Goal: Information Seeking & Learning: Learn about a topic

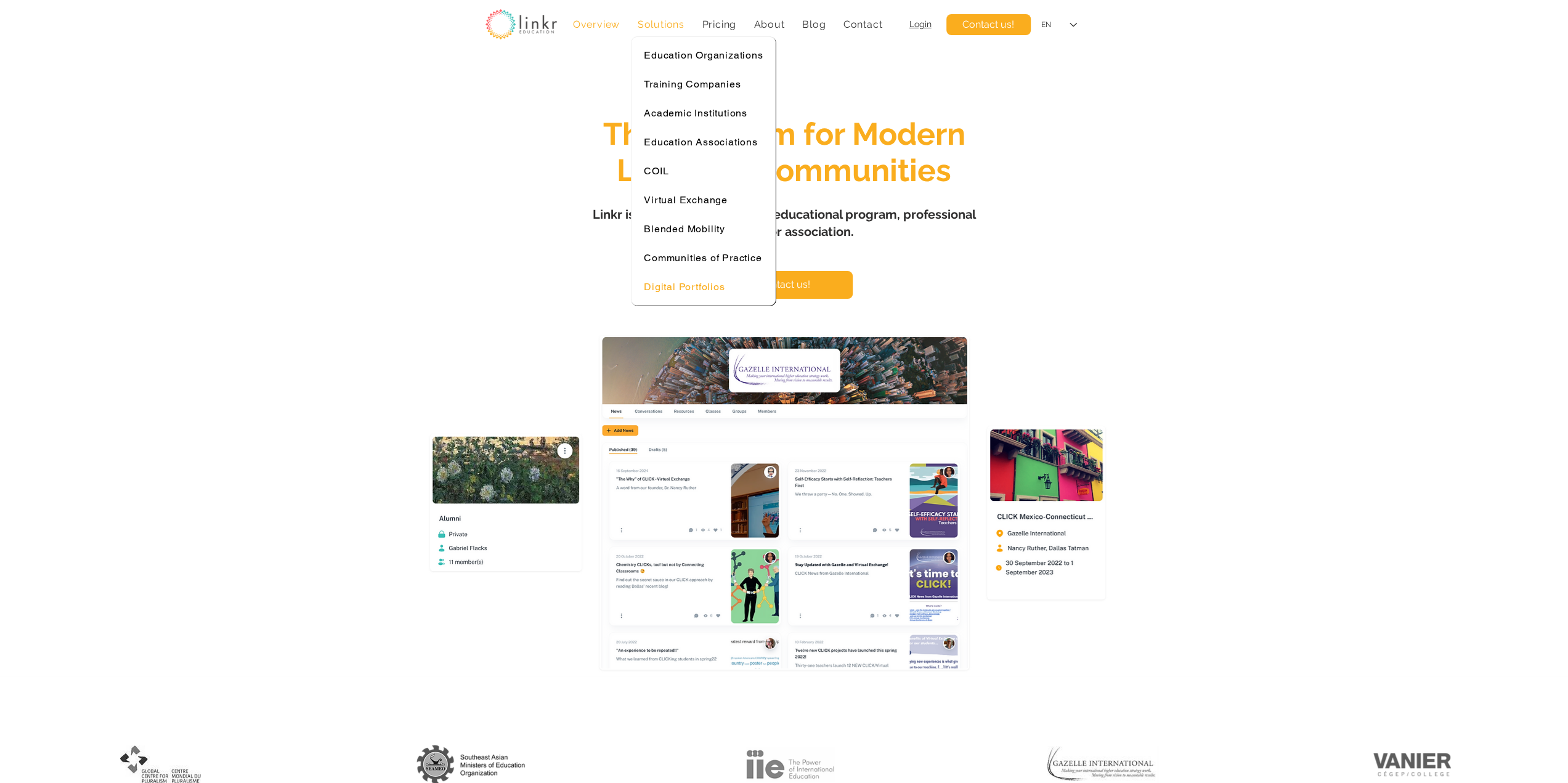
click at [678, 283] on span "Digital Portfolios" at bounding box center [684, 286] width 80 height 12
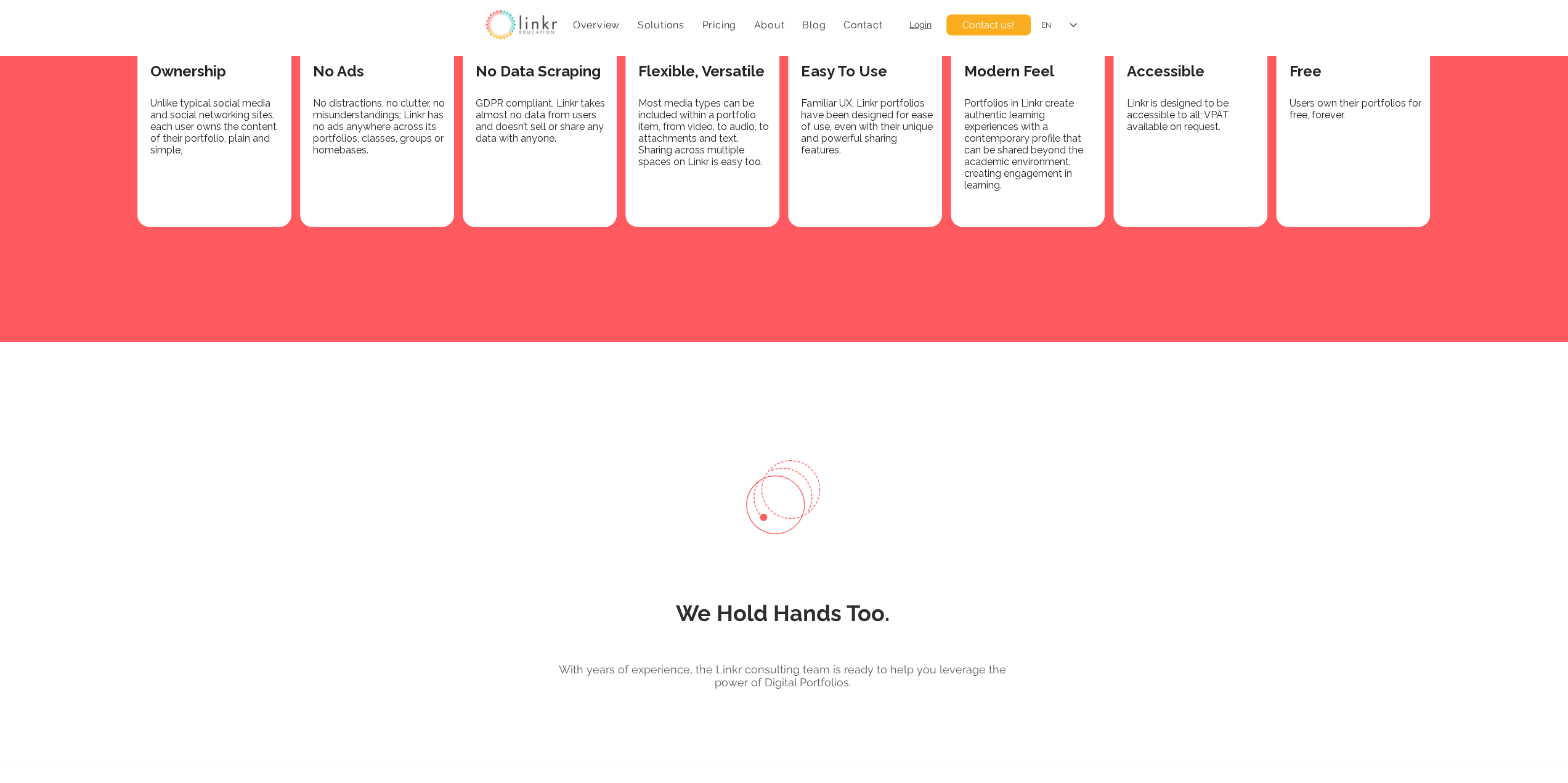
scroll to position [1950, 0]
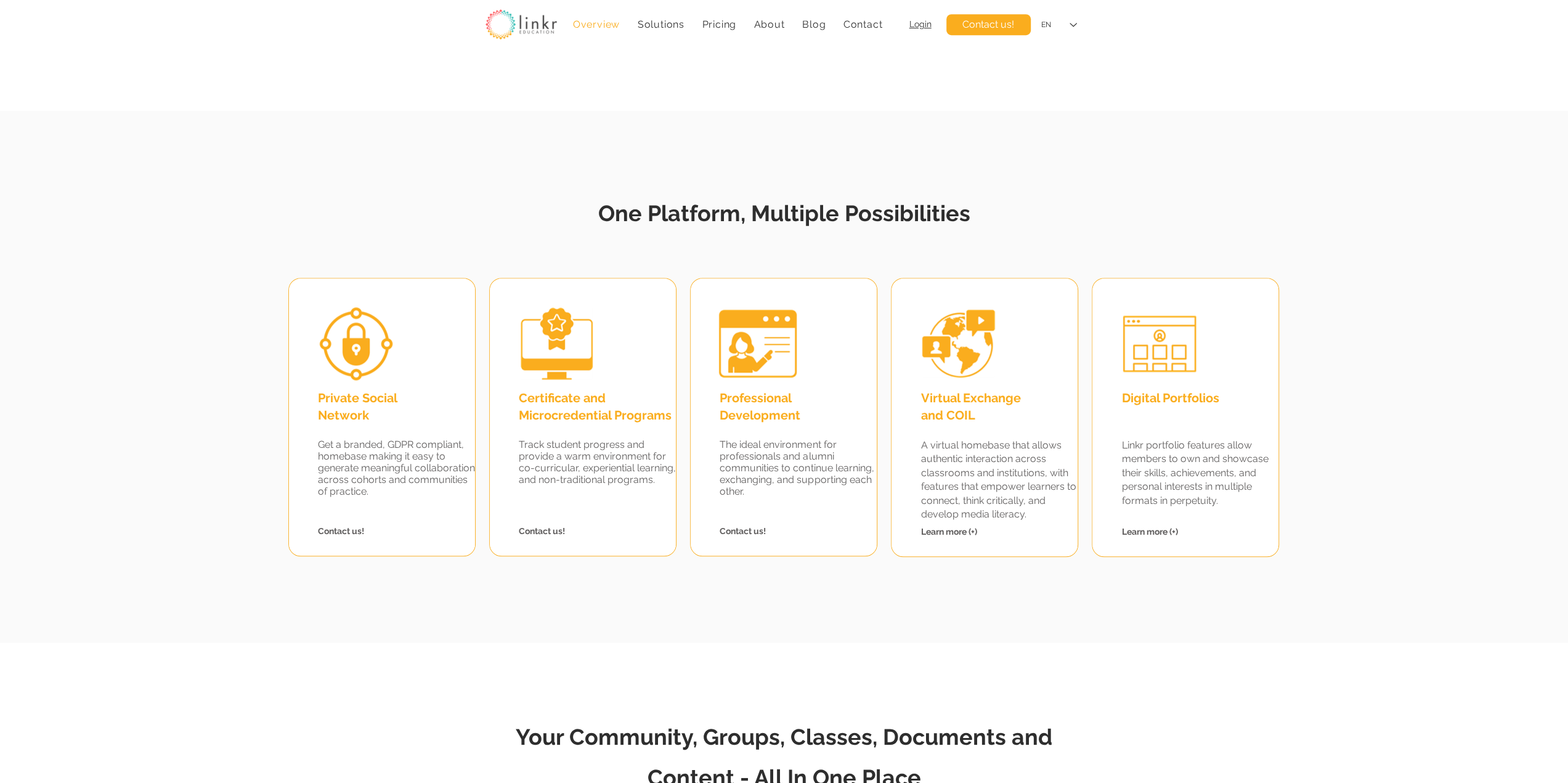
scroll to position [1129, 0]
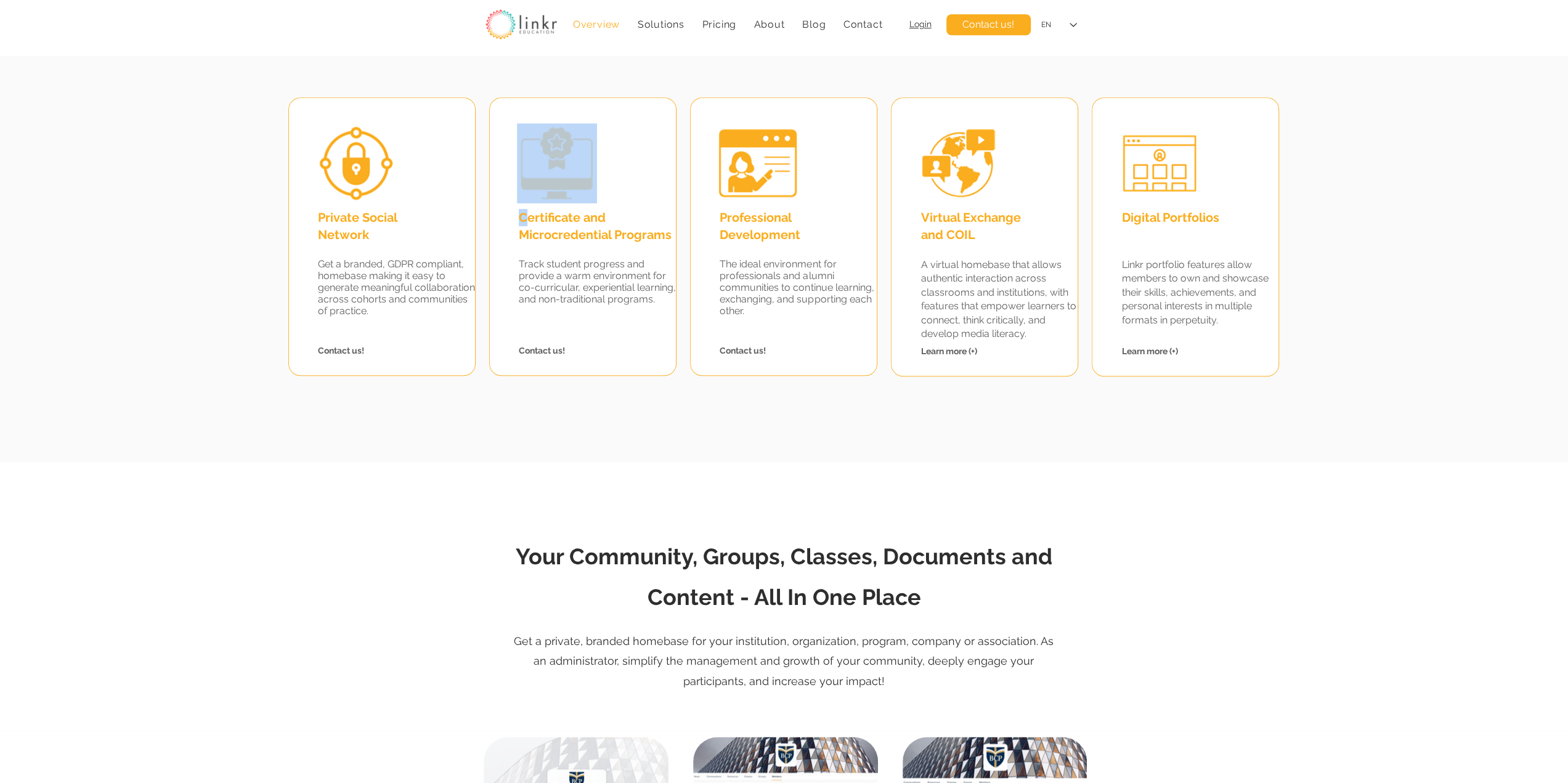
drag, startPoint x: 524, startPoint y: 216, endPoint x: 597, endPoint y: 260, distance: 85.2
click at [588, 249] on div "Certificate and Microcredential Programs Track student progress and provide a w…" at bounding box center [583, 236] width 188 height 278
click at [599, 264] on span "Track student progress and provide a warm environment for co-curricular, experi…" at bounding box center [597, 281] width 157 height 47
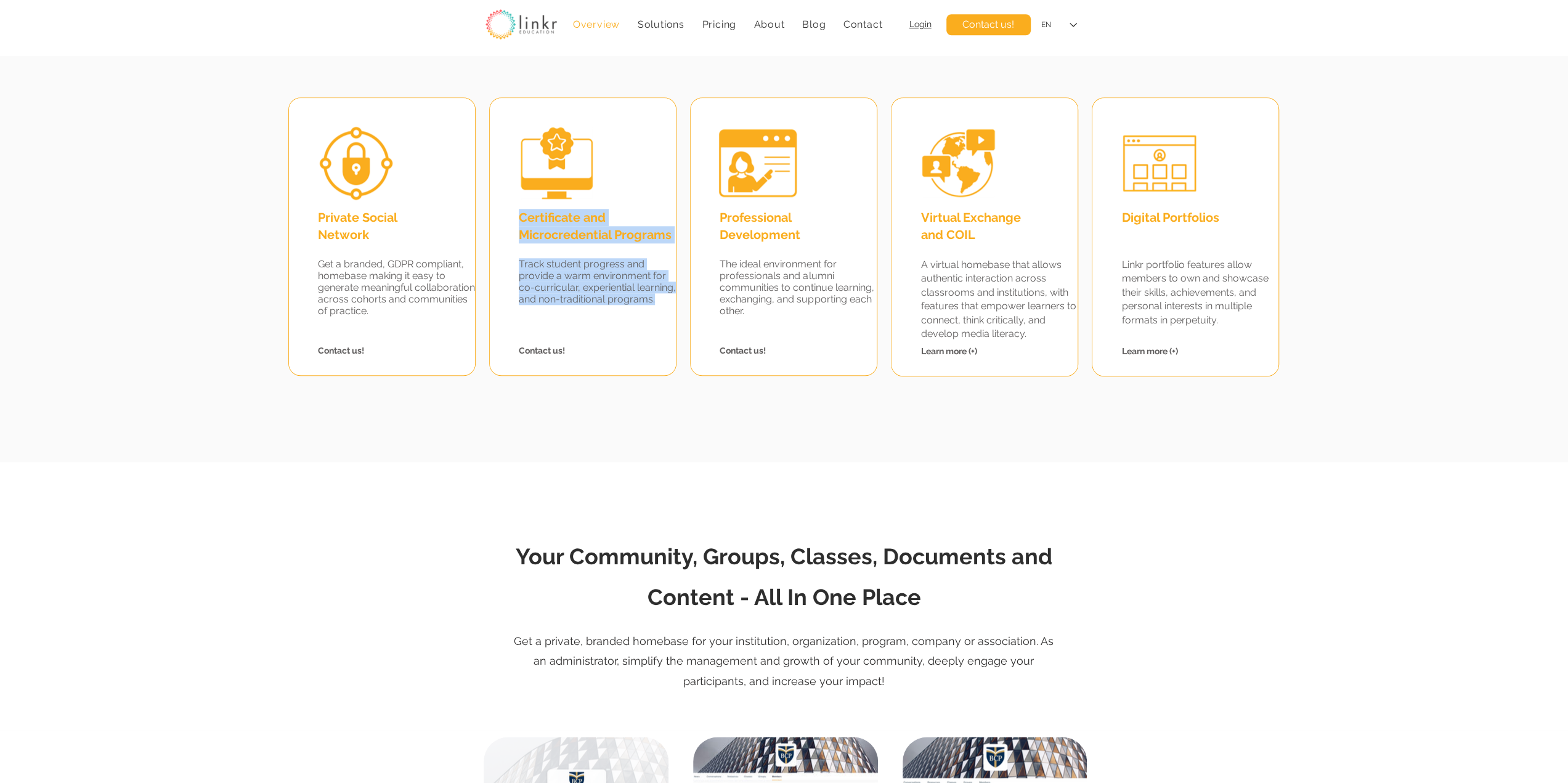
drag, startPoint x: 659, startPoint y: 297, endPoint x: 521, endPoint y: 222, distance: 157.1
click at [521, 222] on div "Certificate and Microcredential Programs Track student progress and provide a w…" at bounding box center [583, 236] width 186 height 277
click at [521, 222] on span "Certificate and Microcredential Programs" at bounding box center [595, 226] width 152 height 32
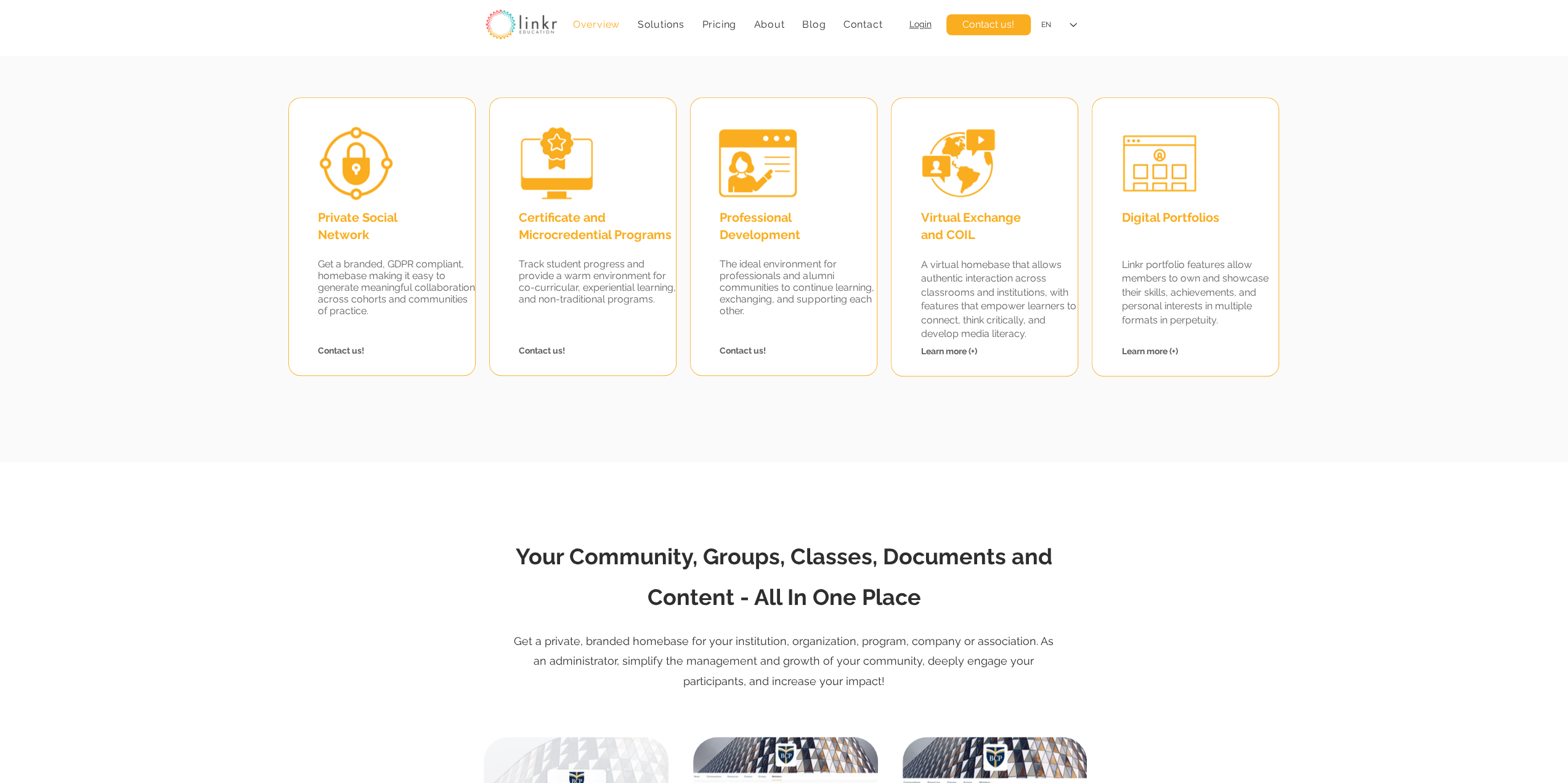
click at [537, 279] on span "Track student progress and provide a warm environment for co-curricular, experi…" at bounding box center [597, 281] width 157 height 47
click at [533, 220] on span "Certificate and Microcredential Programs" at bounding box center [595, 226] width 152 height 32
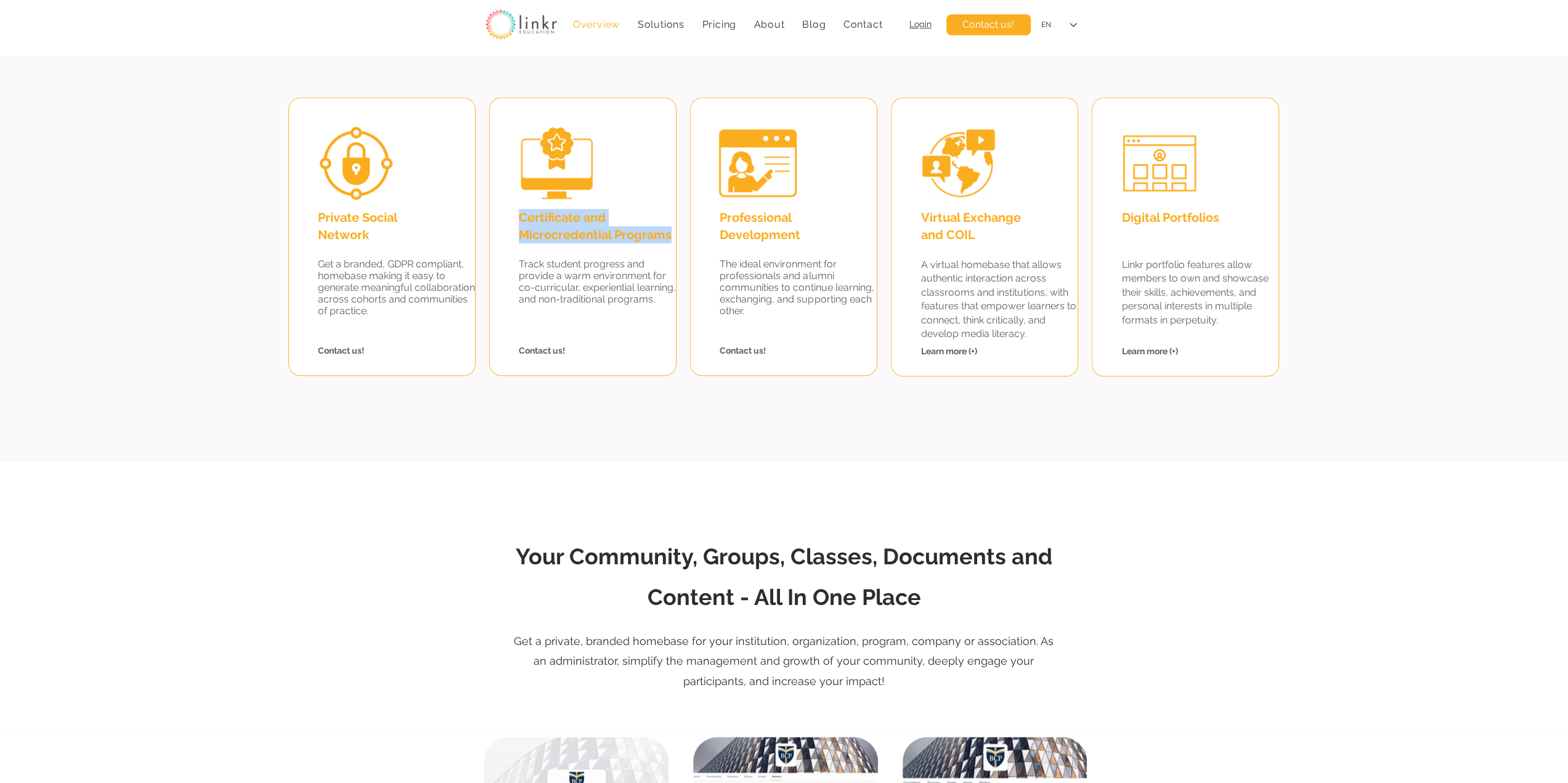
click at [533, 220] on span "Certificate and Microcredential Programs" at bounding box center [595, 226] width 152 height 32
click at [541, 262] on span "Track student progress and provide a warm environment for co-curricular, experi…" at bounding box center [597, 281] width 157 height 47
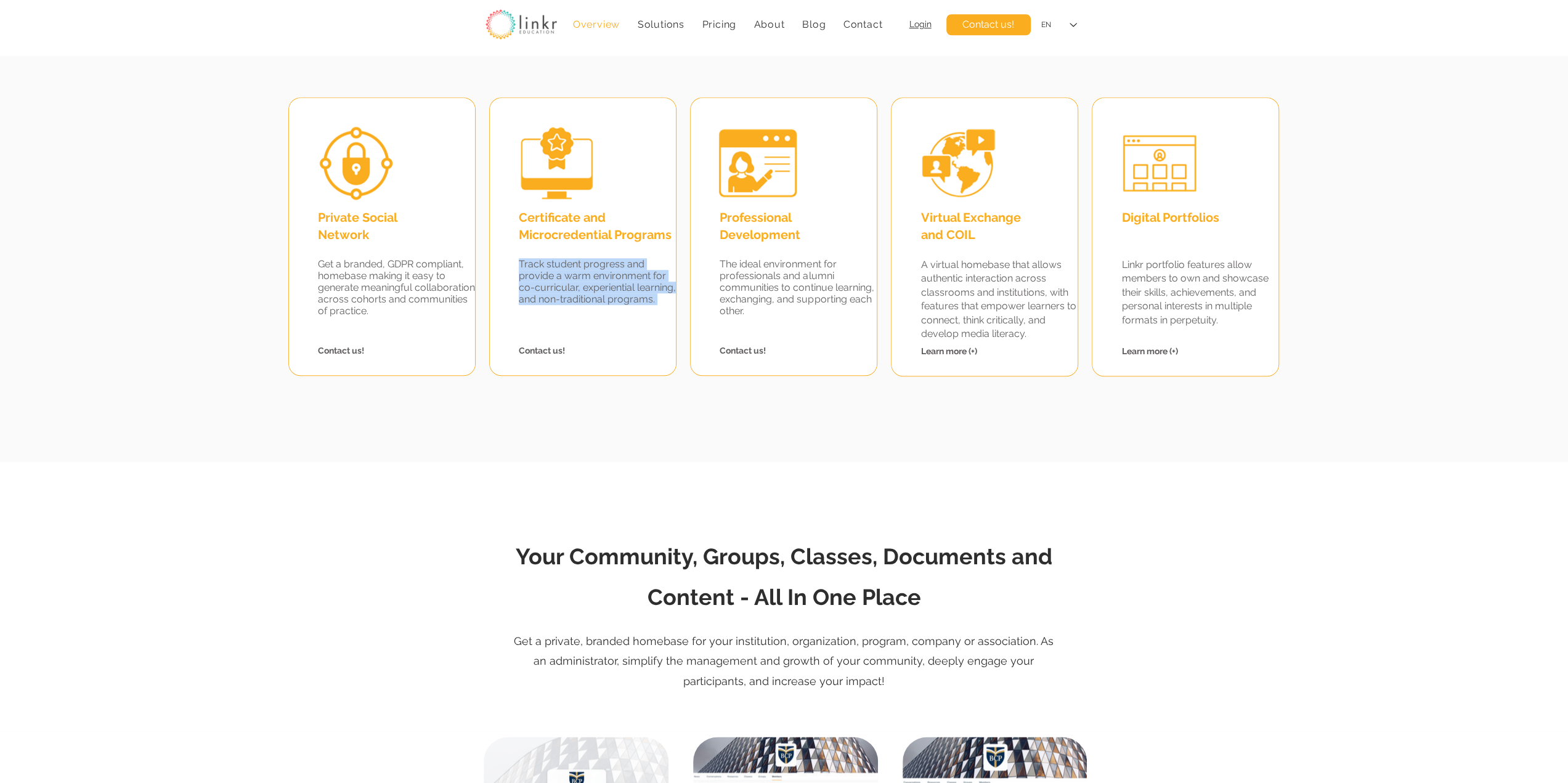
click at [550, 281] on span "Track student progress and provide a warm environment for co-curricular, experi…" at bounding box center [597, 281] width 157 height 47
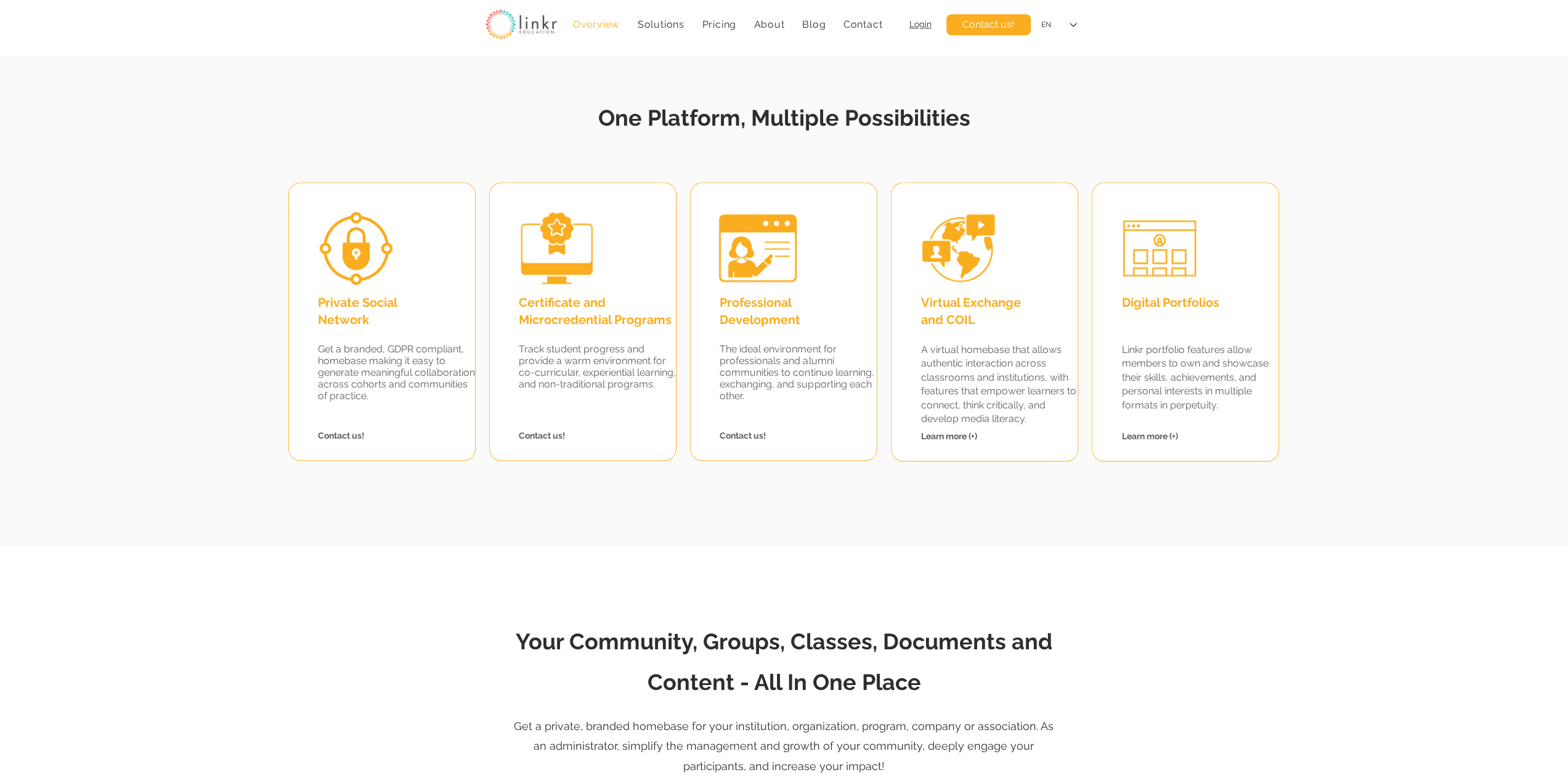
scroll to position [1026, 0]
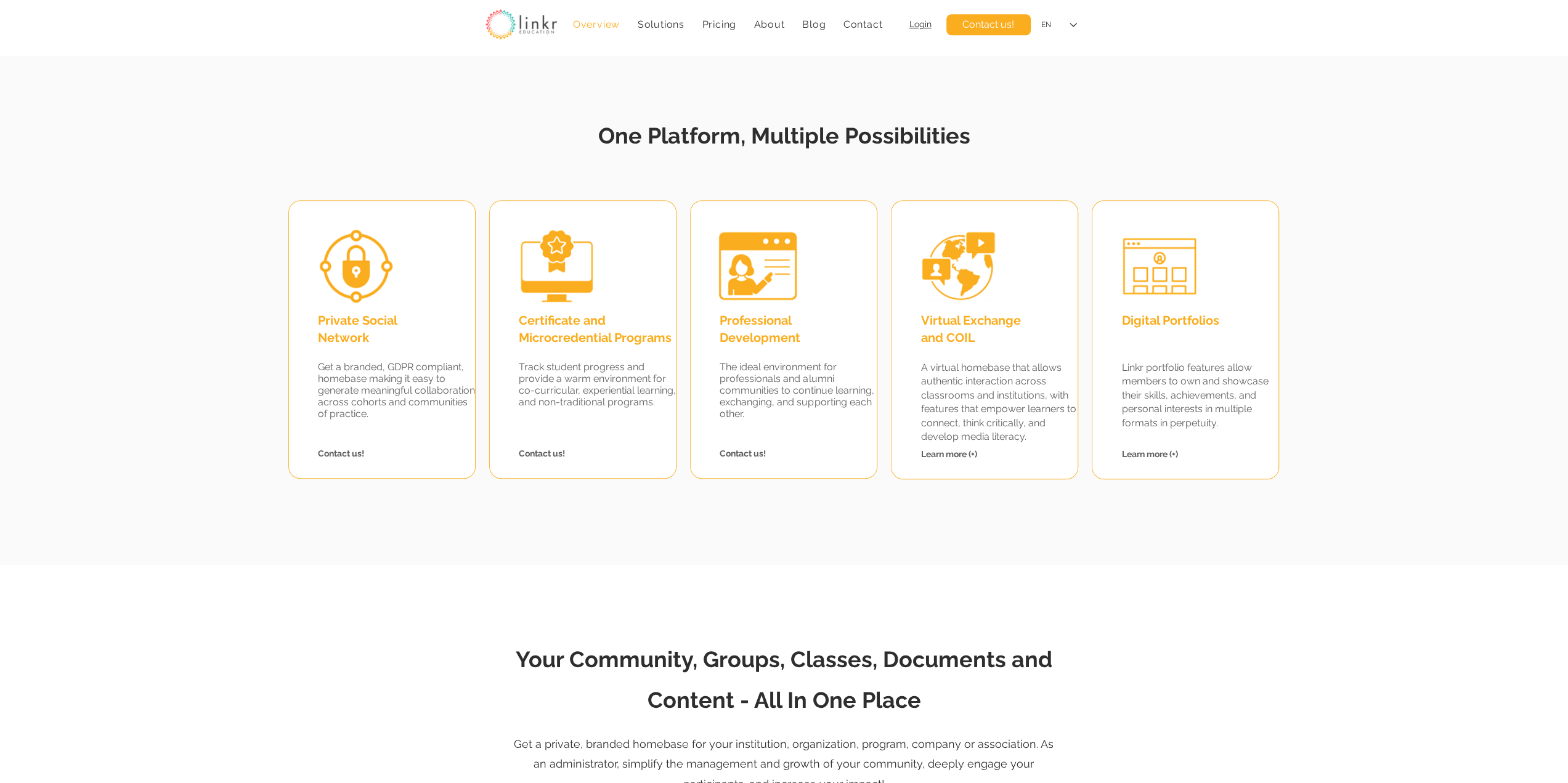
click at [1159, 324] on span "Digital Portfolios" at bounding box center [1169, 321] width 97 height 15
click at [933, 327] on span "Virtual Exchange and COIL" at bounding box center [970, 329] width 100 height 32
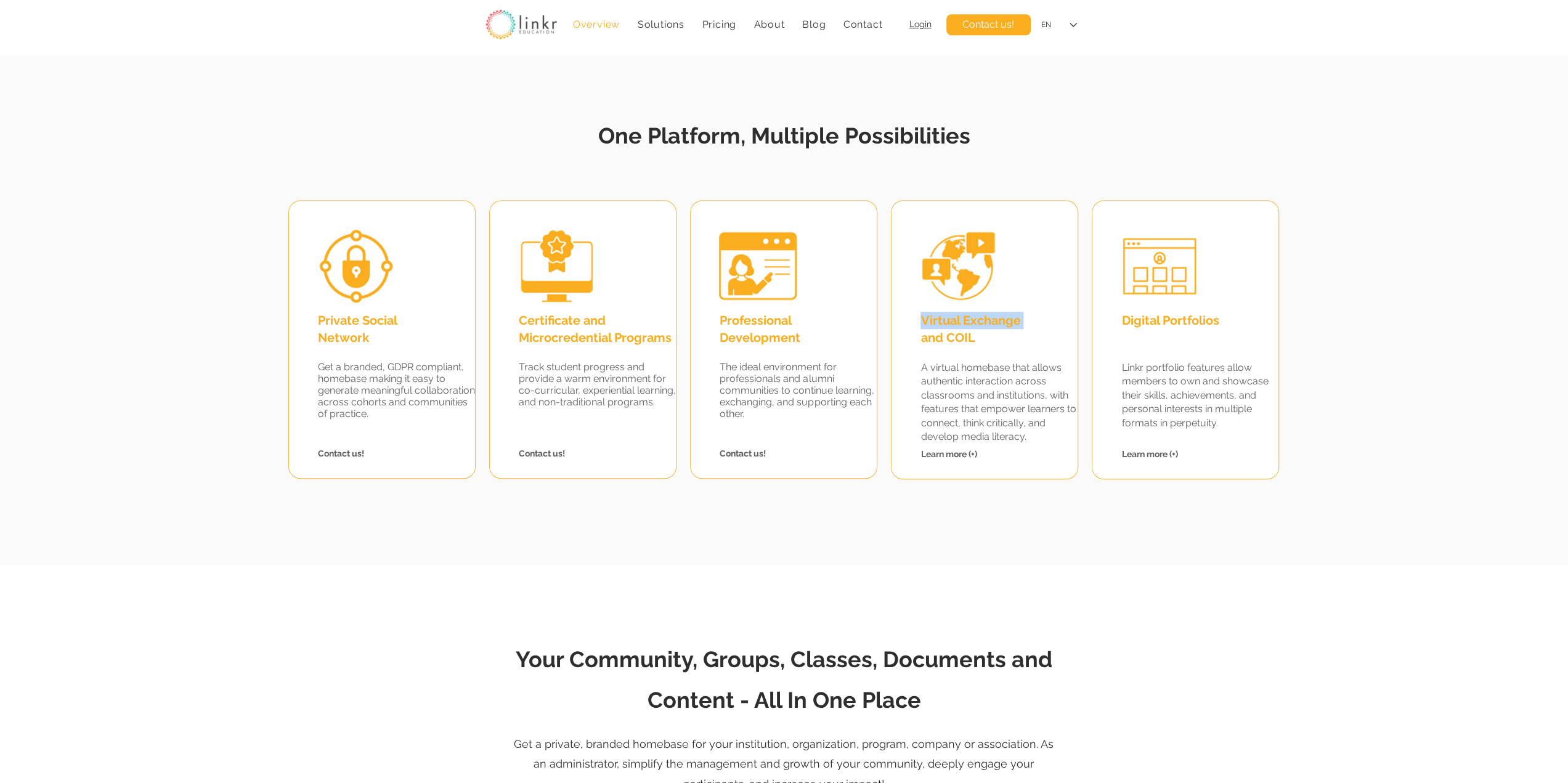
click at [933, 327] on span "Virtual Exchange and COIL" at bounding box center [970, 329] width 100 height 32
click at [935, 329] on span "Virtual Exchange and COIL" at bounding box center [970, 329] width 100 height 32
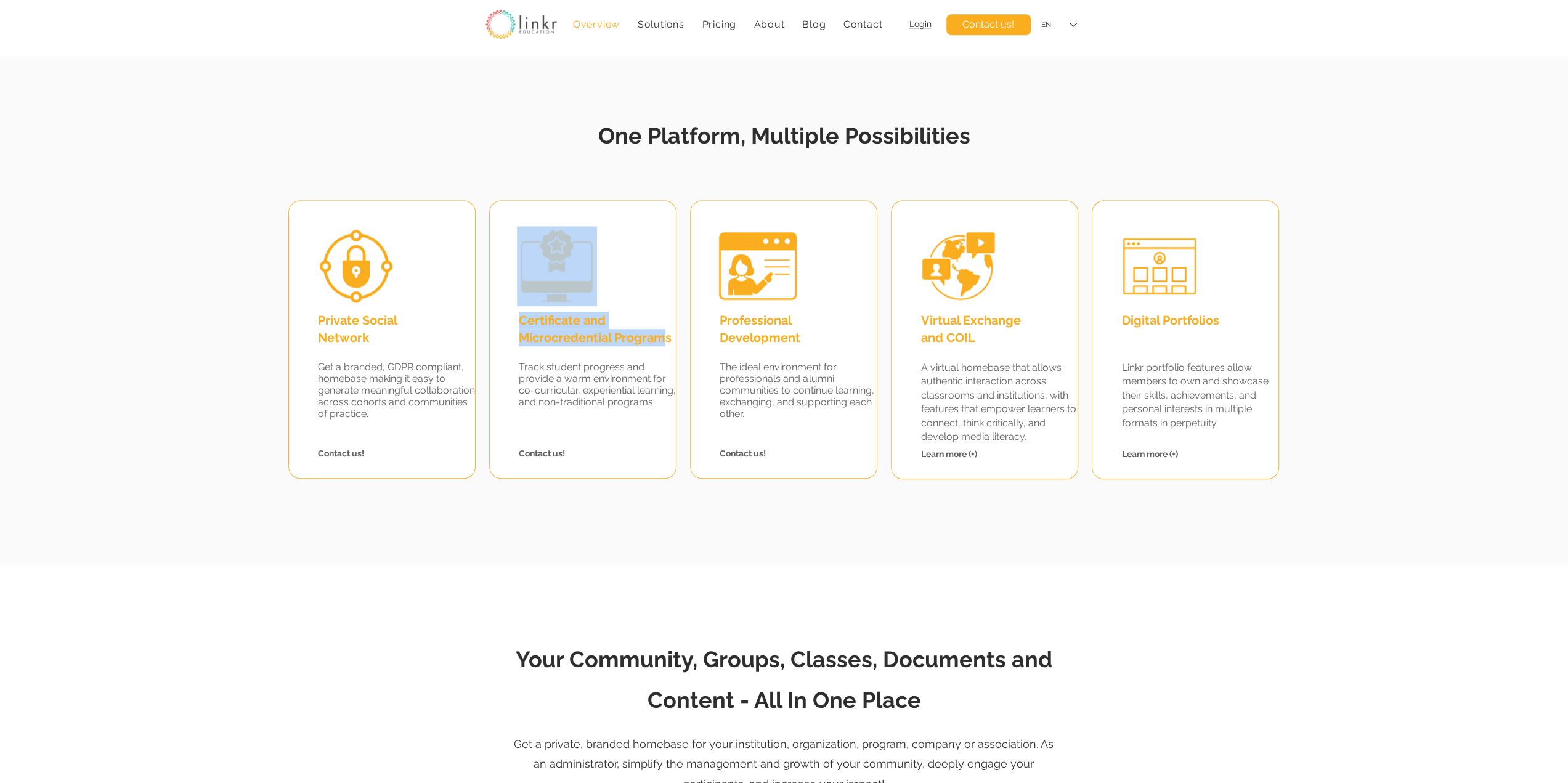
drag, startPoint x: 515, startPoint y: 317, endPoint x: 667, endPoint y: 343, distance: 154.2
click at [667, 343] on div "Certificate and Microcredential Programs Track student progress and provide a w…" at bounding box center [583, 339] width 188 height 278
click at [667, 343] on span "Certificate and Microcredential Programs" at bounding box center [595, 329] width 152 height 32
drag, startPoint x: 671, startPoint y: 338, endPoint x: 520, endPoint y: 317, distance: 152.5
click at [520, 317] on span "Certificate and Microcredential Programs" at bounding box center [595, 329] width 152 height 32
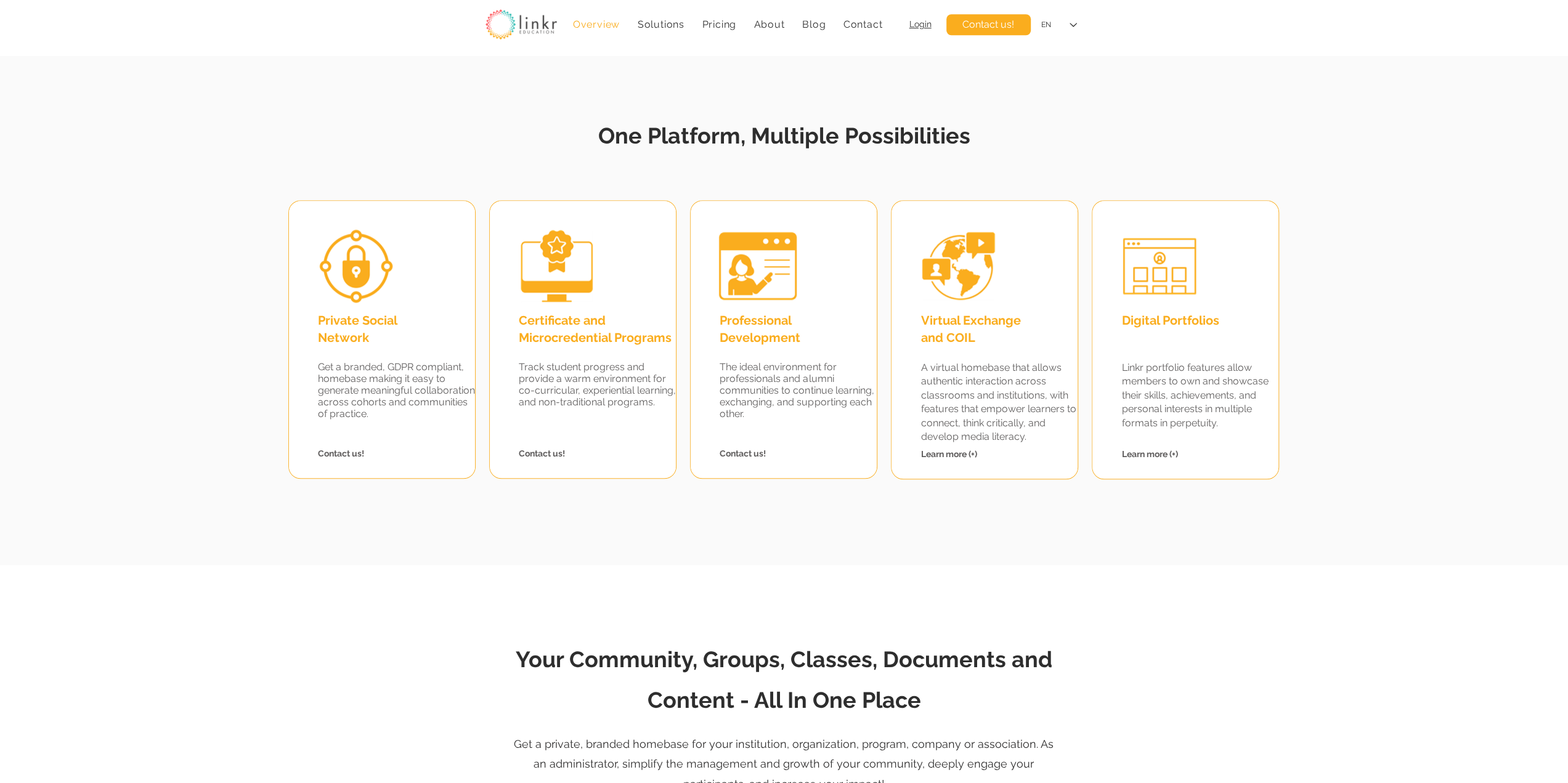
click at [572, 383] on span "Track student progress and provide a warm environment for co-curricular, experi…" at bounding box center [597, 384] width 157 height 47
drag, startPoint x: 525, startPoint y: 320, endPoint x: 600, endPoint y: 362, distance: 86.0
click at [600, 362] on div "Certificate and Microcredential Programs Track student progress and provide a w…" at bounding box center [583, 339] width 186 height 277
click at [612, 384] on span "Track student progress and provide a warm environment for co-curricular, experi…" at bounding box center [597, 384] width 157 height 47
drag, startPoint x: 519, startPoint y: 321, endPoint x: 652, endPoint y: 449, distance: 184.6
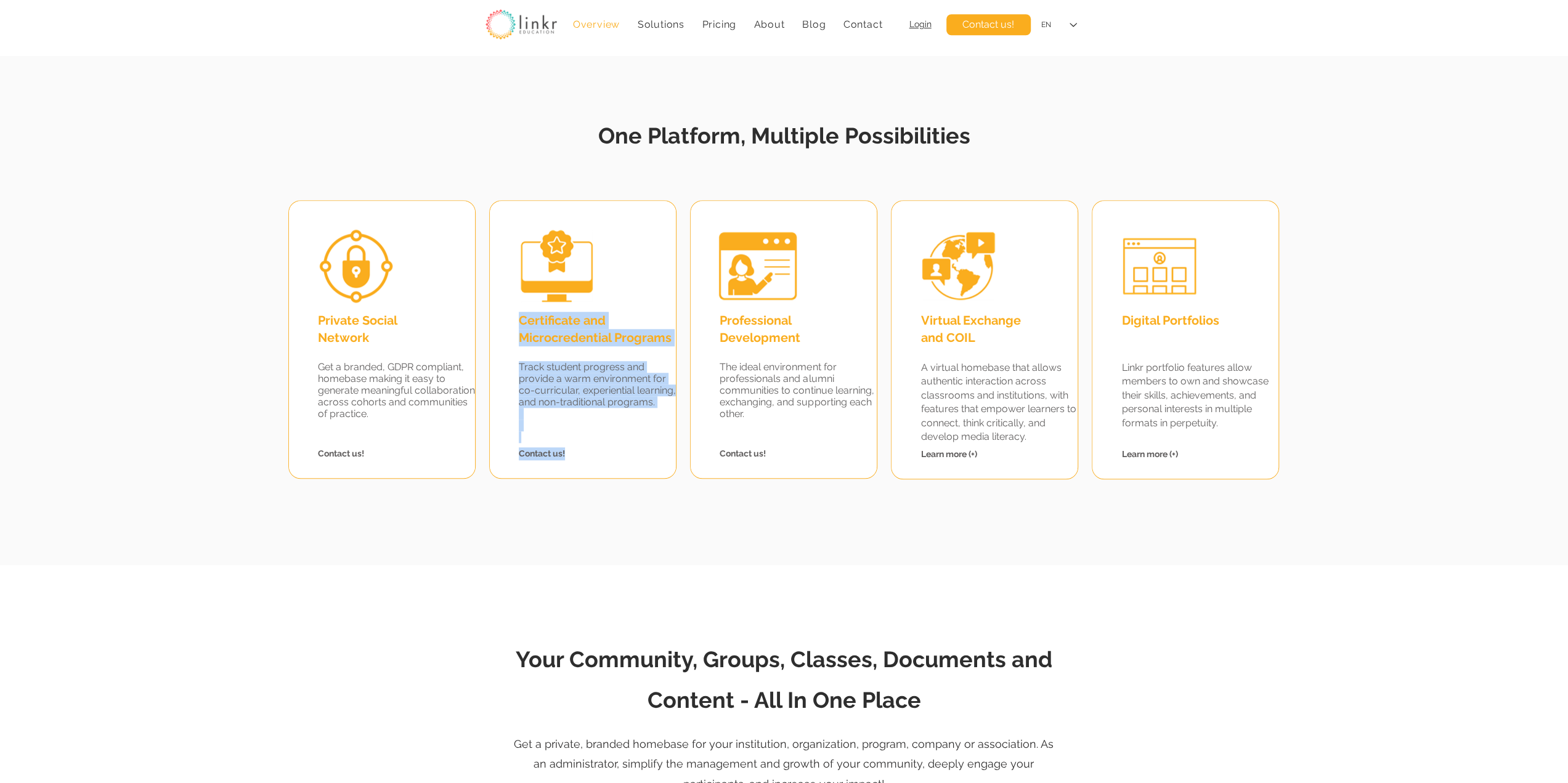
click at [652, 449] on div "Certificate and Microcredential Programs Track student progress and provide a w…" at bounding box center [583, 339] width 186 height 277
click at [676, 509] on div at bounding box center [784, 299] width 1568 height 532
click at [1359, 382] on fluid-columns-repeater "Private Social Network Get a branded, GDPR compliant, homebase making it easy t…" at bounding box center [782, 332] width 1582 height 278
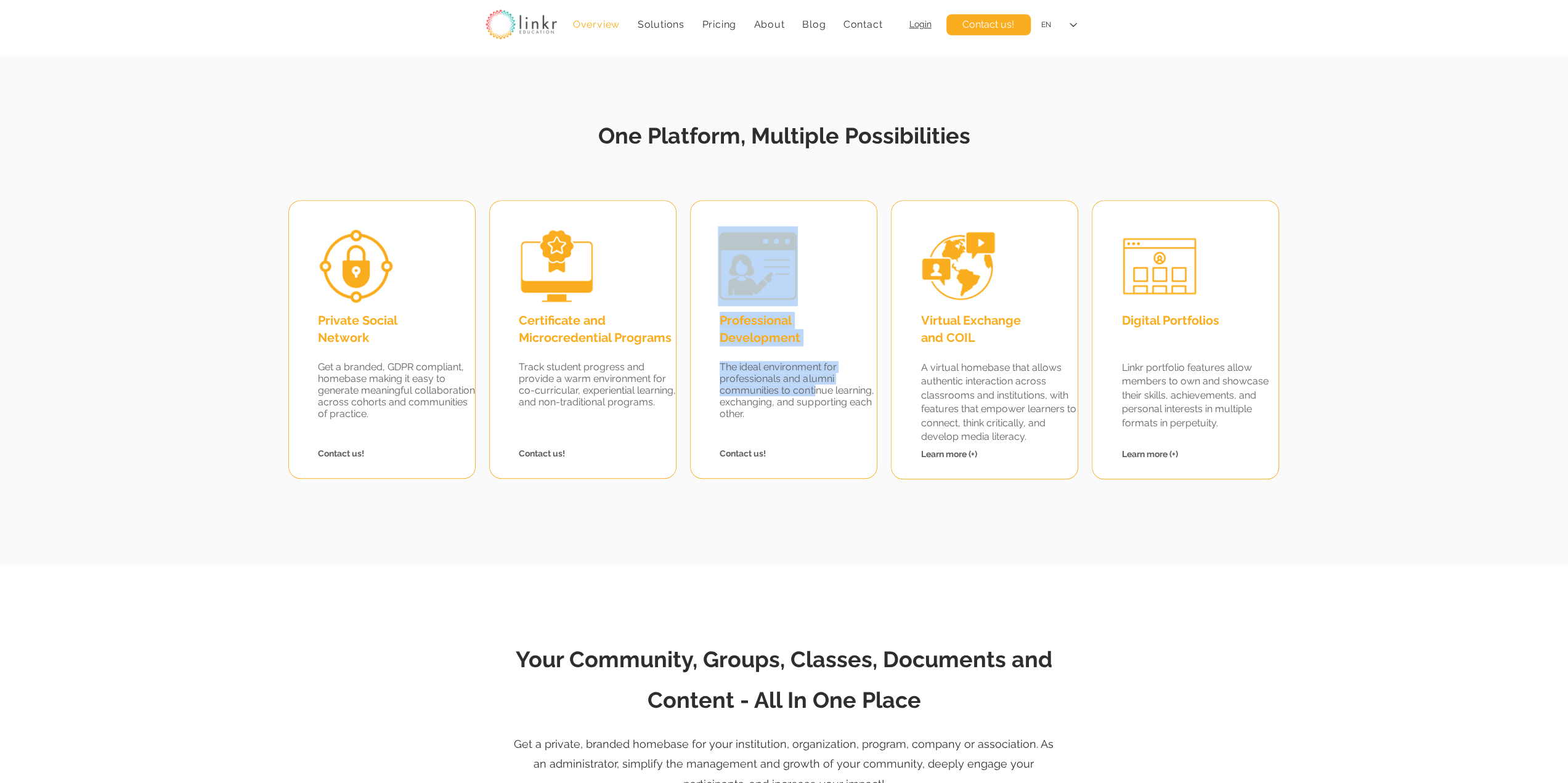
drag, startPoint x: 719, startPoint y: 319, endPoint x: 812, endPoint y: 385, distance: 114.0
click at [818, 392] on div "Professional Development The ideal environment for professionals and alumni com…" at bounding box center [784, 339] width 188 height 278
click at [810, 380] on span "The ideal environment for professionals and alumni communities to continue lear…" at bounding box center [797, 390] width 154 height 59
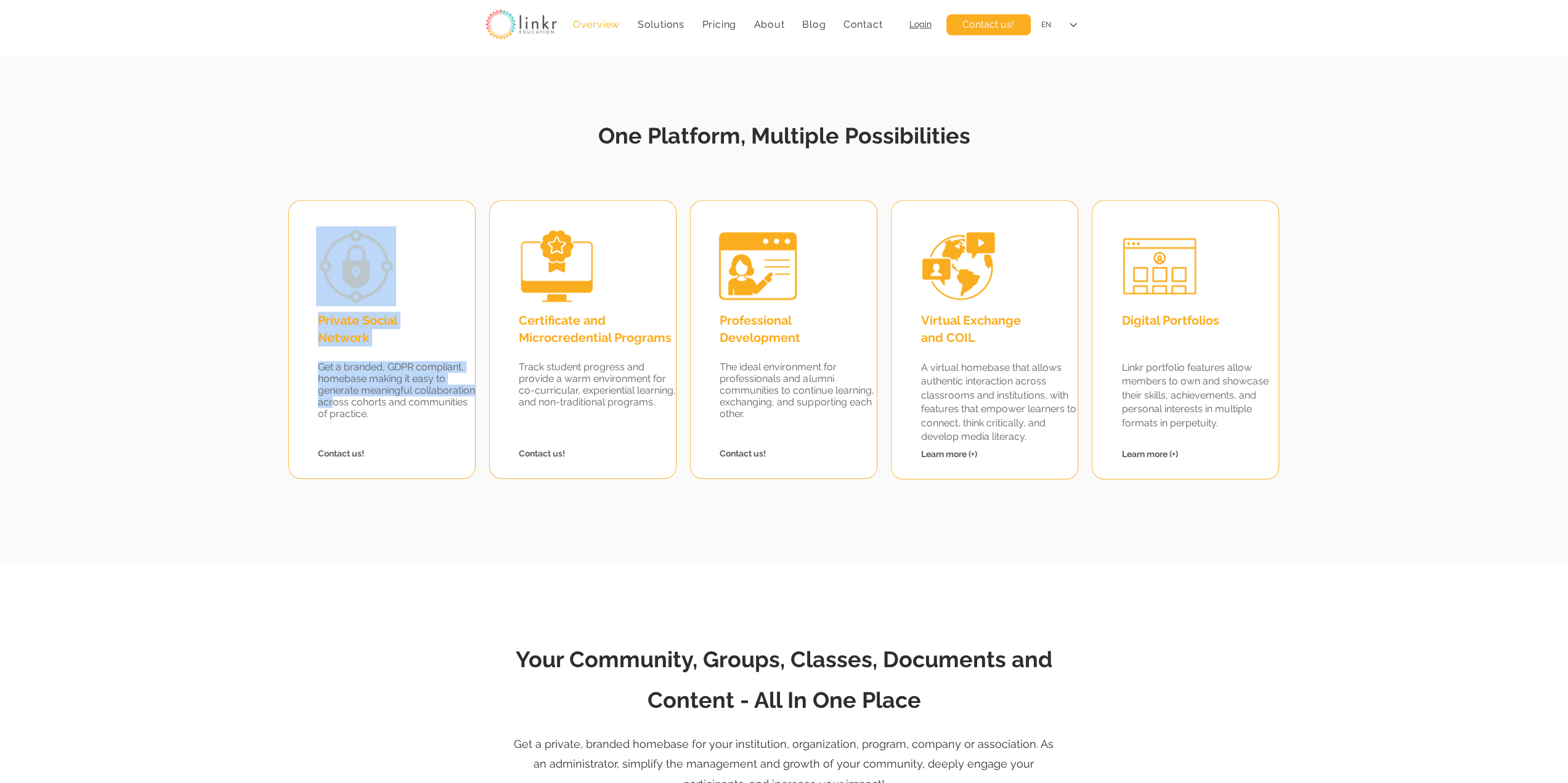
drag, startPoint x: 314, startPoint y: 317, endPoint x: 393, endPoint y: 407, distance: 119.8
click at [393, 407] on div "Private Social Network Get a branded, GDPR compliant, homebase making it easy t…" at bounding box center [382, 339] width 188 height 278
click at [353, 349] on div at bounding box center [382, 339] width 186 height 277
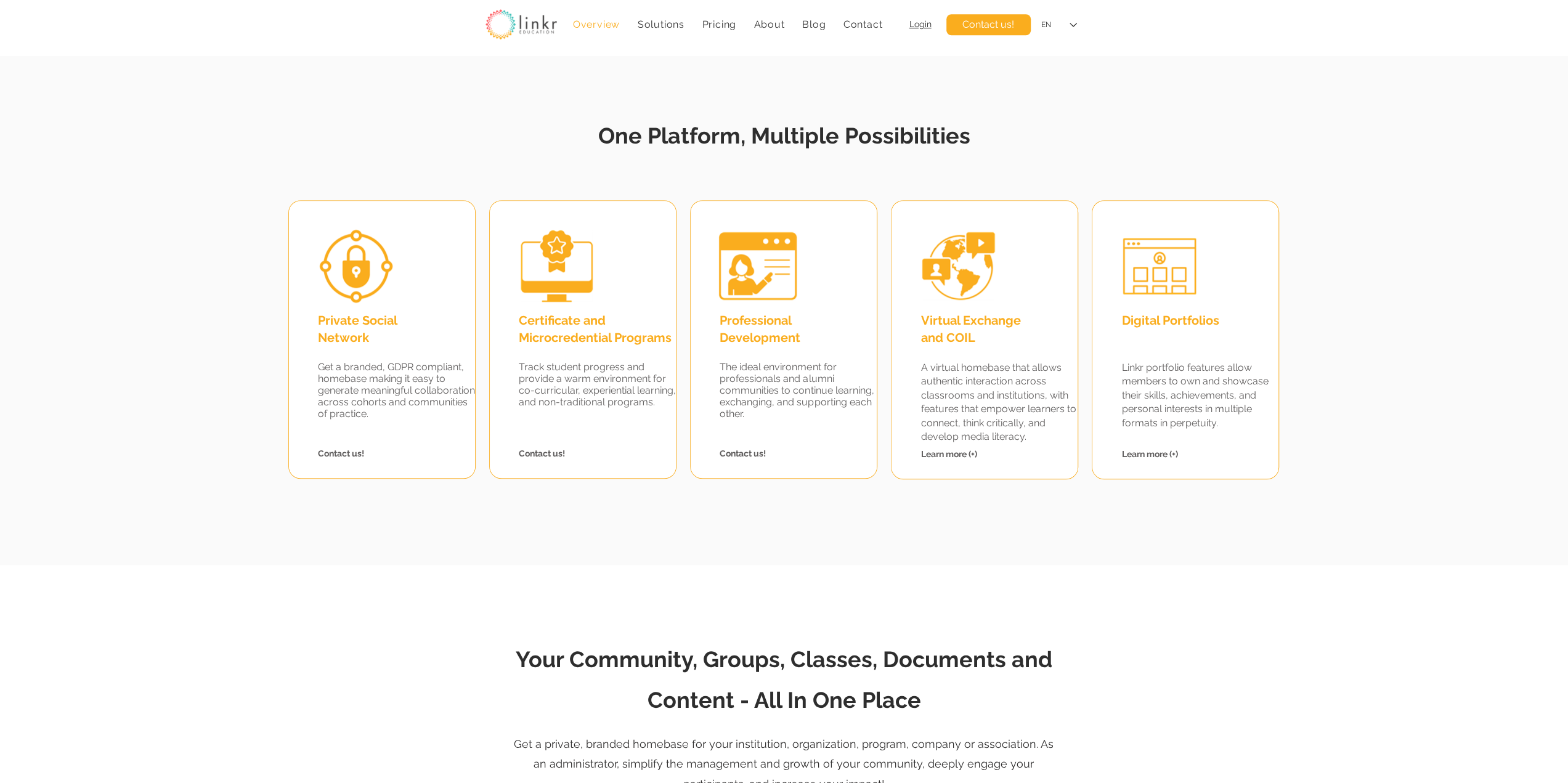
drag, startPoint x: 318, startPoint y: 317, endPoint x: 409, endPoint y: 343, distance: 94.6
click at [409, 343] on h2 "Private Social Network" at bounding box center [400, 328] width 167 height 34
drag, startPoint x: 521, startPoint y: 320, endPoint x: 674, endPoint y: 336, distance: 153.8
click at [674, 336] on h2 "Certificate and Microcredential Programs" at bounding box center [601, 328] width 167 height 34
click at [610, 336] on span "Certificate and Microcredential Programs" at bounding box center [595, 329] width 152 height 32
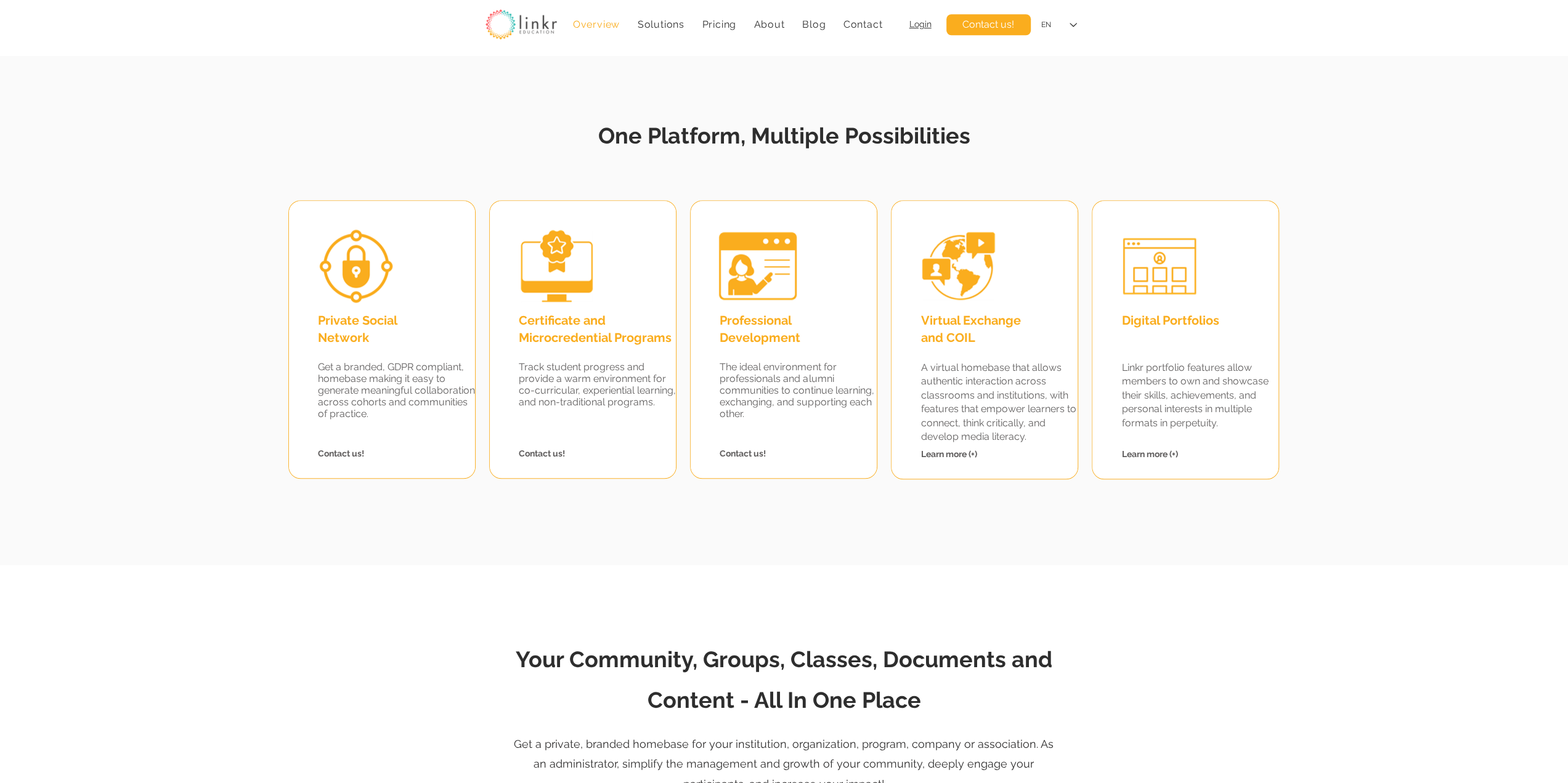
click at [881, 135] on span "One Platform, Multiple Possibilities" at bounding box center [784, 135] width 372 height 26
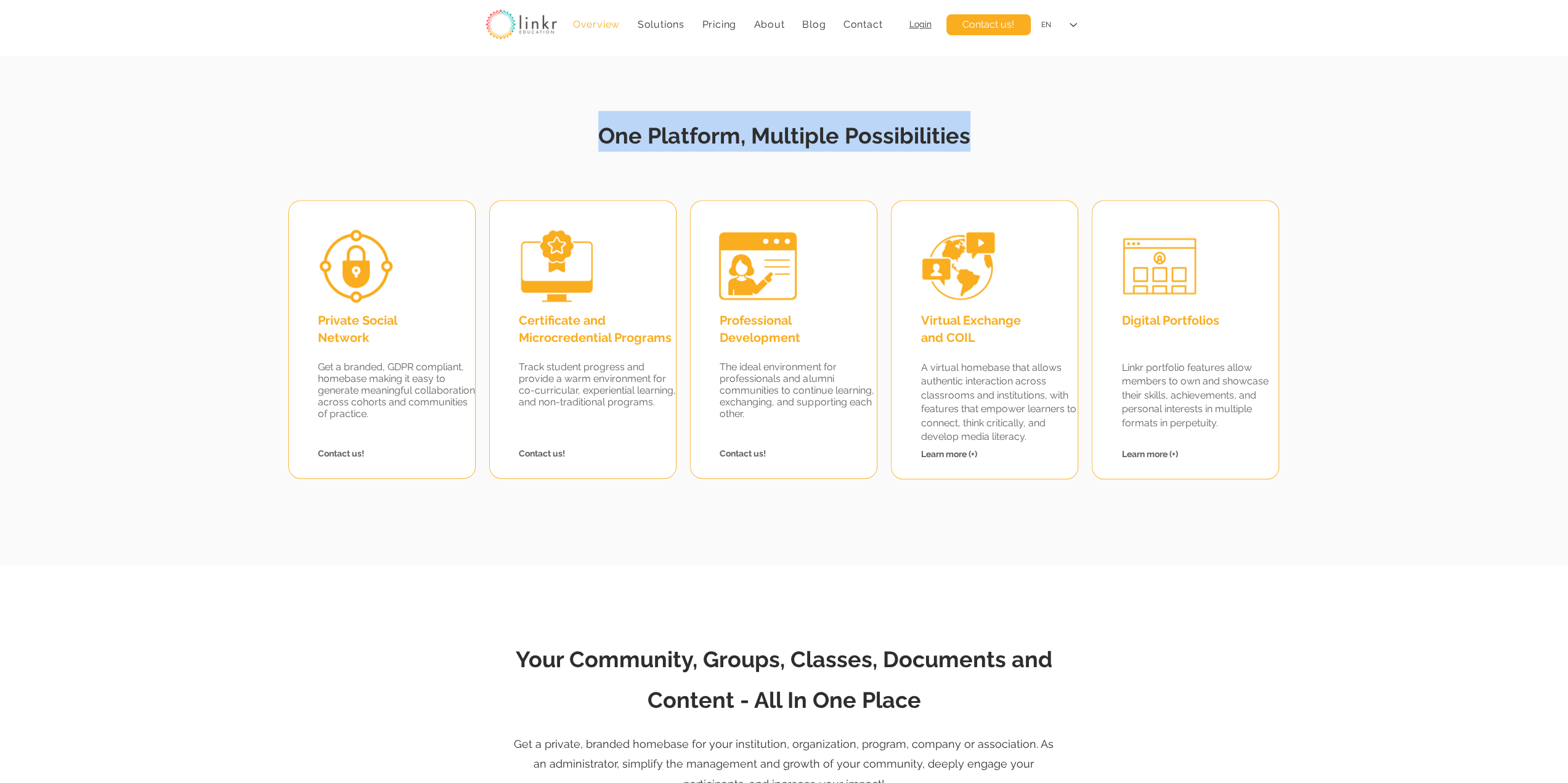
click at [881, 135] on span "One Platform, Multiple Possibilities" at bounding box center [784, 135] width 372 height 26
click at [756, 141] on span "One Platform, Multiple Possibilities" at bounding box center [784, 135] width 372 height 26
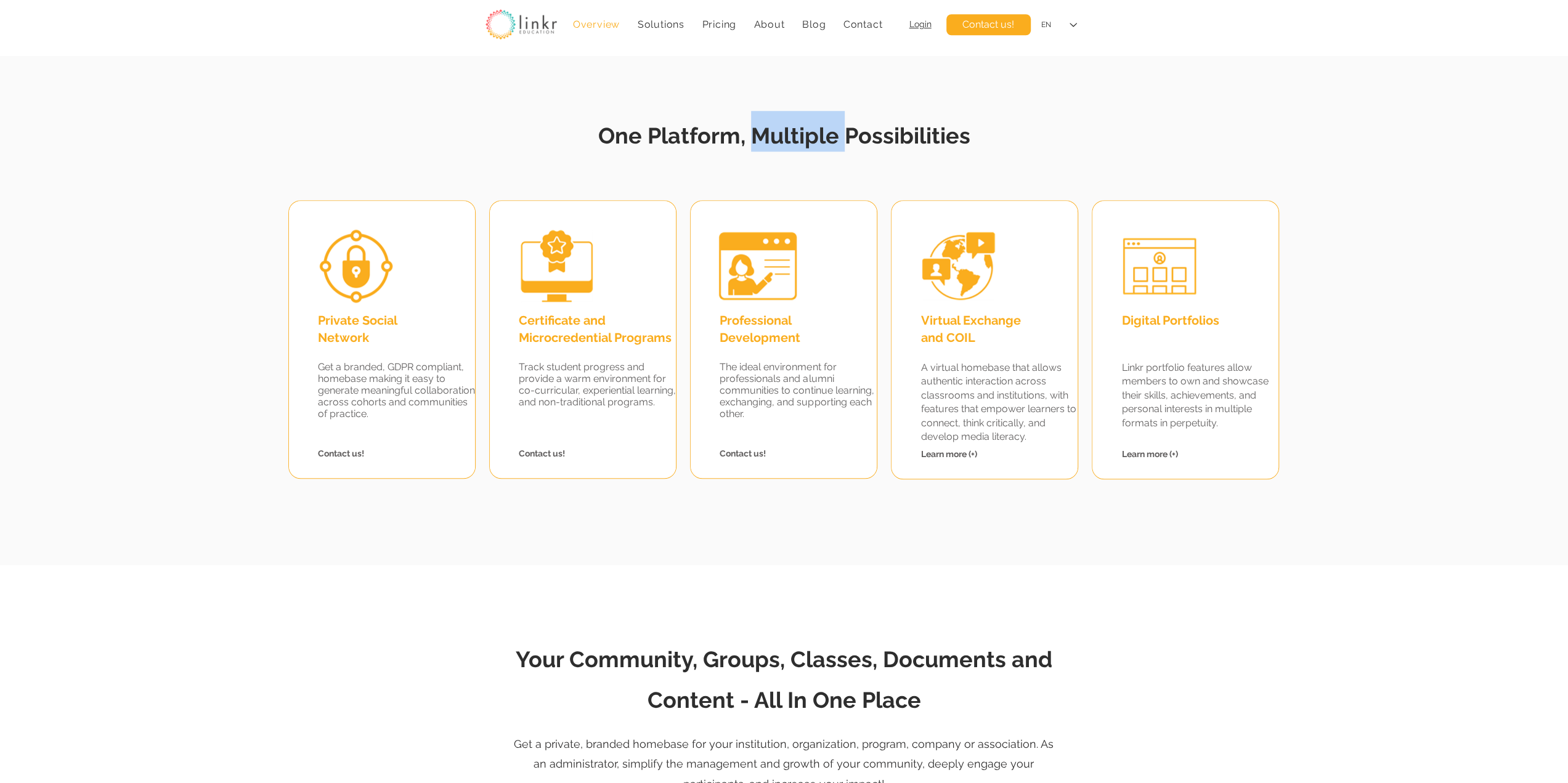
click at [756, 141] on span "One Platform, Multiple Possibilities" at bounding box center [784, 135] width 372 height 26
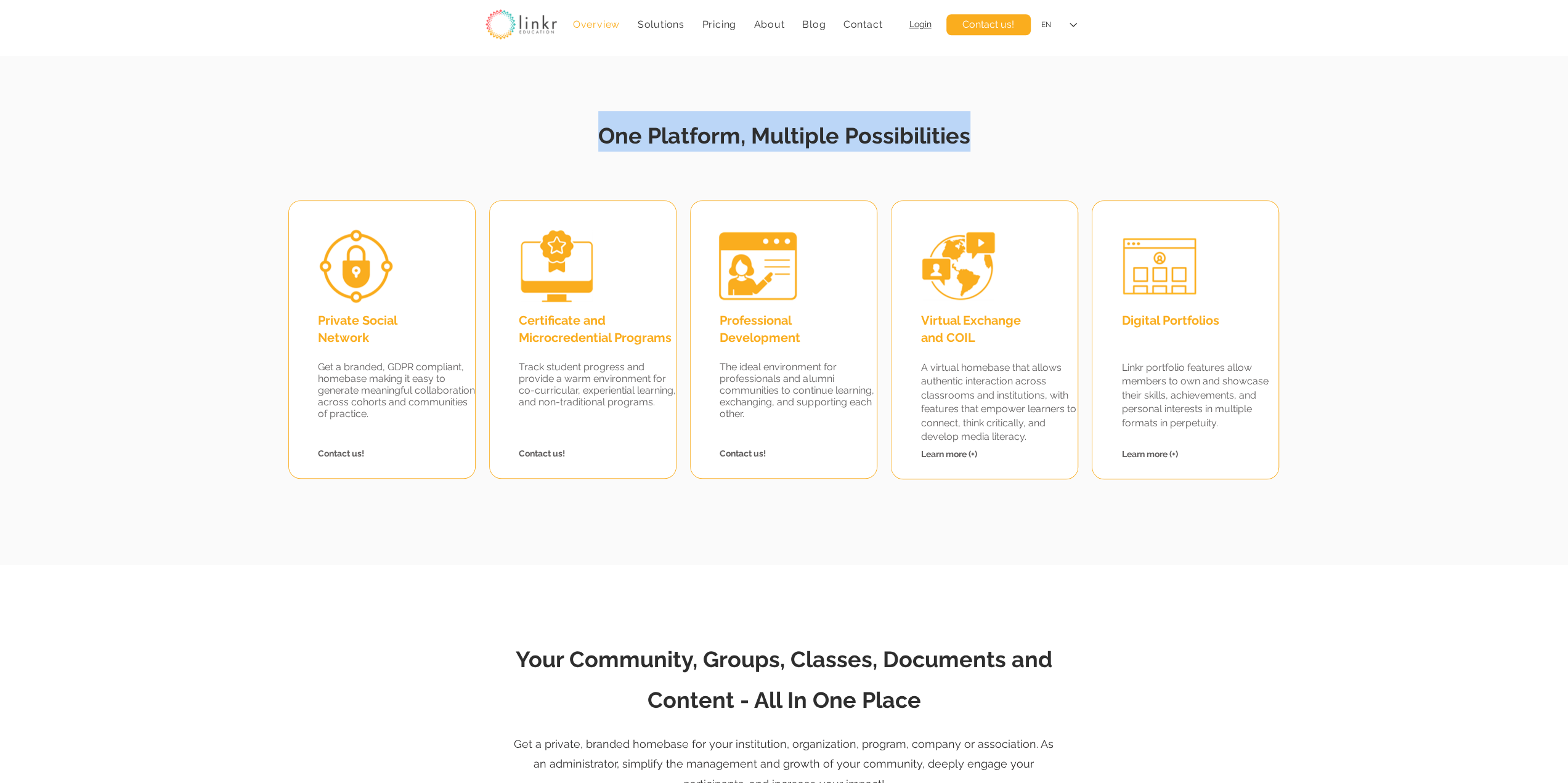
click at [756, 141] on span "One Platform, Multiple Possibilities" at bounding box center [784, 135] width 372 height 26
click at [719, 147] on span "One Platform, Multiple Possibilities" at bounding box center [784, 135] width 372 height 26
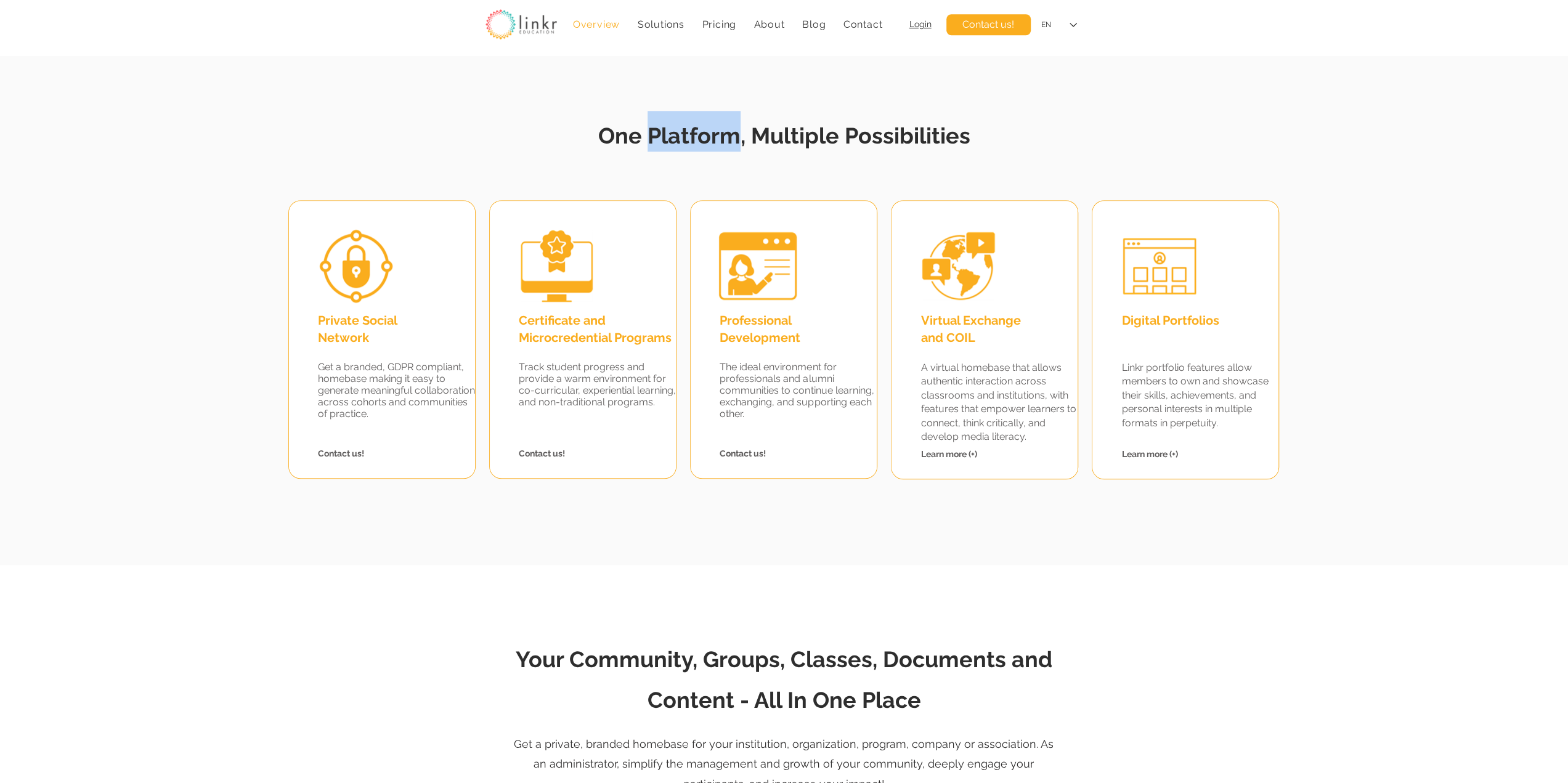
click at [719, 147] on span "One Platform, Multiple Possibilities" at bounding box center [784, 135] width 372 height 26
click at [623, 136] on span "One Platform, Multiple Possibilities" at bounding box center [784, 135] width 372 height 26
click at [805, 141] on span "One Platform, Multiple Possibilities" at bounding box center [784, 135] width 372 height 26
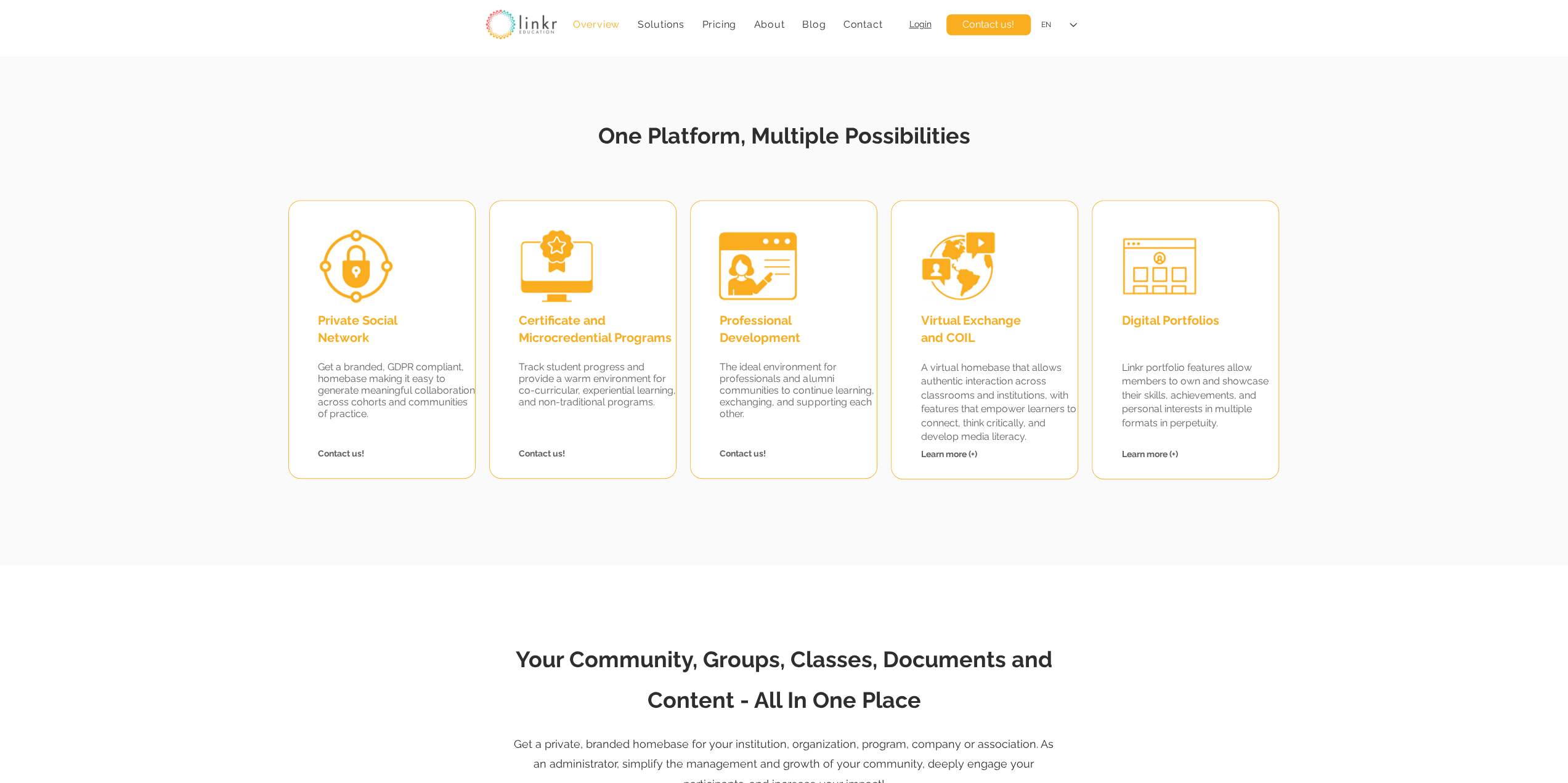
click at [884, 143] on span "One Platform, Multiple Possibilities" at bounding box center [784, 135] width 372 height 26
click at [825, 142] on span "One Platform, Multiple Possibilities" at bounding box center [784, 135] width 372 height 26
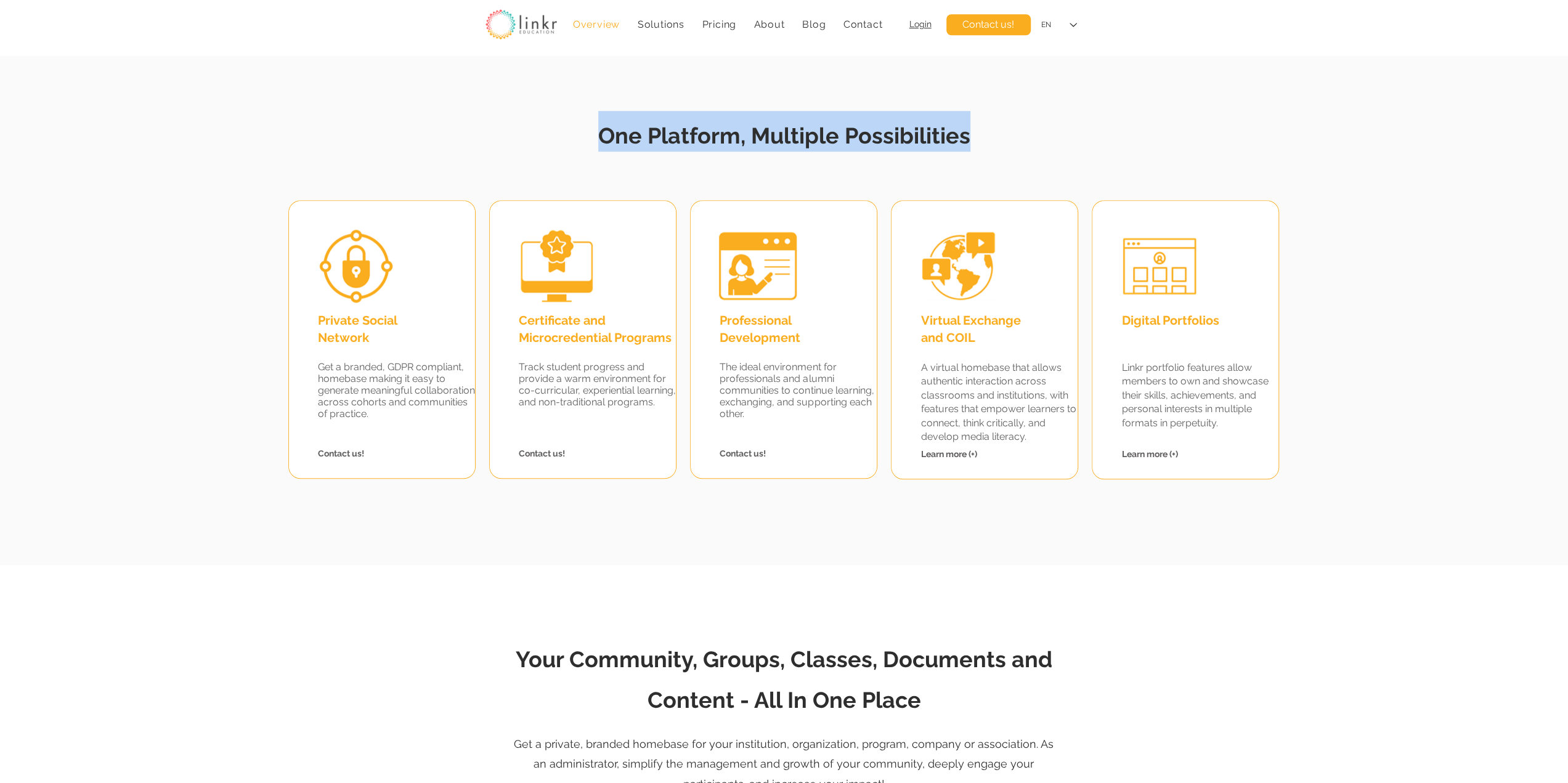
click at [825, 142] on span "One Platform, Multiple Possibilities" at bounding box center [784, 135] width 372 height 26
click at [709, 142] on span "One Platform, Multiple Possibilities" at bounding box center [784, 135] width 372 height 26
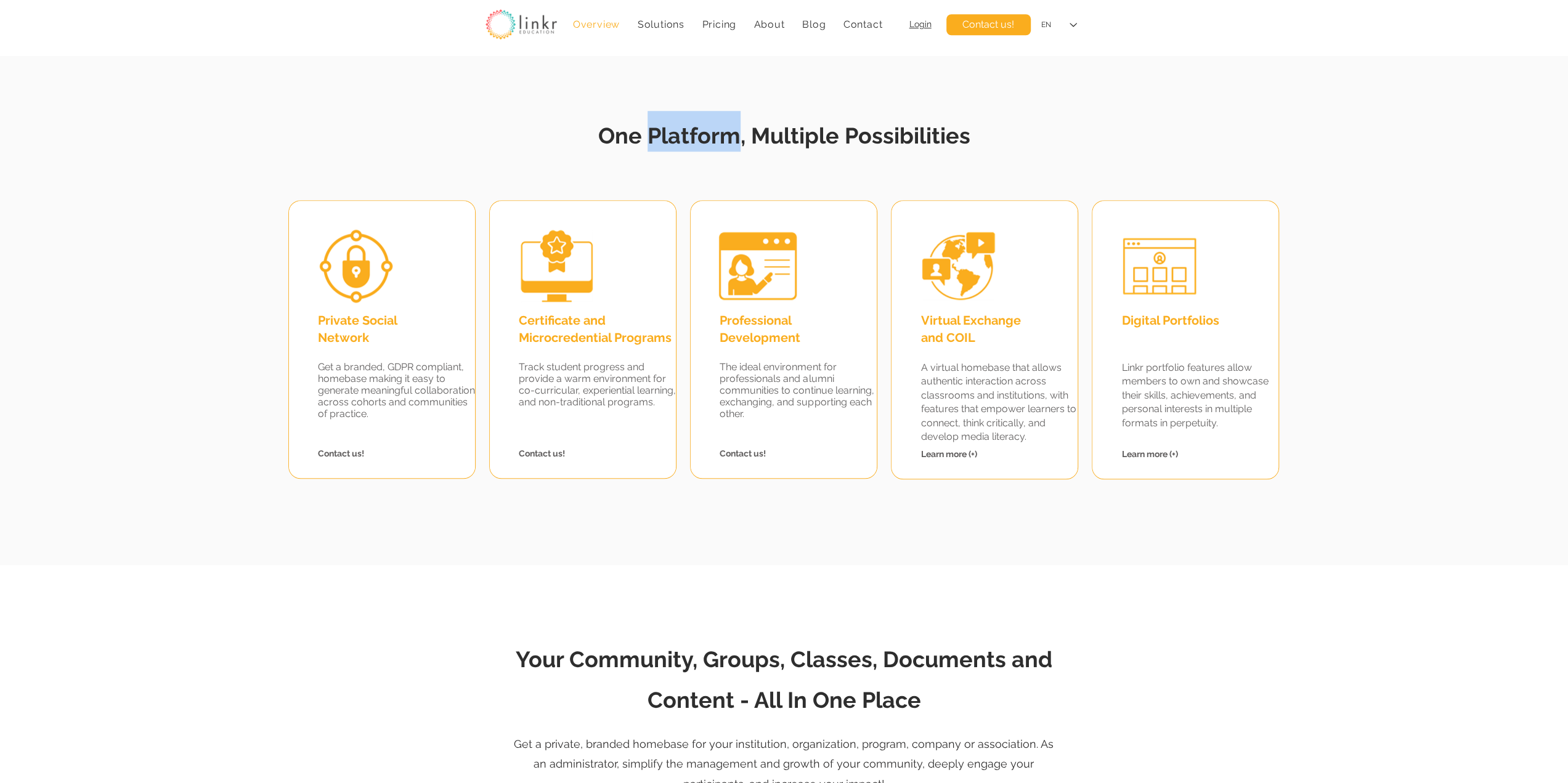
click at [709, 142] on span "One Platform, Multiple Possibilities" at bounding box center [784, 135] width 372 height 26
click at [788, 143] on span "One Platform, Multiple Possibilities" at bounding box center [784, 135] width 372 height 26
click at [855, 142] on span "One Platform, Multiple Possibilities" at bounding box center [784, 135] width 372 height 26
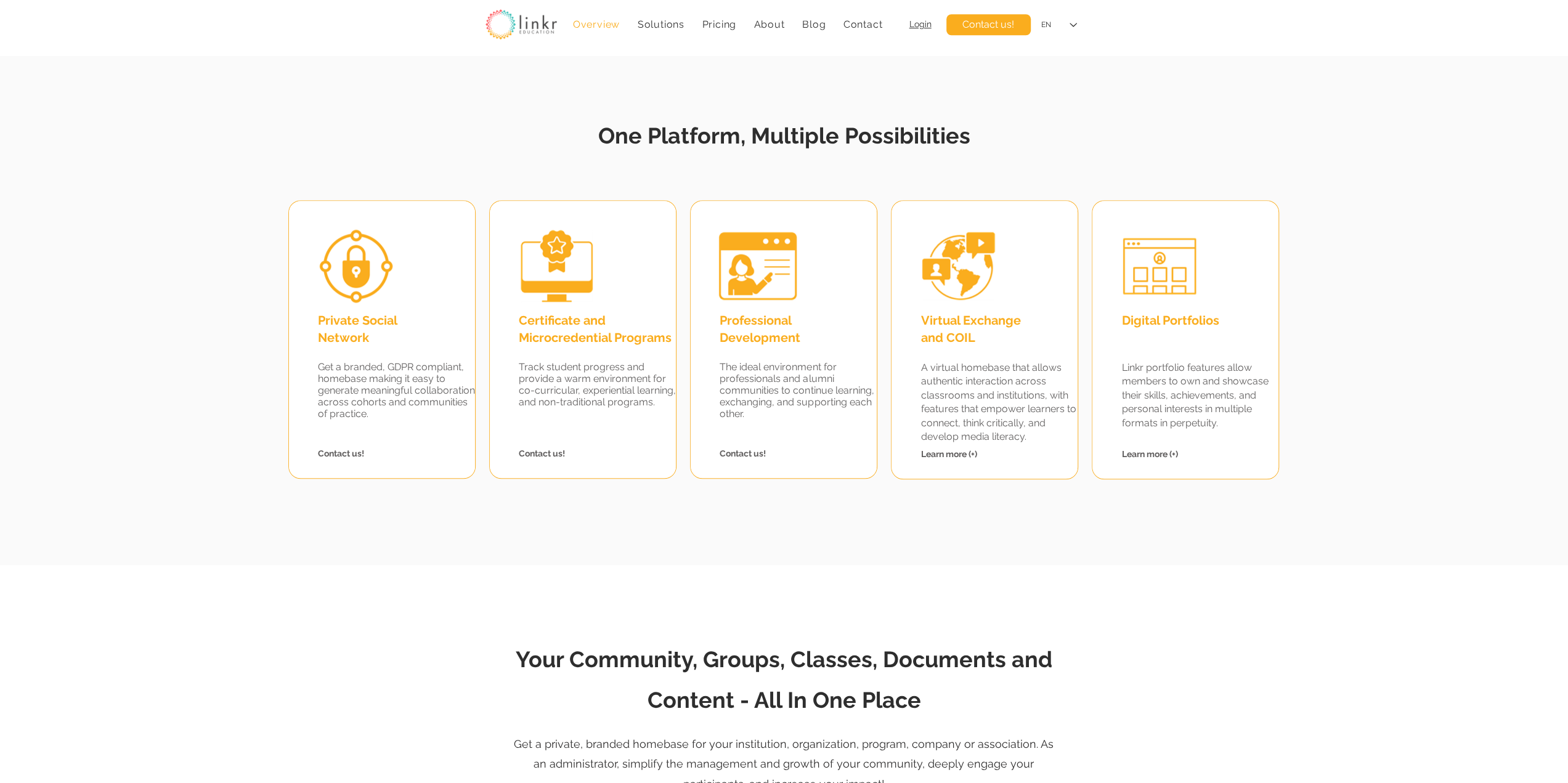
click at [822, 141] on span "One Platform, Multiple Possibilities" at bounding box center [784, 135] width 372 height 26
click at [720, 141] on span "One Platform, Multiple Possibilities" at bounding box center [784, 135] width 372 height 26
click at [613, 137] on span "One Platform, Multiple Possibilities" at bounding box center [784, 135] width 372 height 26
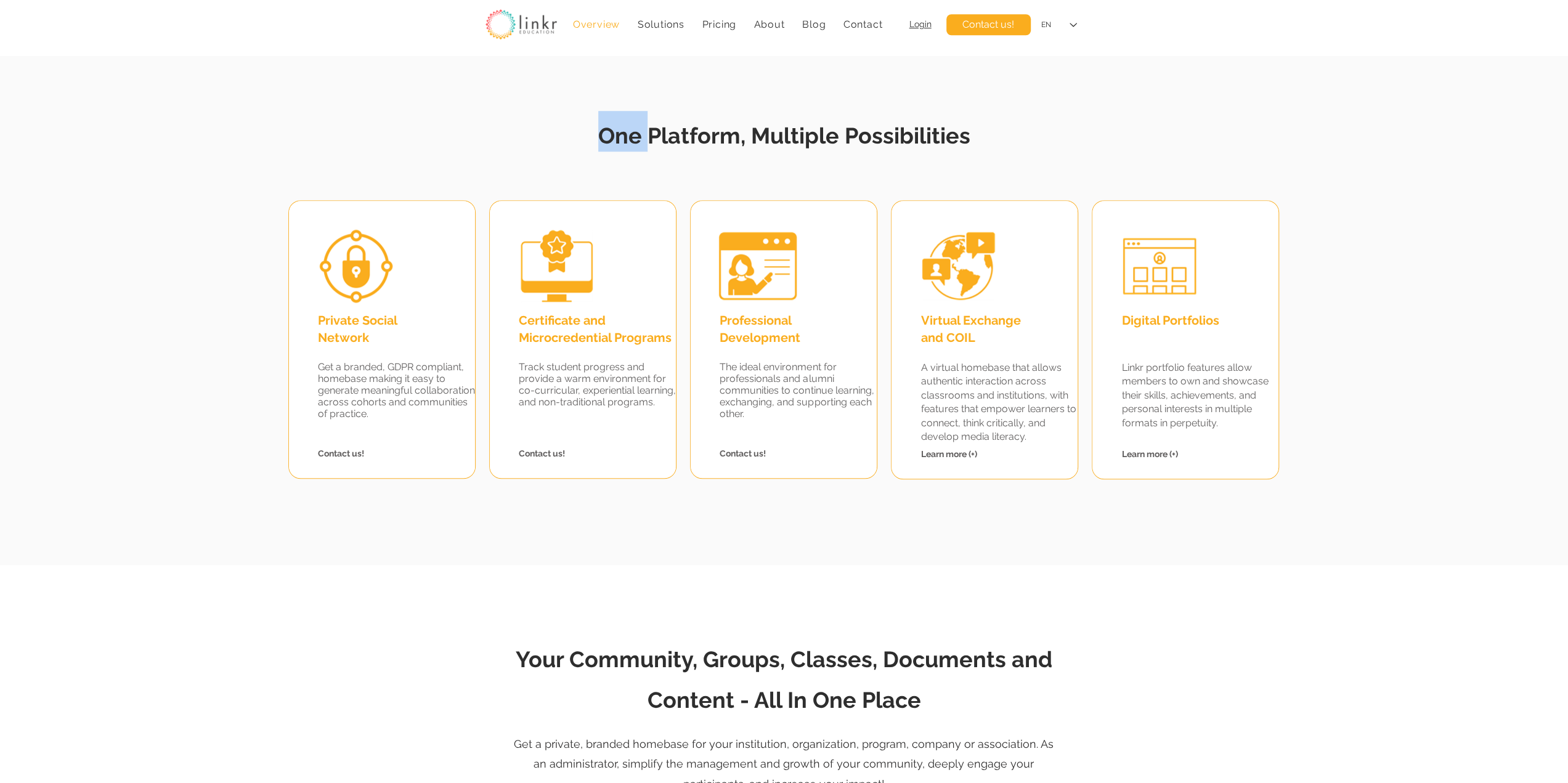
click at [613, 137] on span "One Platform, Multiple Possibilities" at bounding box center [784, 135] width 372 height 26
click at [813, 142] on span "One Platform, Multiple Possibilities" at bounding box center [784, 135] width 372 height 26
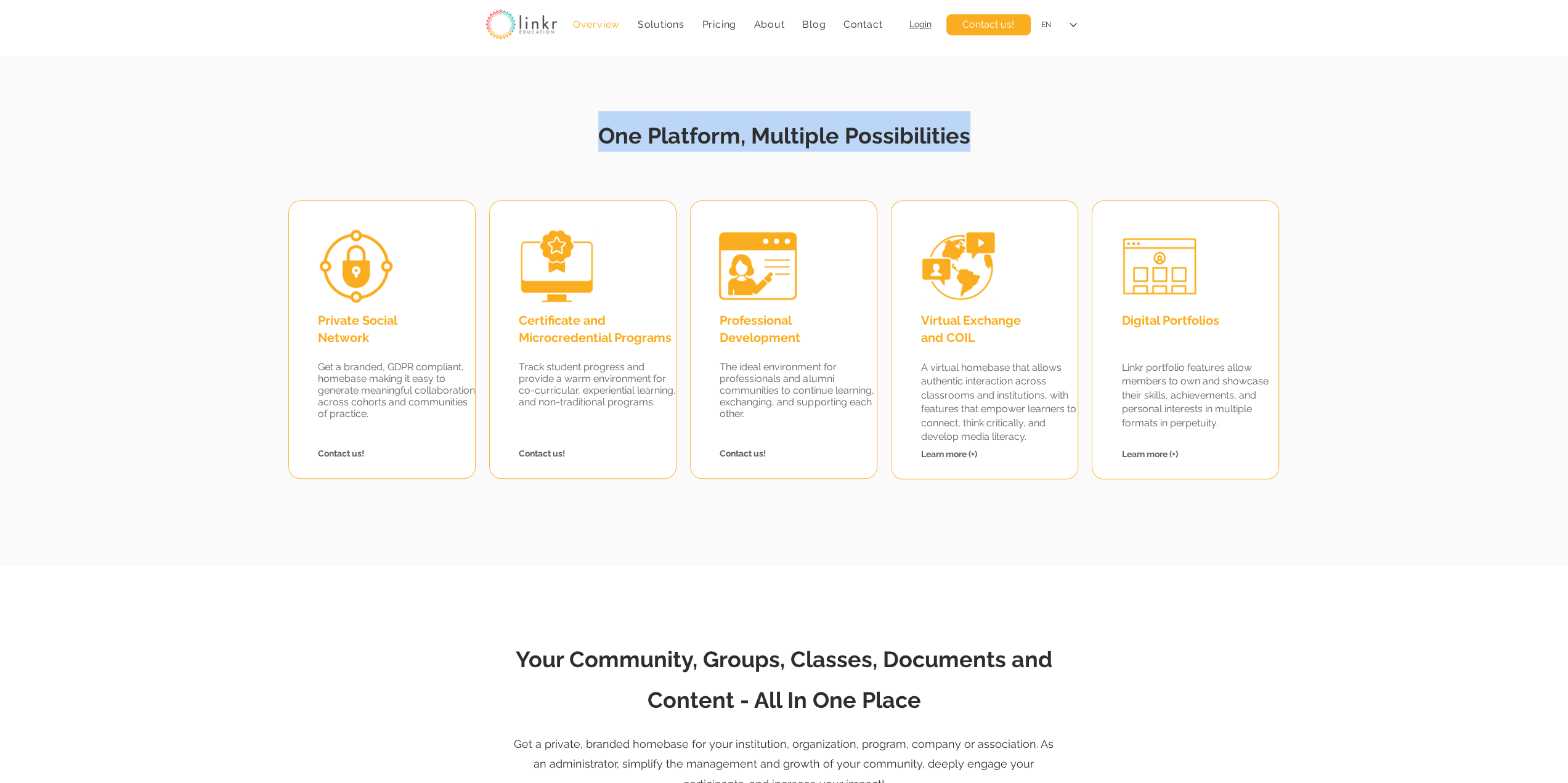
click at [813, 142] on span "One Platform, Multiple Possibilities" at bounding box center [784, 135] width 372 height 26
click at [887, 137] on span "One Platform, Multiple Possibilities" at bounding box center [784, 135] width 372 height 26
drag, startPoint x: 976, startPoint y: 137, endPoint x: 844, endPoint y: 142, distance: 132.1
click at [844, 142] on h2 "One Platform, Multiple Possibilities" at bounding box center [784, 131] width 604 height 41
click at [850, 138] on span "One Platform, Multiple Possibilities" at bounding box center [784, 135] width 372 height 26
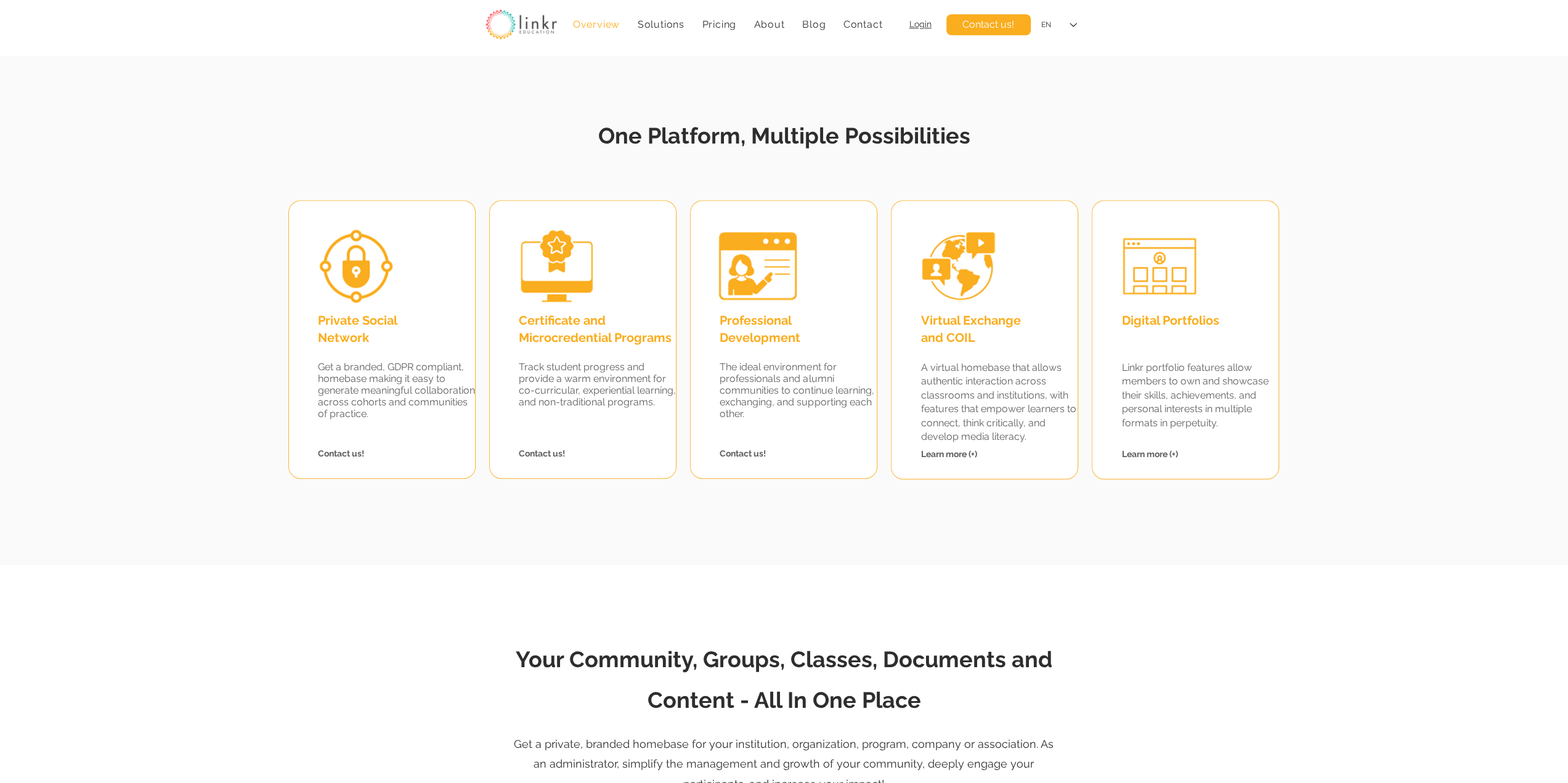
click at [609, 390] on span "Track student progress and provide a warm environment for co-curricular, experi…" at bounding box center [597, 384] width 157 height 47
click at [699, 508] on div at bounding box center [784, 299] width 1568 height 532
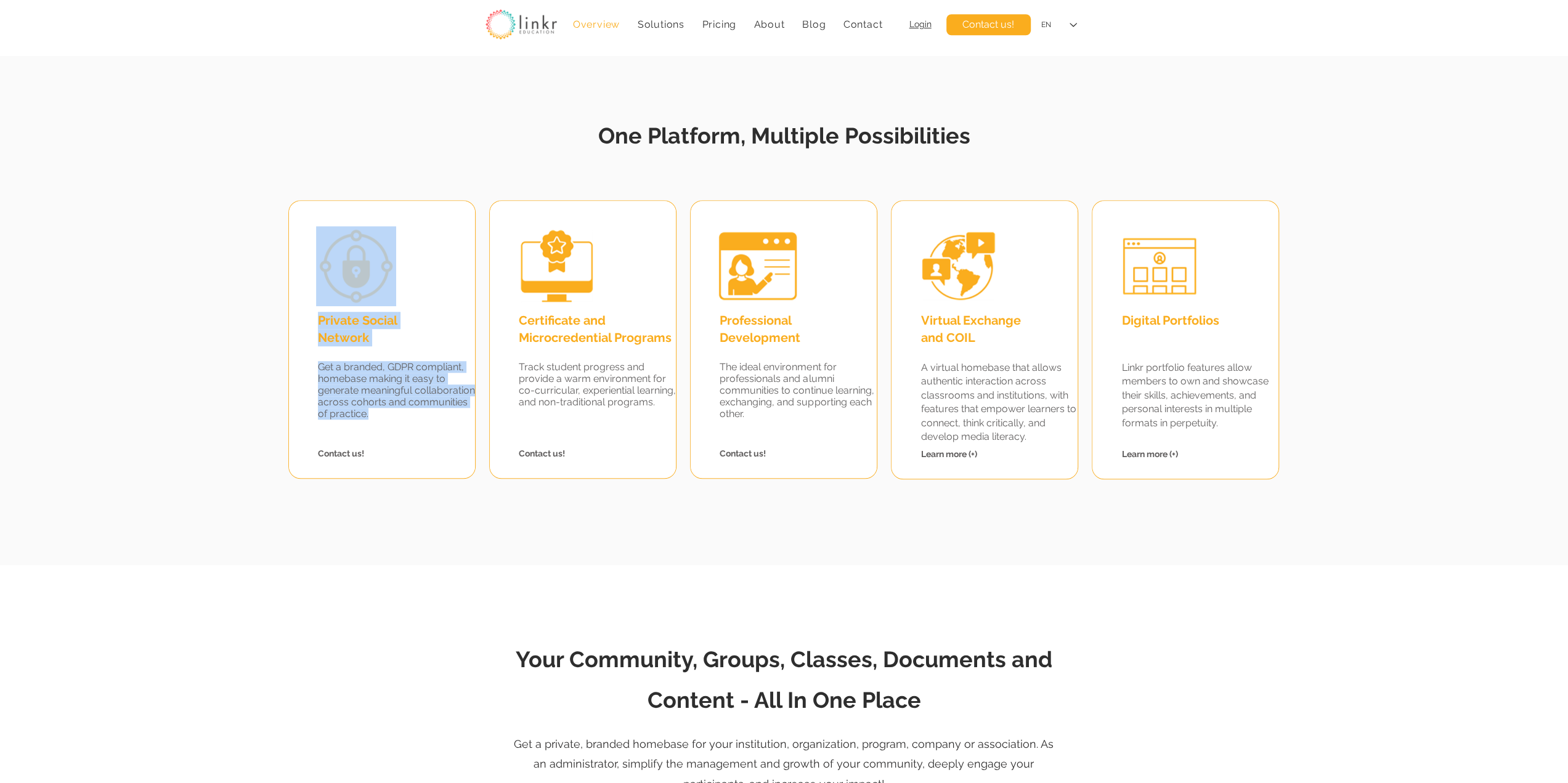
drag, startPoint x: 440, startPoint y: 410, endPoint x: 308, endPoint y: 263, distance: 197.6
click at [308, 263] on div "Private Social Network Get a branded, GDPR compliant, homebase making it easy t…" at bounding box center [382, 339] width 188 height 278
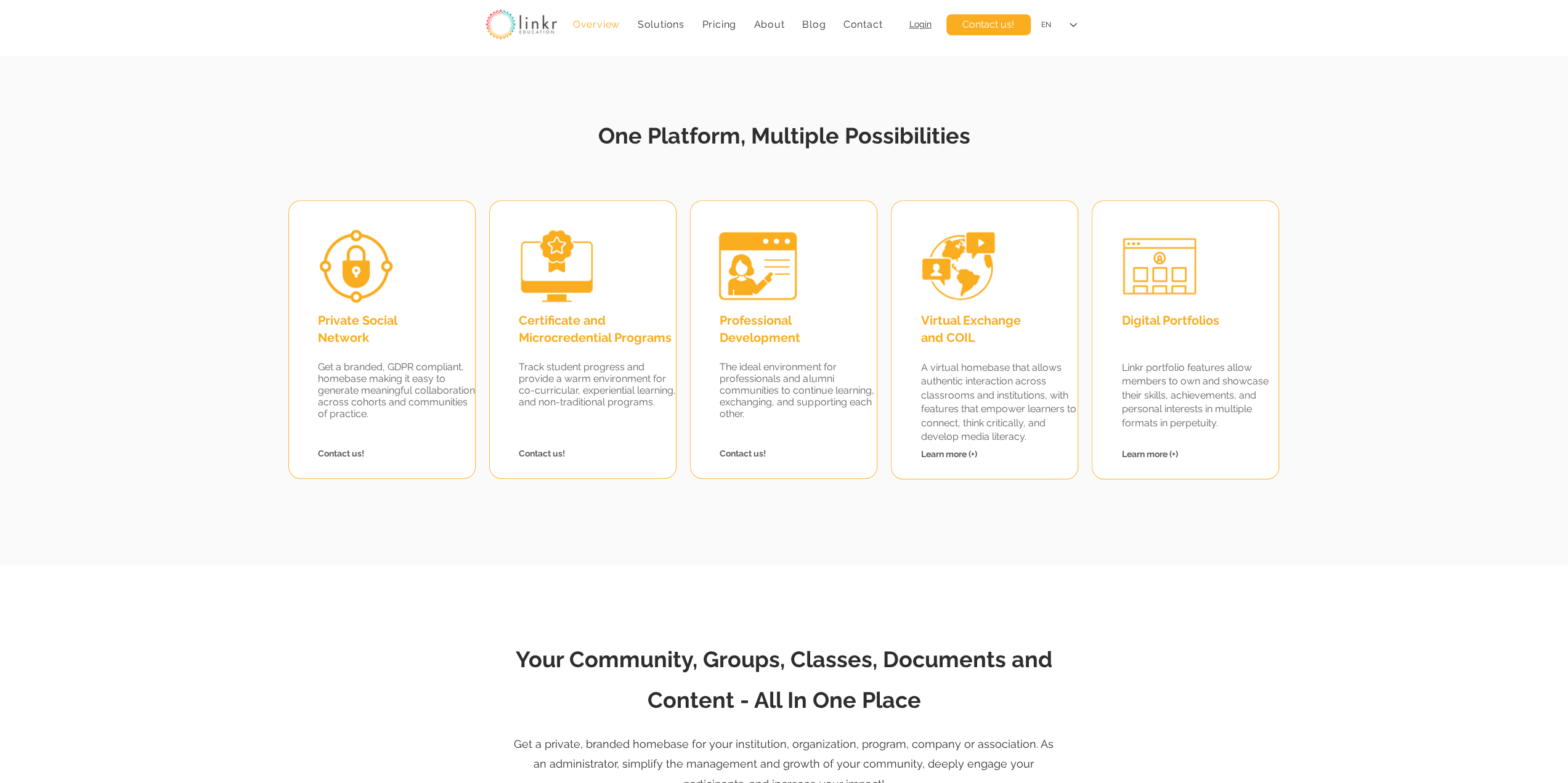
drag, startPoint x: 762, startPoint y: 415, endPoint x: 787, endPoint y: 425, distance: 26.9
click at [787, 425] on p "​" at bounding box center [798, 425] width 157 height 12
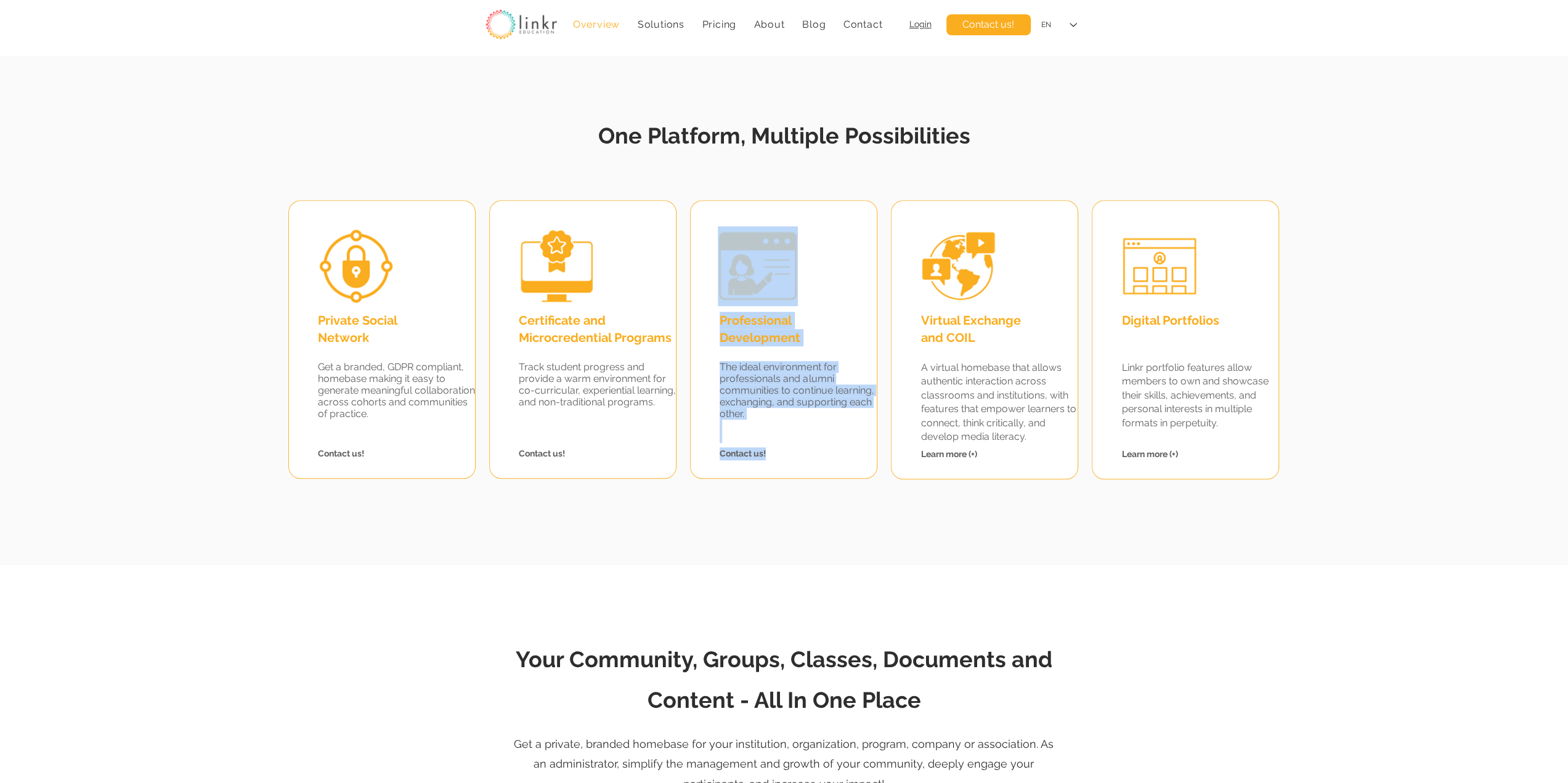
drag, startPoint x: 791, startPoint y: 455, endPoint x: 732, endPoint y: 354, distance: 117.0
click at [732, 354] on div "Professional Development The ideal environment for professionals and alumni com…" at bounding box center [784, 339] width 188 height 278
click at [732, 350] on div at bounding box center [783, 339] width 186 height 277
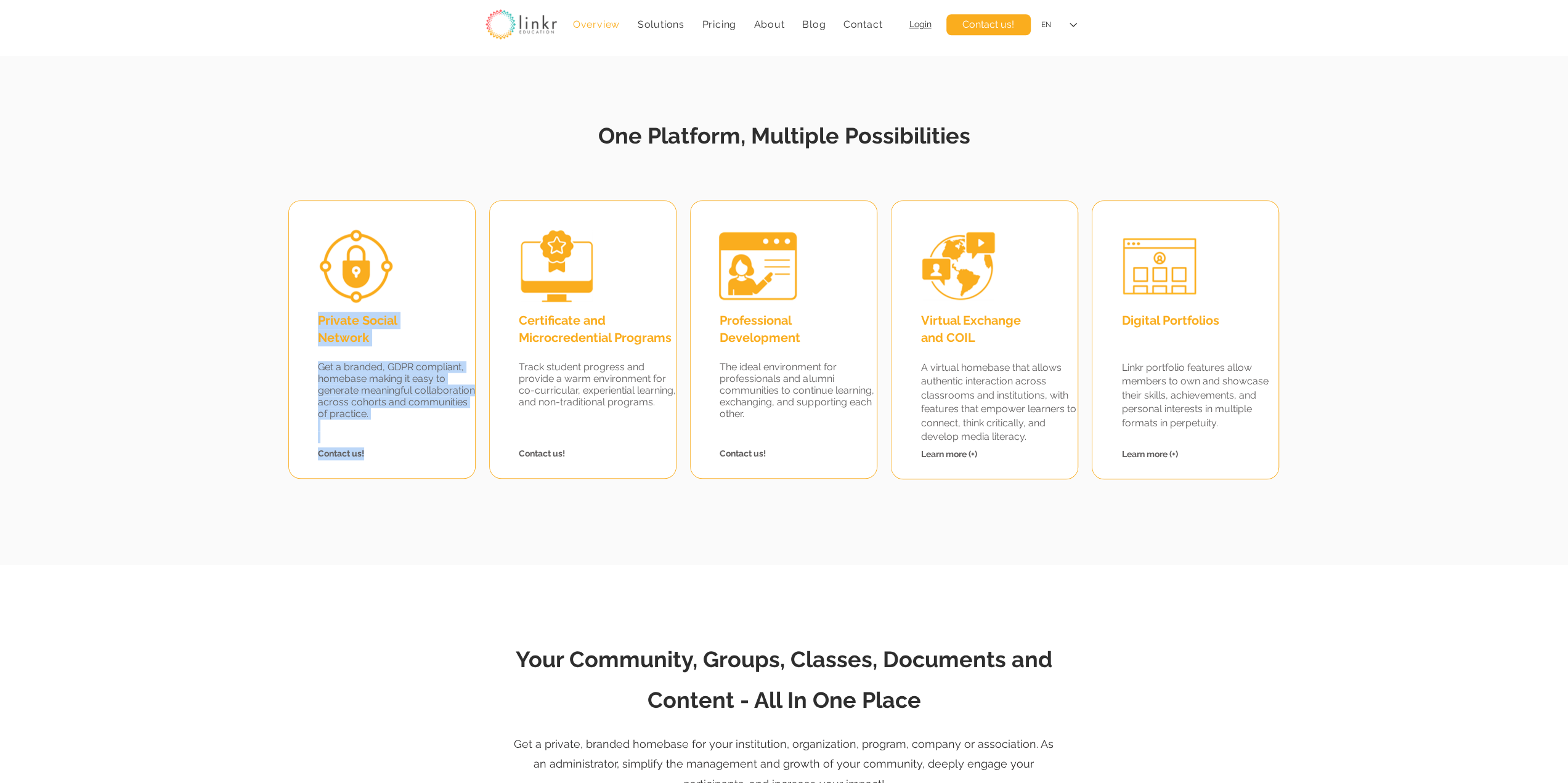
drag, startPoint x: 319, startPoint y: 312, endPoint x: 433, endPoint y: 456, distance: 183.7
click at [433, 456] on div "Private Social Network Get a branded, GDPR compliant, homebase making it easy t…" at bounding box center [382, 339] width 186 height 277
click at [408, 394] on span "Get a branded, GDPR compliant, homebase making it easy to generate meaningful c…" at bounding box center [396, 390] width 157 height 59
click at [792, 138] on span "One Platform, Multiple Possibilities" at bounding box center [784, 135] width 372 height 26
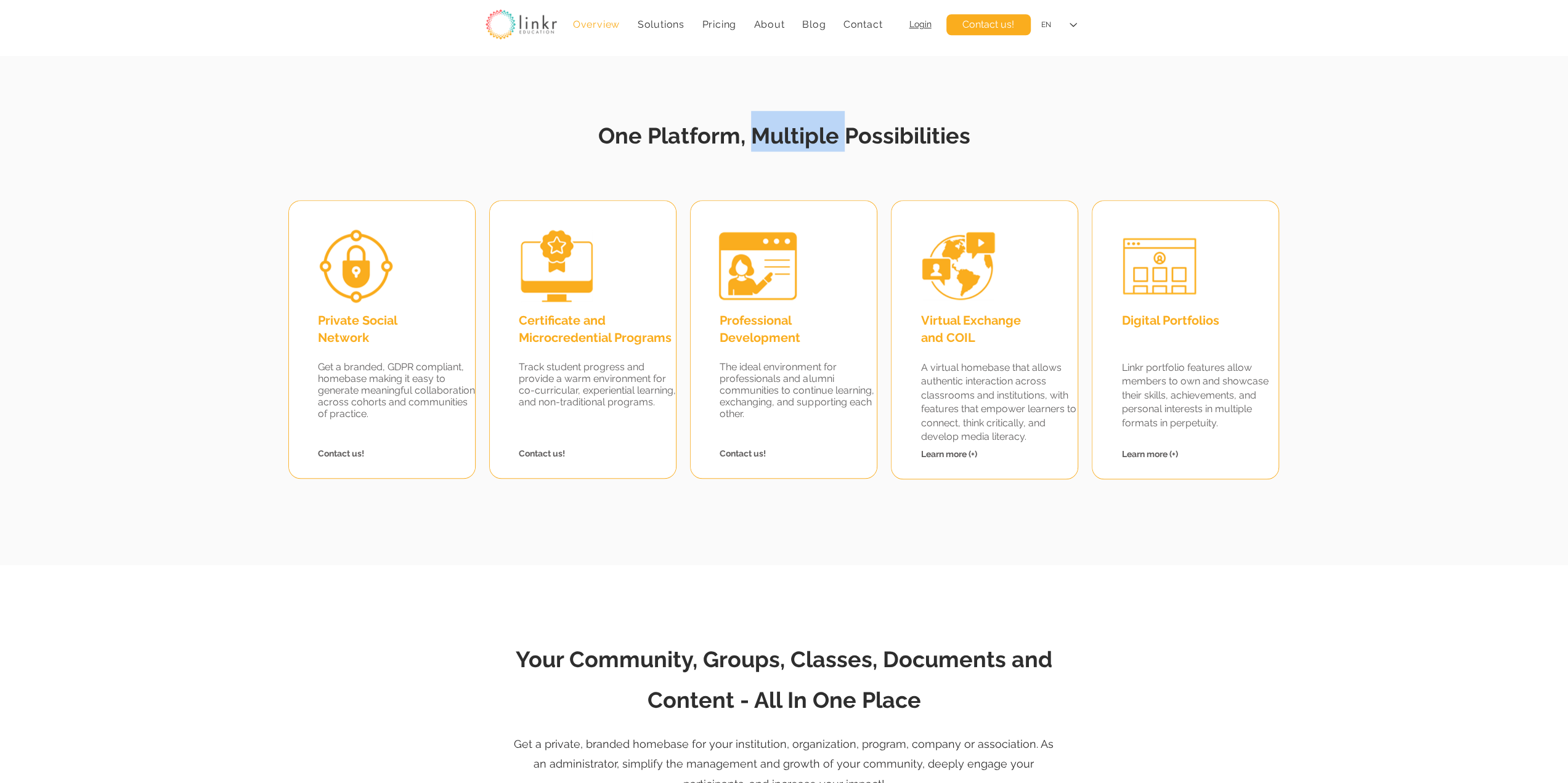
click at [792, 138] on span "One Platform, Multiple Possibilities" at bounding box center [784, 135] width 372 height 26
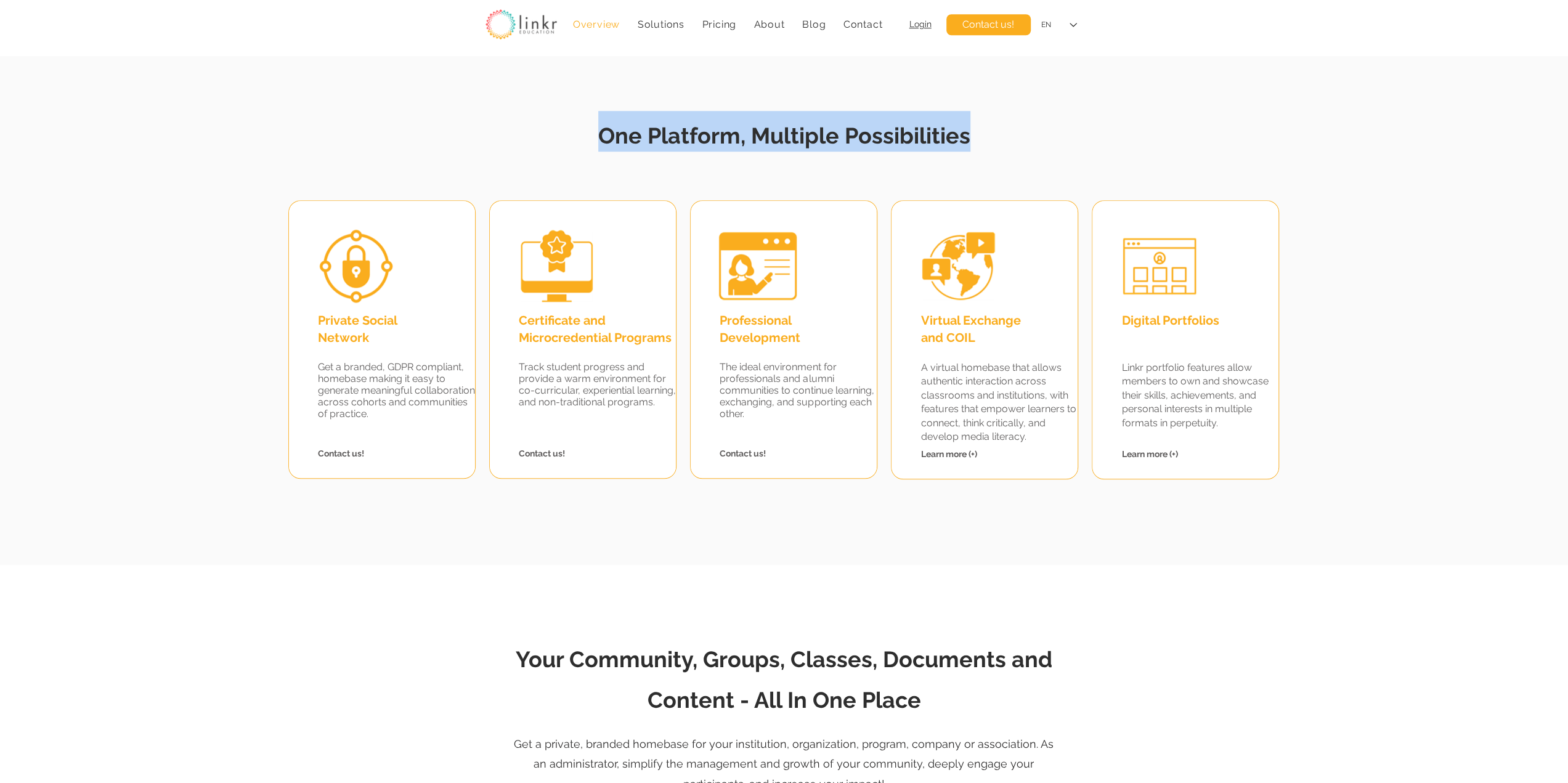
click at [792, 138] on span "One Platform, Multiple Possibilities" at bounding box center [784, 135] width 372 height 26
copy span "One Platform, Multiple Possibilities"
click at [1521, 247] on fluid-columns-repeater "Private Social Network Get a branded, GDPR compliant, homebase making it easy t…" at bounding box center [782, 332] width 1582 height 278
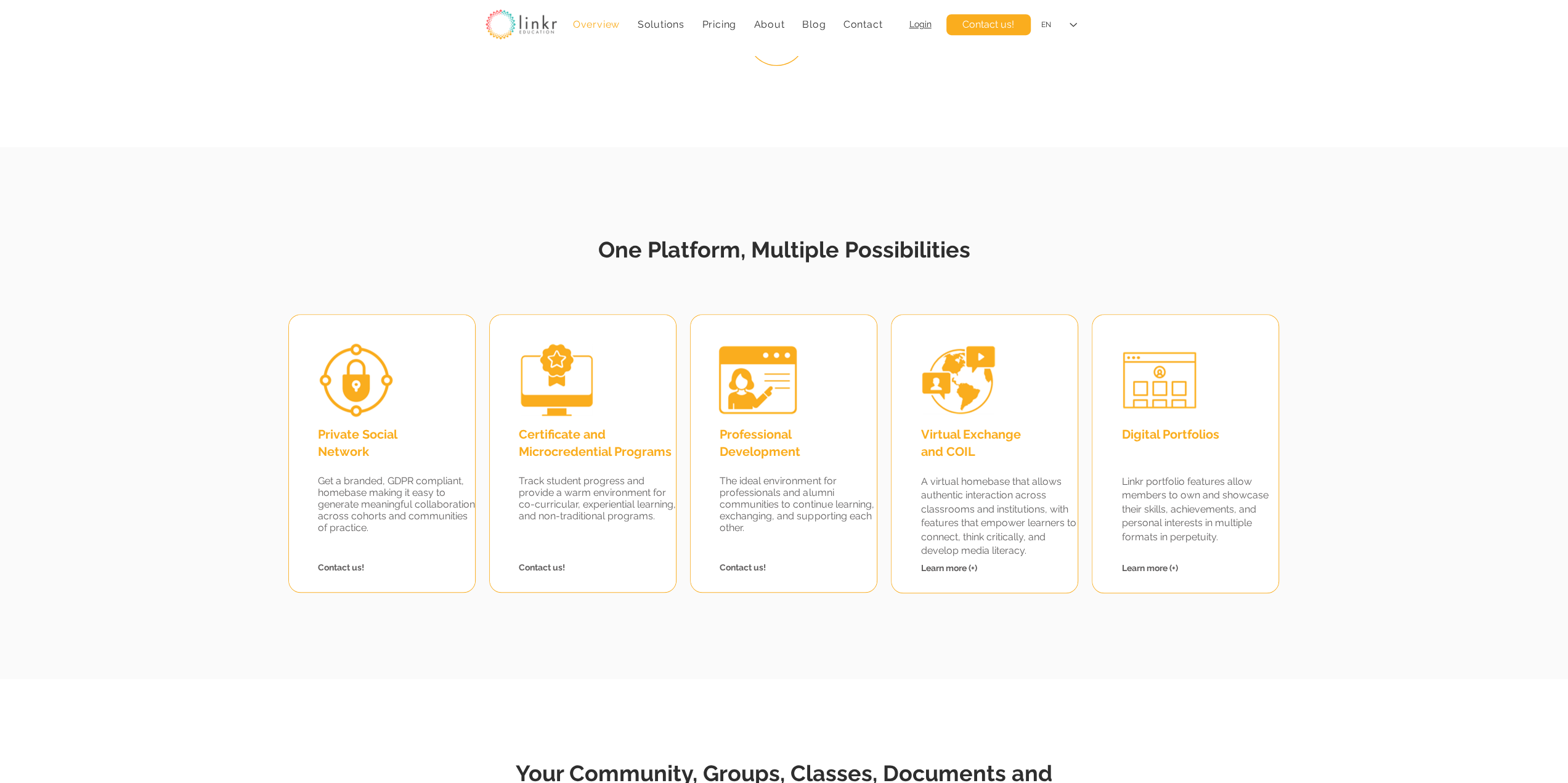
scroll to position [924, 0]
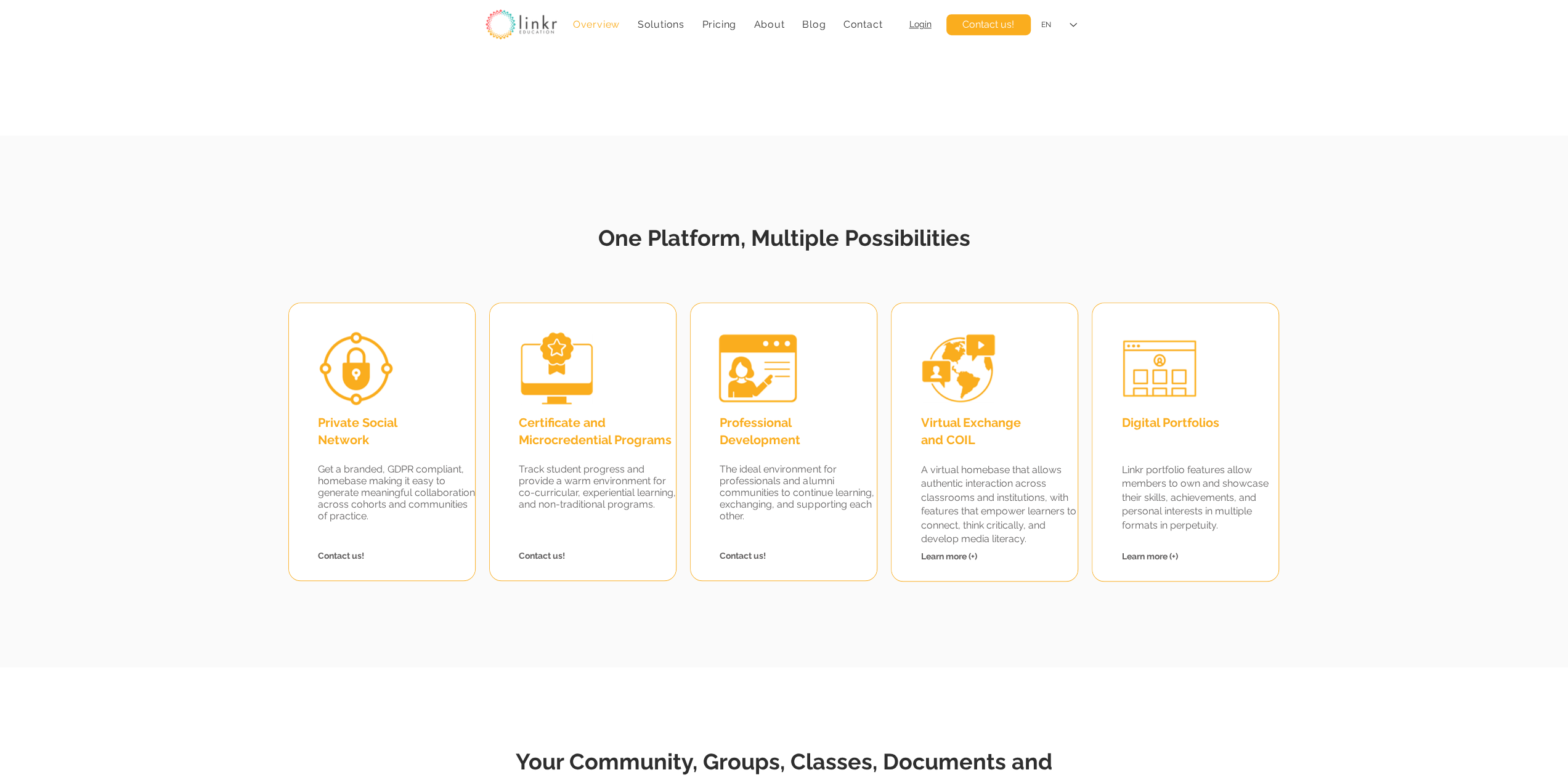
click at [769, 247] on span "One Platform, Multiple Possibilities" at bounding box center [784, 237] width 372 height 26
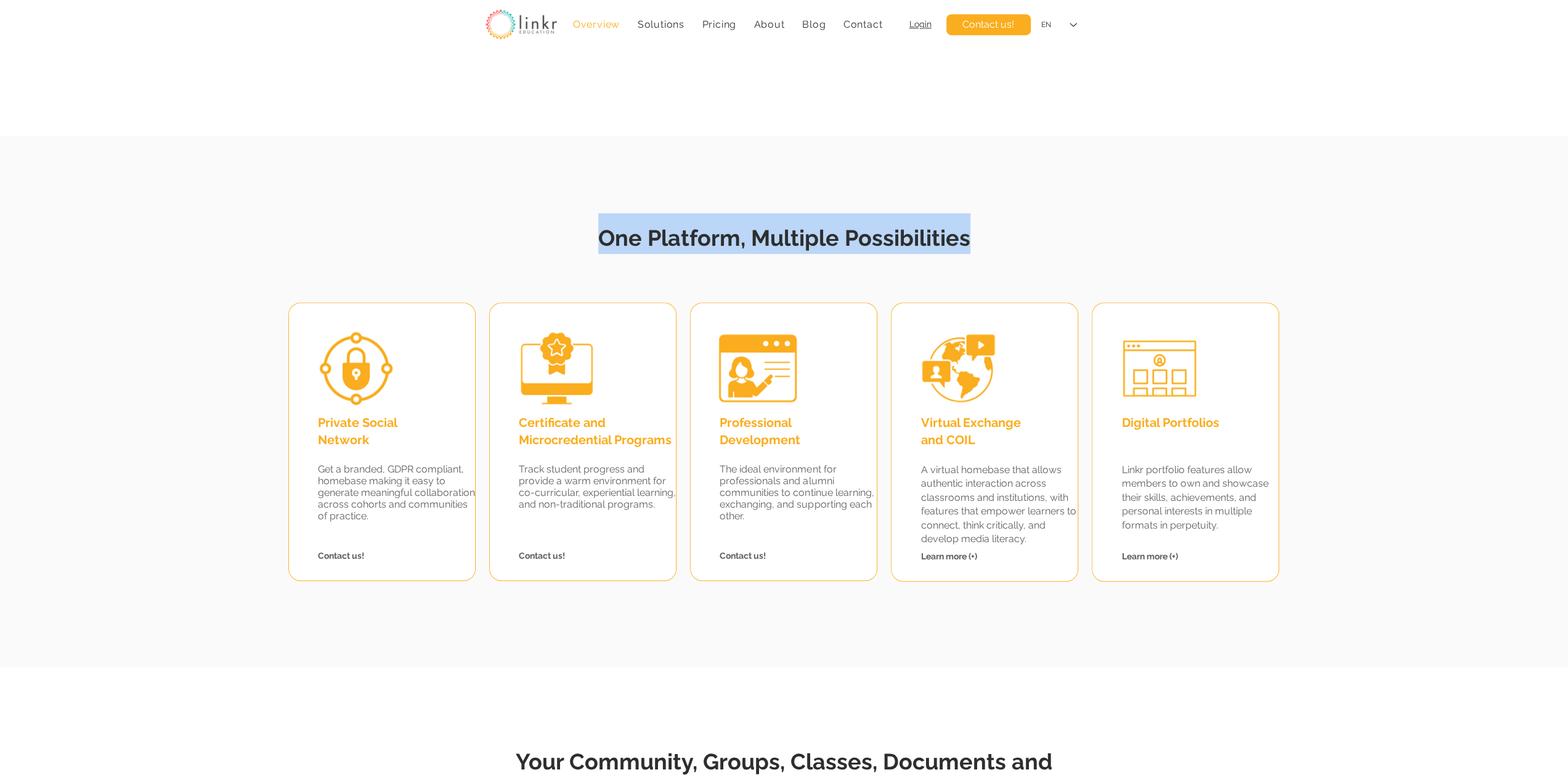
click at [769, 247] on span "One Platform, Multiple Possibilities" at bounding box center [784, 237] width 372 height 26
click at [844, 239] on span "One Platform, Multiple Possibilities" at bounding box center [784, 237] width 372 height 26
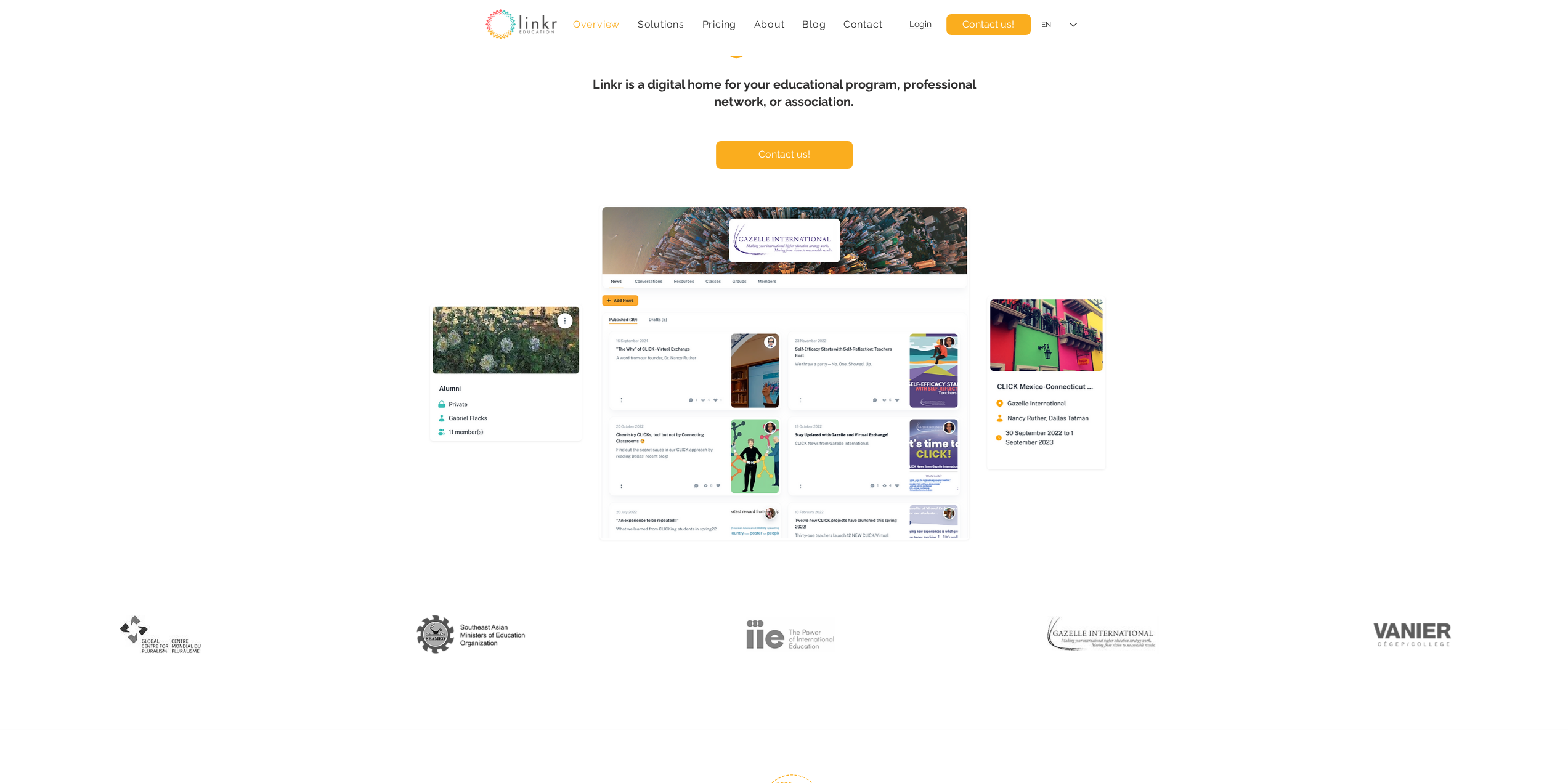
scroll to position [0, 0]
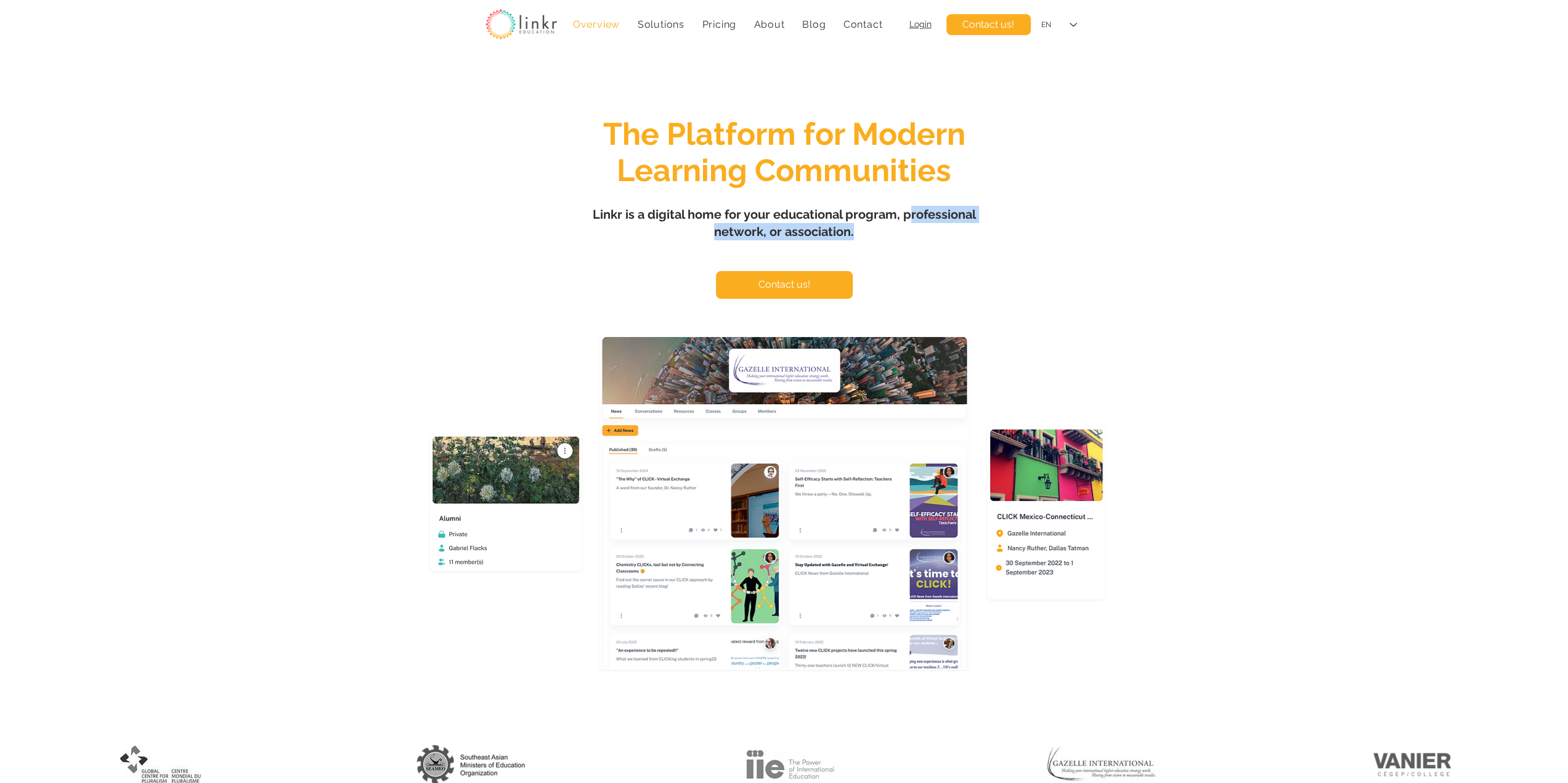
drag, startPoint x: 910, startPoint y: 216, endPoint x: 940, endPoint y: 227, distance: 32.0
click at [940, 227] on h1 "Linkr is a digital home for your educational program, professional network, or …" at bounding box center [784, 223] width 431 height 34
click at [936, 224] on h1 "Linkr is a digital home for your educational program, professional network, or …" at bounding box center [784, 223] width 431 height 34
click at [892, 206] on h1 "Linkr is a digital home for your educational program, professional network, or …" at bounding box center [784, 223] width 431 height 34
drag, startPoint x: 902, startPoint y: 214, endPoint x: 928, endPoint y: 226, distance: 28.6
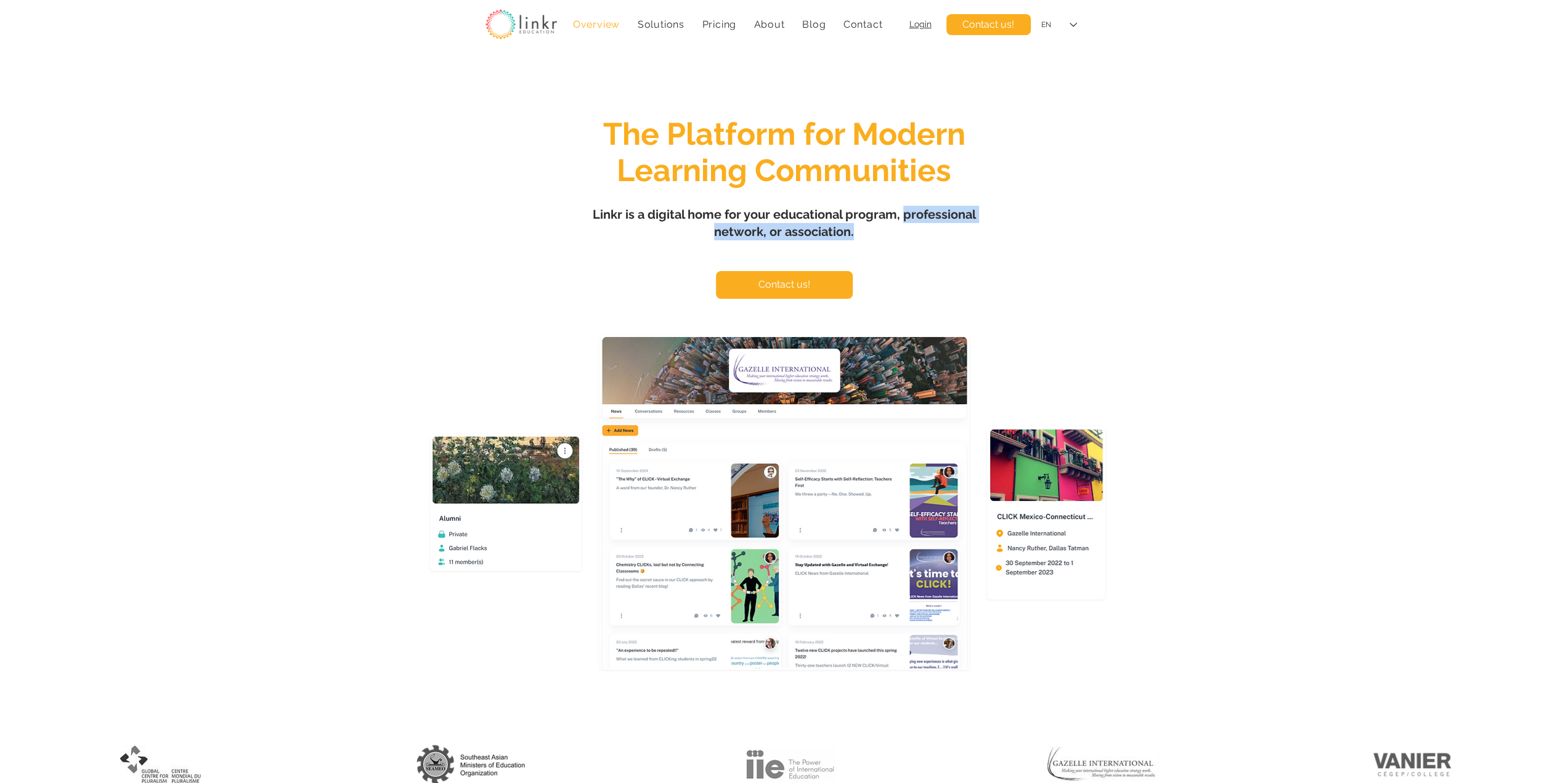
click at [928, 226] on h1 "Linkr is a digital home for your educational program, professional network, or …" at bounding box center [784, 223] width 431 height 34
click at [928, 227] on h1 "Linkr is a digital home for your educational program, professional network, or …" at bounding box center [784, 223] width 431 height 34
drag, startPoint x: 905, startPoint y: 211, endPoint x: 931, endPoint y: 240, distance: 38.9
click at [931, 240] on h1 "Linkr is a digital home for your educational program, professional network, or …" at bounding box center [784, 223] width 431 height 34
click at [931, 240] on h1 "Linkr is a digital home for your educational program, professional network, or …" at bounding box center [784, 223] width 431 height 34
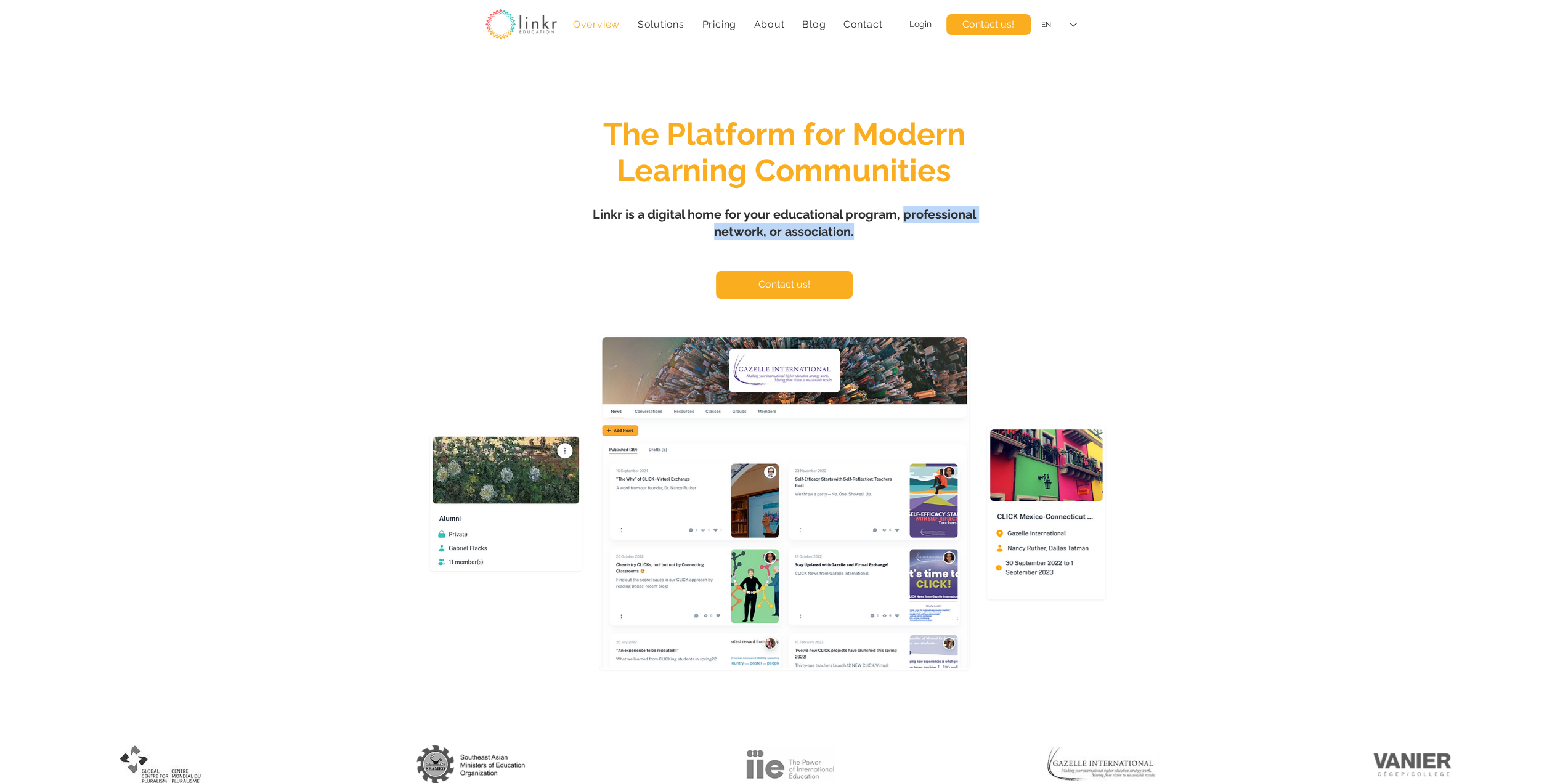
drag, startPoint x: 901, startPoint y: 216, endPoint x: 895, endPoint y: 231, distance: 16.2
click at [895, 231] on h1 "Linkr is a digital home for your educational program, professional network, or …" at bounding box center [784, 223] width 431 height 34
click at [910, 245] on div "main content" at bounding box center [784, 365] width 1568 height 621
drag, startPoint x: 576, startPoint y: 215, endPoint x: 876, endPoint y: 240, distance: 301.0
click at [876, 240] on h1 "Linkr is a digital home for your educational program, professional network, or …" at bounding box center [784, 223] width 431 height 34
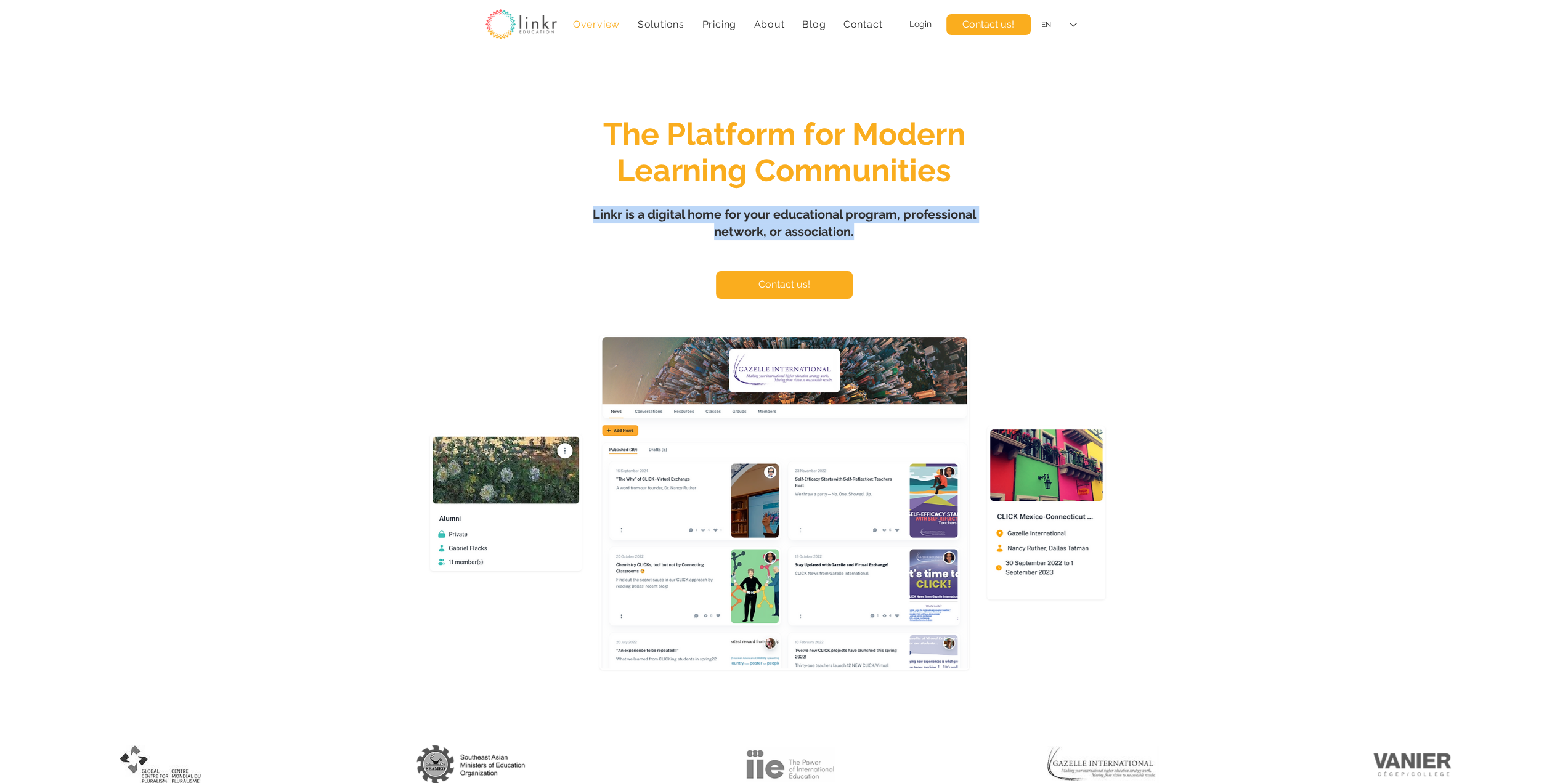
click at [884, 237] on h1 "Linkr is a digital home for your educational program, professional network, or …" at bounding box center [784, 223] width 431 height 34
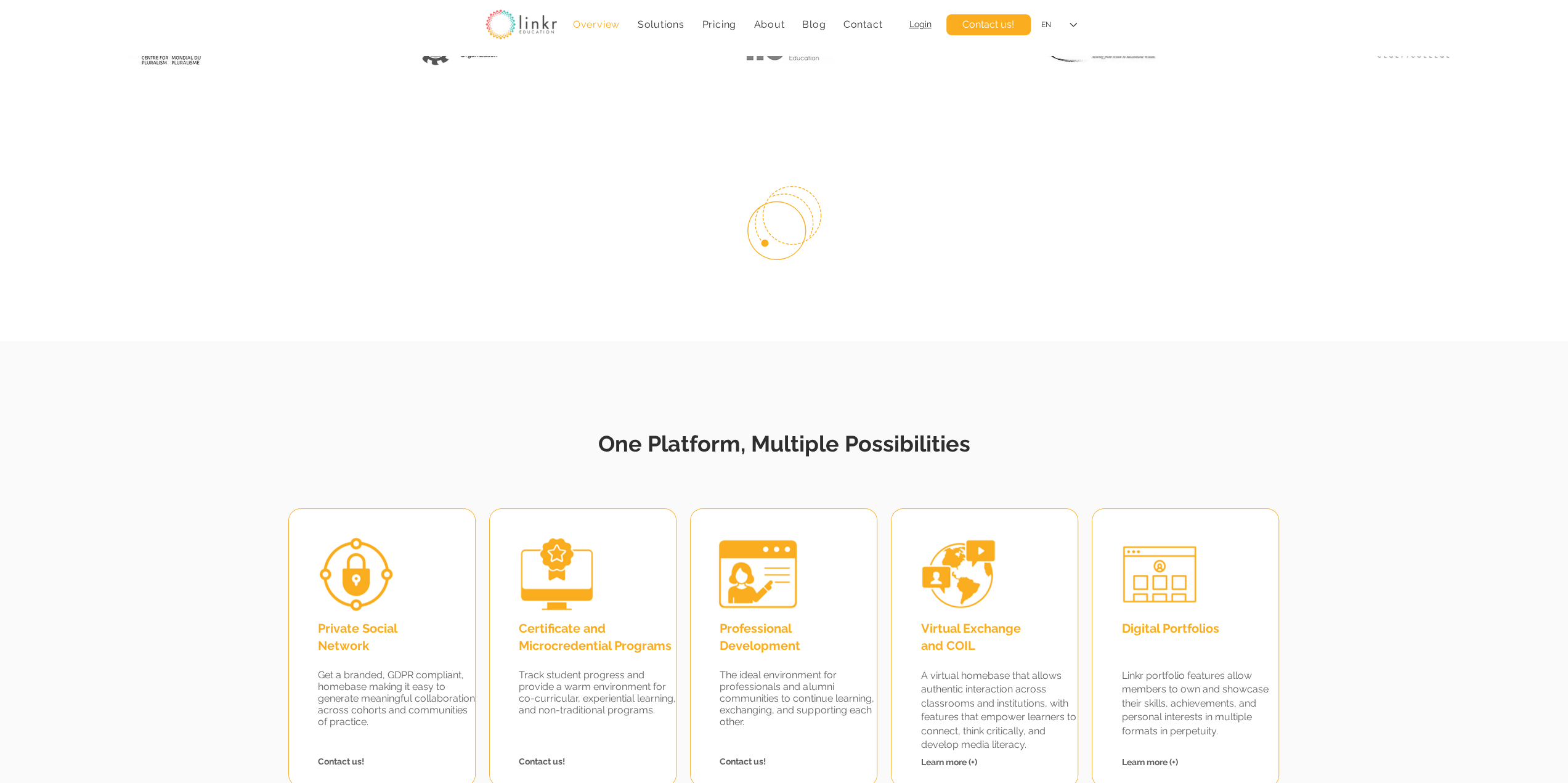
scroll to position [924, 0]
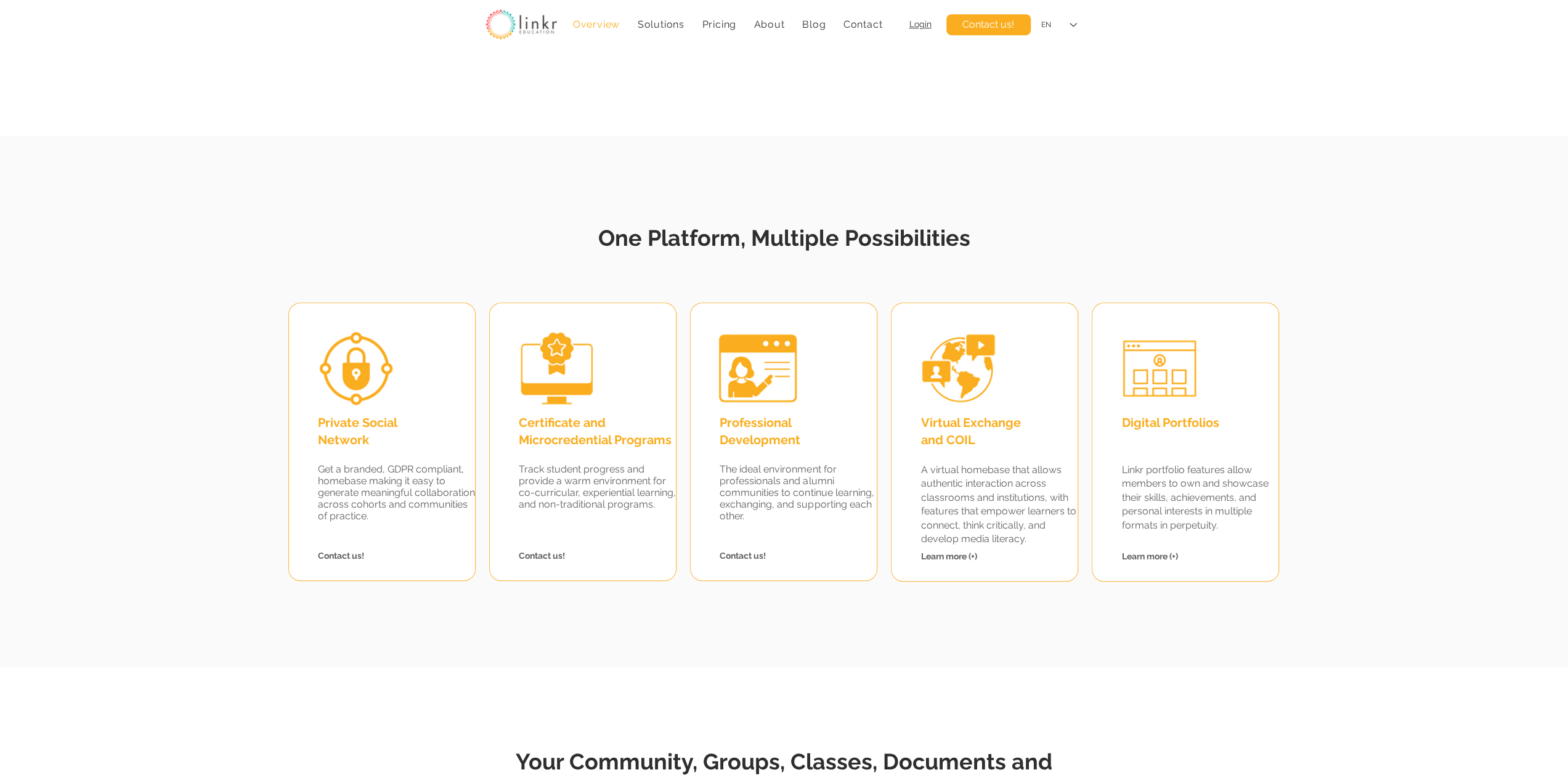
click at [858, 241] on span "One Platform, Multiple Possibilities" at bounding box center [784, 237] width 372 height 26
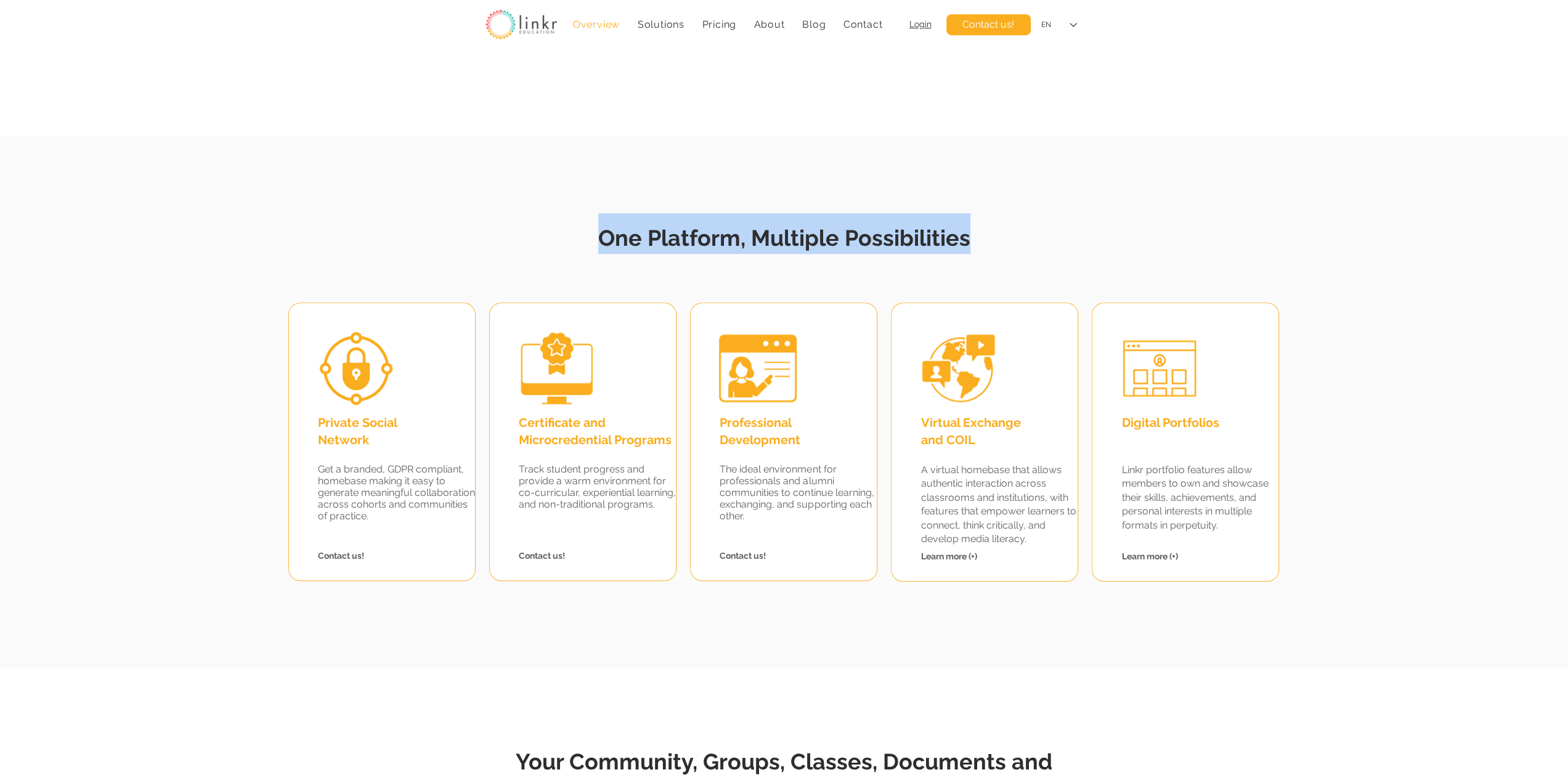
click at [858, 241] on span "One Platform, Multiple Possibilities" at bounding box center [784, 237] width 372 height 26
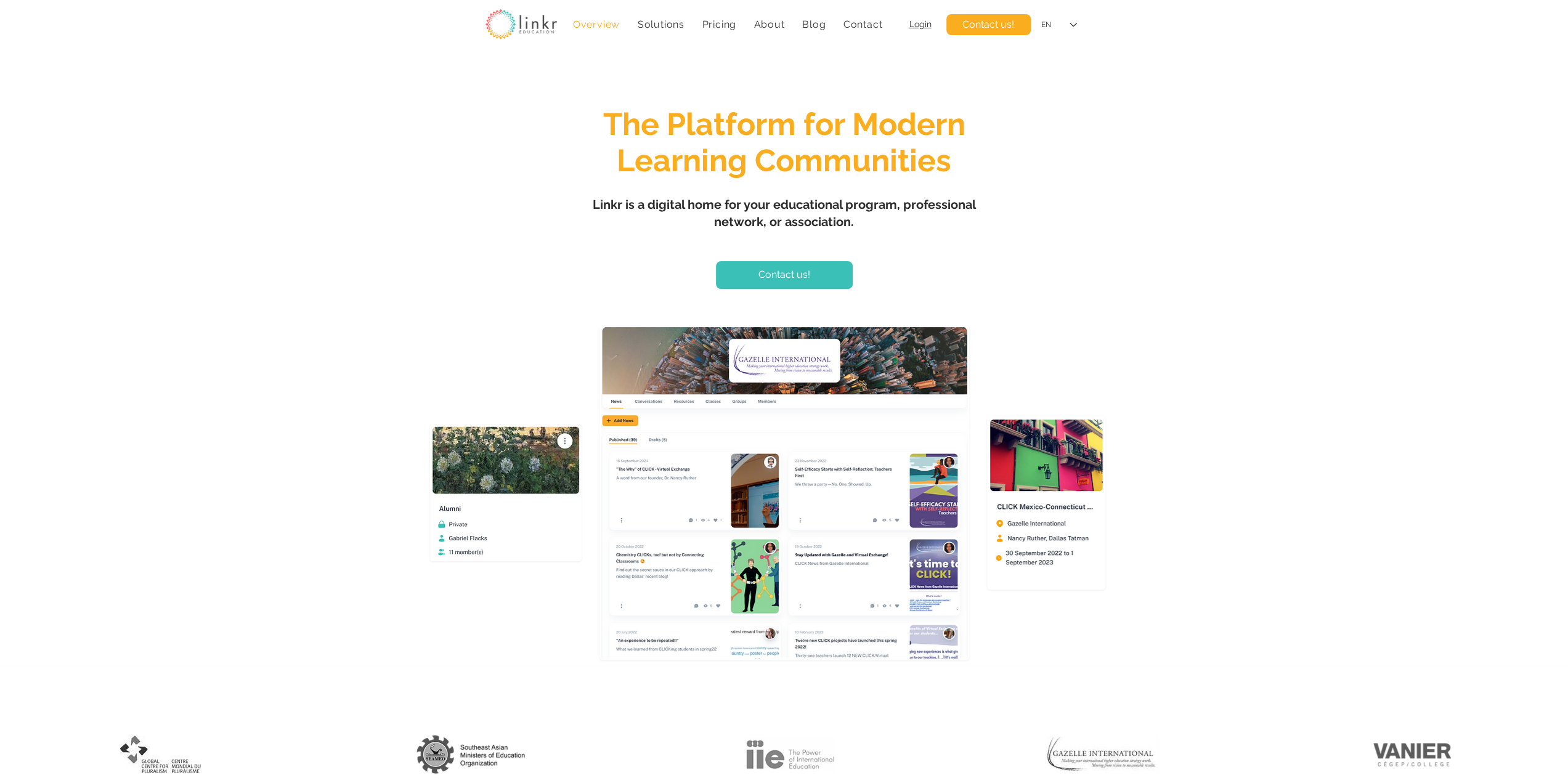
scroll to position [0, 0]
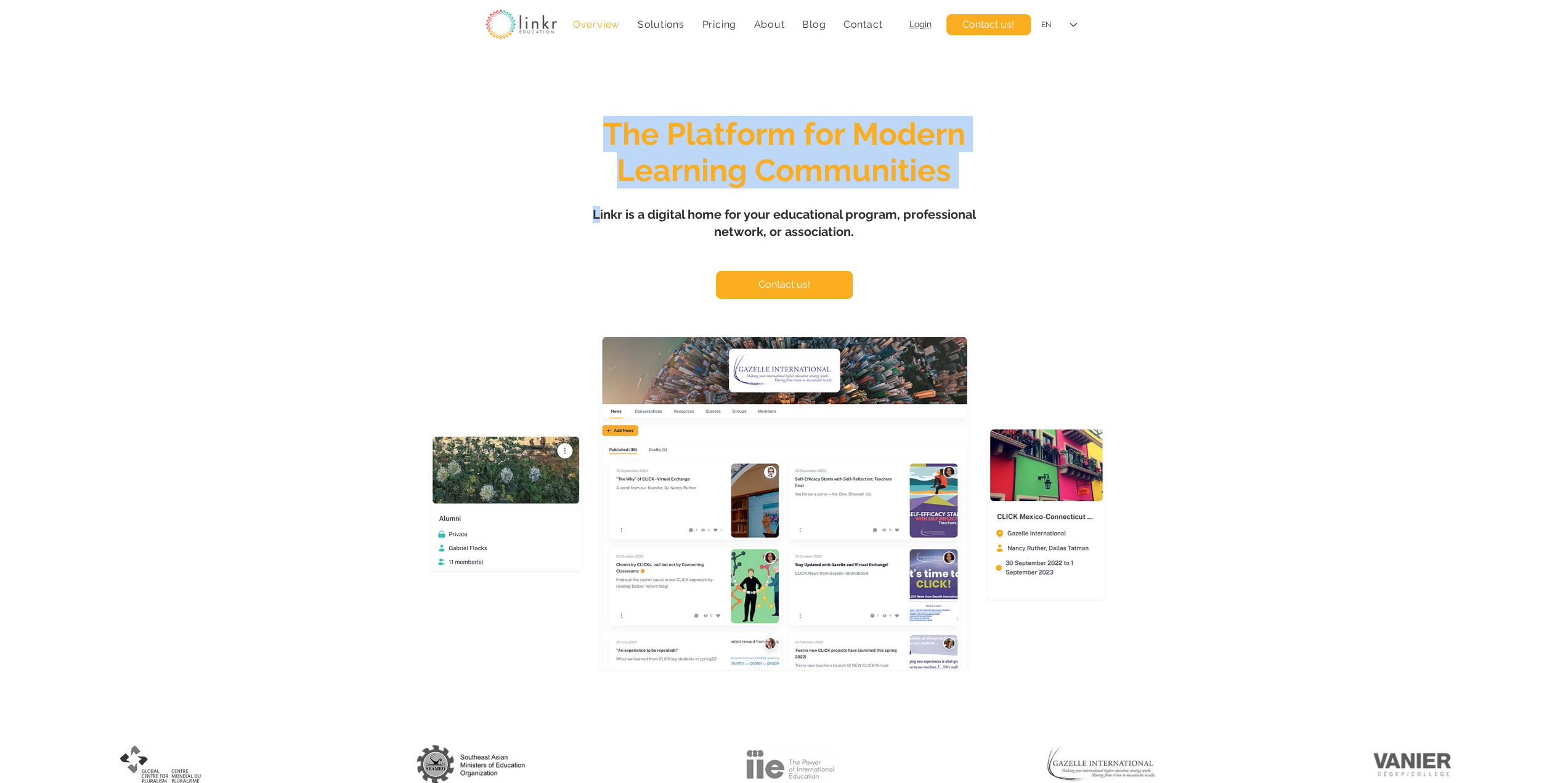
drag, startPoint x: 597, startPoint y: 213, endPoint x: 909, endPoint y: 242, distance: 313.3
click at [909, 242] on section "The Platform for Modern Learning Communities Linkr is a digital home for your e…" at bounding box center [784, 365] width 1568 height 621
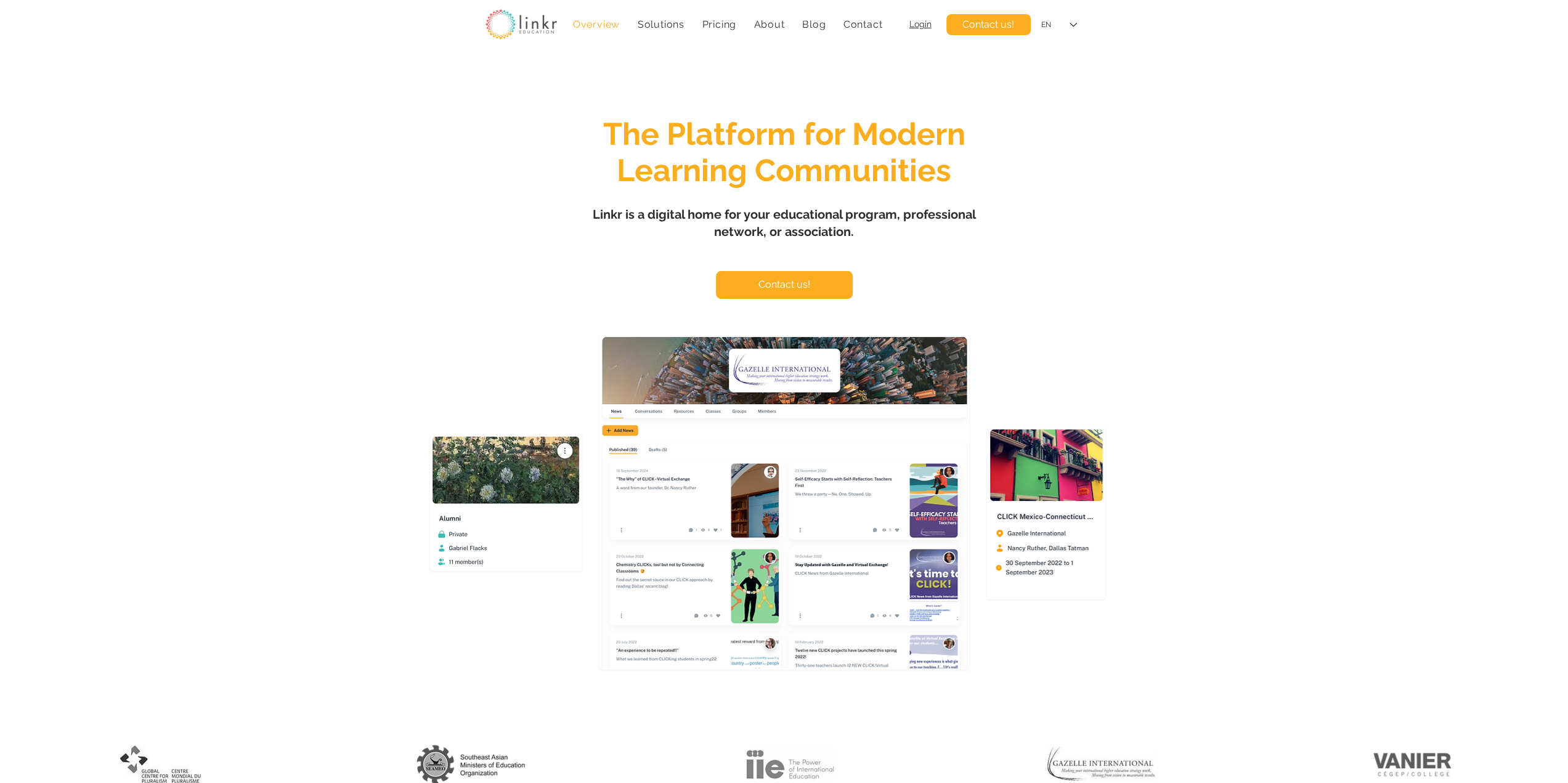
drag, startPoint x: 901, startPoint y: 240, endPoint x: 890, endPoint y: 237, distance: 11.4
click at [900, 240] on h1 "Linkr is a digital home for your educational program, professional network, or …" at bounding box center [784, 223] width 431 height 34
click at [838, 232] on span "Linkr is a digital home for your educational program, professional network, or …" at bounding box center [783, 223] width 383 height 32
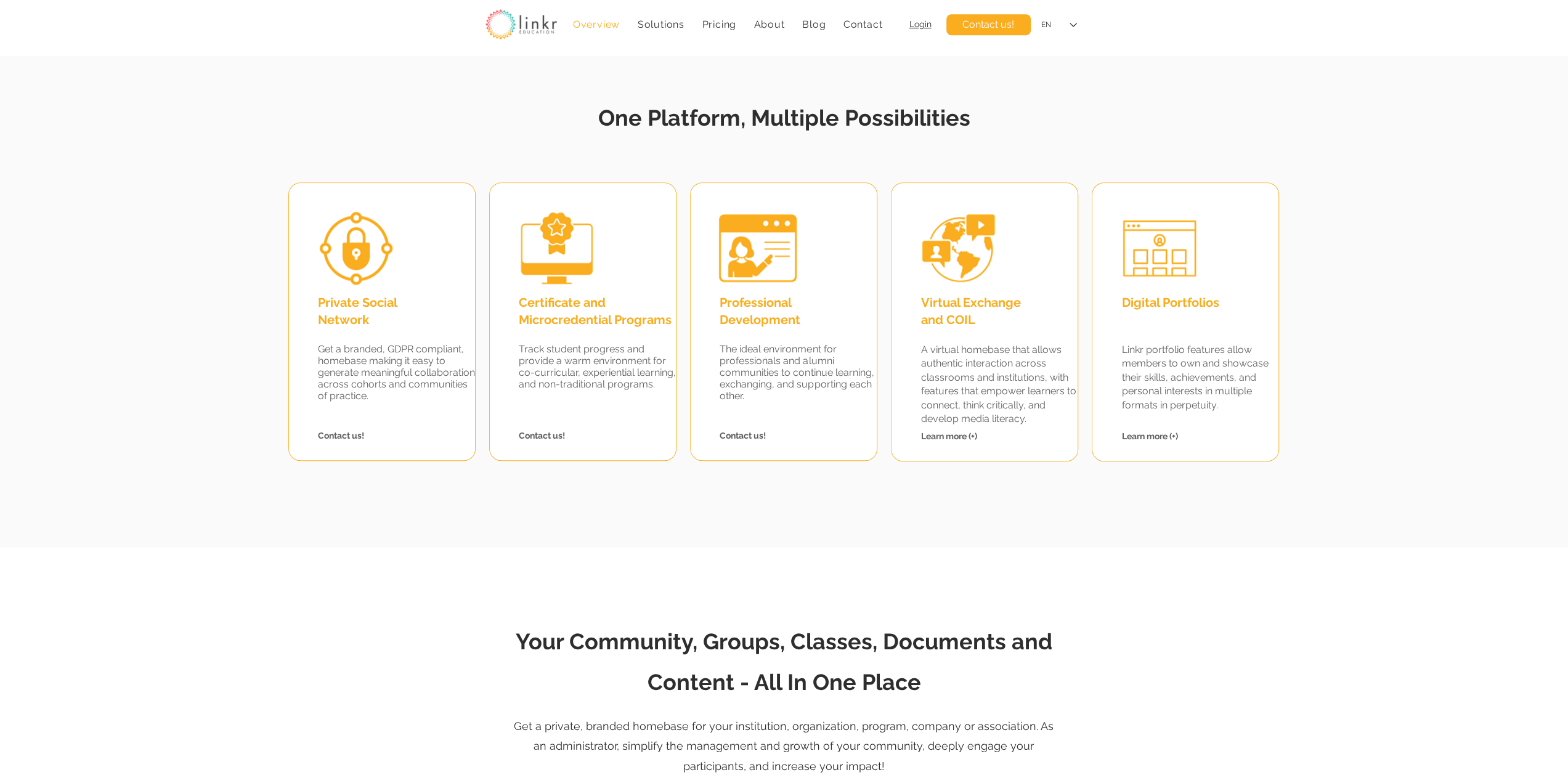
scroll to position [1026, 0]
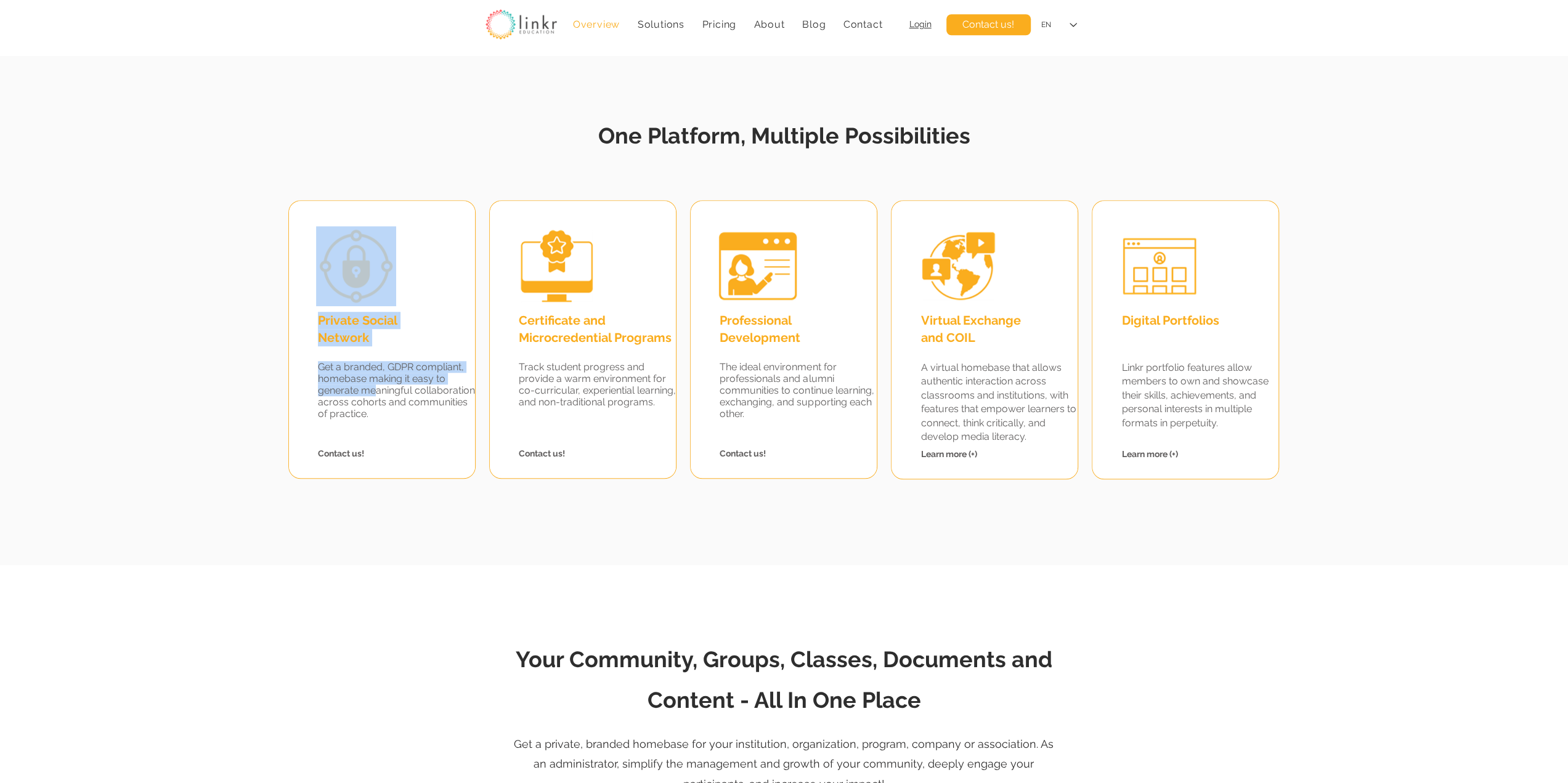
drag, startPoint x: 323, startPoint y: 338, endPoint x: 570, endPoint y: 430, distance: 263.6
click at [377, 396] on div "Private Social Network Get a branded, GDPR compliant, homebase making it easy t…" at bounding box center [382, 339] width 188 height 278
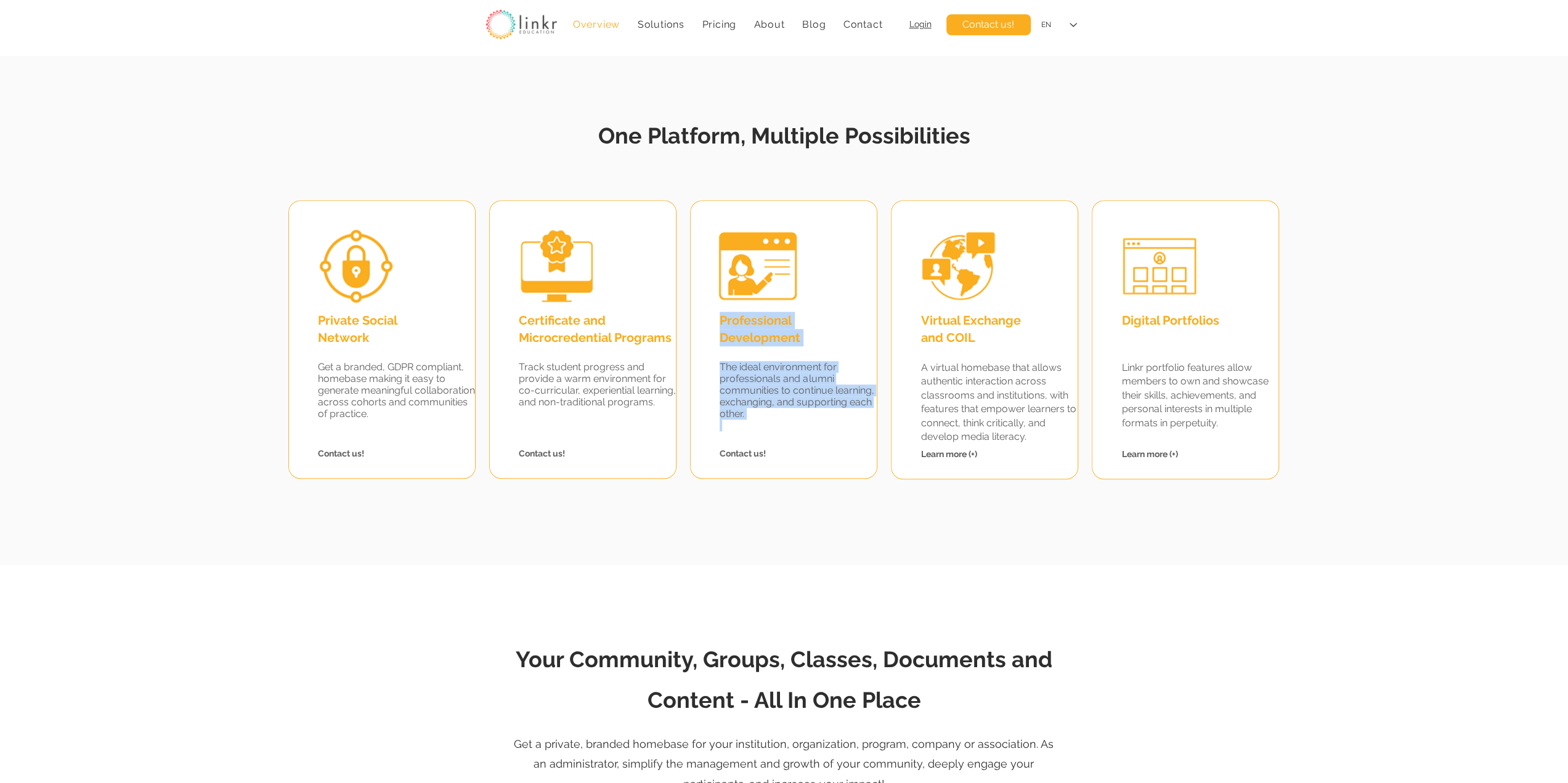
drag, startPoint x: 721, startPoint y: 323, endPoint x: 761, endPoint y: 420, distance: 104.9
click at [804, 432] on div "Professional Development The ideal environment for professionals and alumni com…" at bounding box center [783, 339] width 186 height 277
click at [616, 388] on span "Track student progress and provide a warm environment for co-curricular, experi…" at bounding box center [597, 384] width 157 height 47
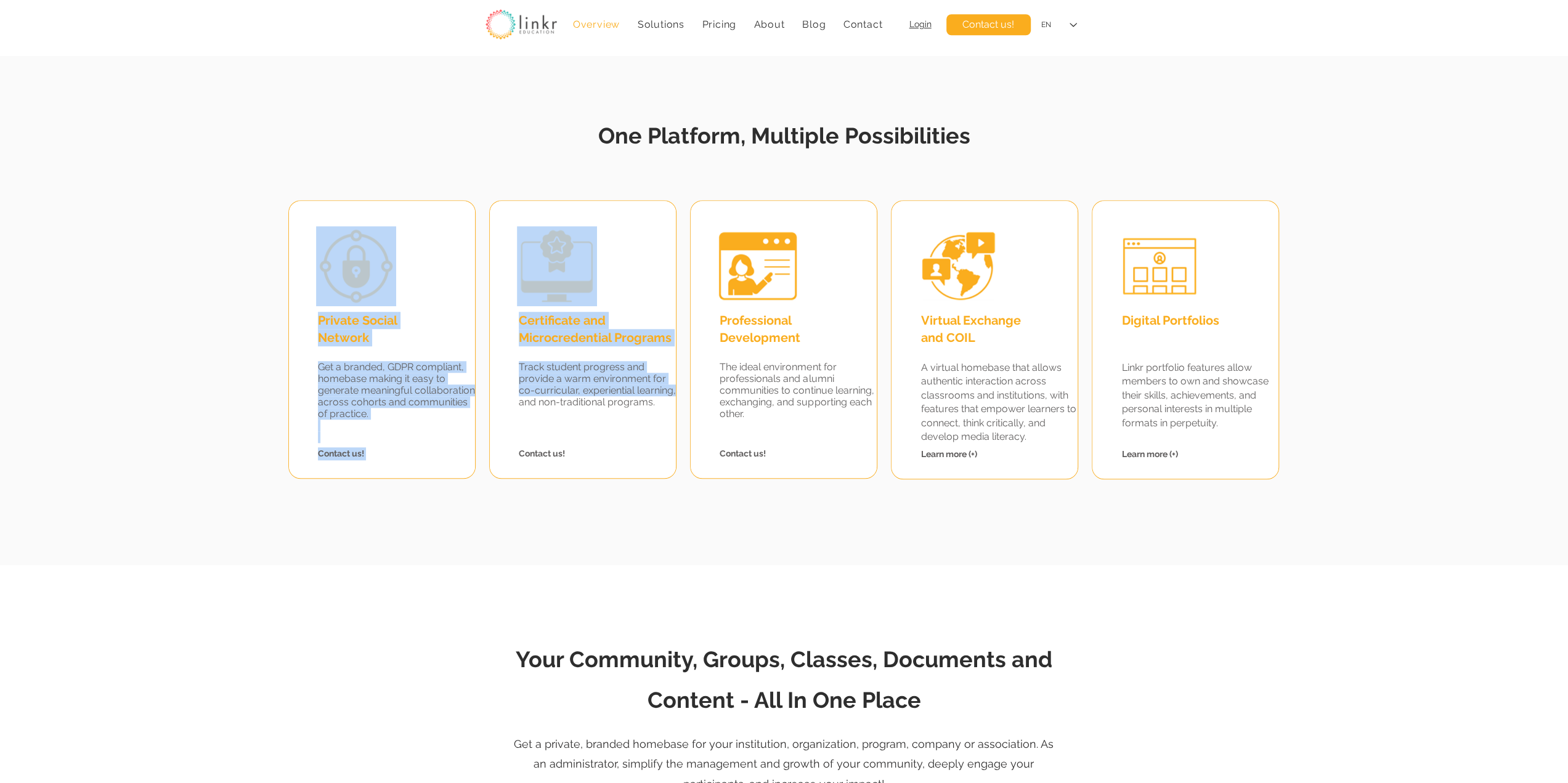
drag, startPoint x: 678, startPoint y: 394, endPoint x: 672, endPoint y: 392, distance: 6.3
click at [674, 394] on fluid-columns-repeater "Private Social Network Get a branded, GDPR compliant, homebase making it easy t…" at bounding box center [782, 332] width 1582 height 278
click at [672, 394] on span "Track student progress and provide a warm environment for co-curricular, experi…" at bounding box center [597, 384] width 157 height 47
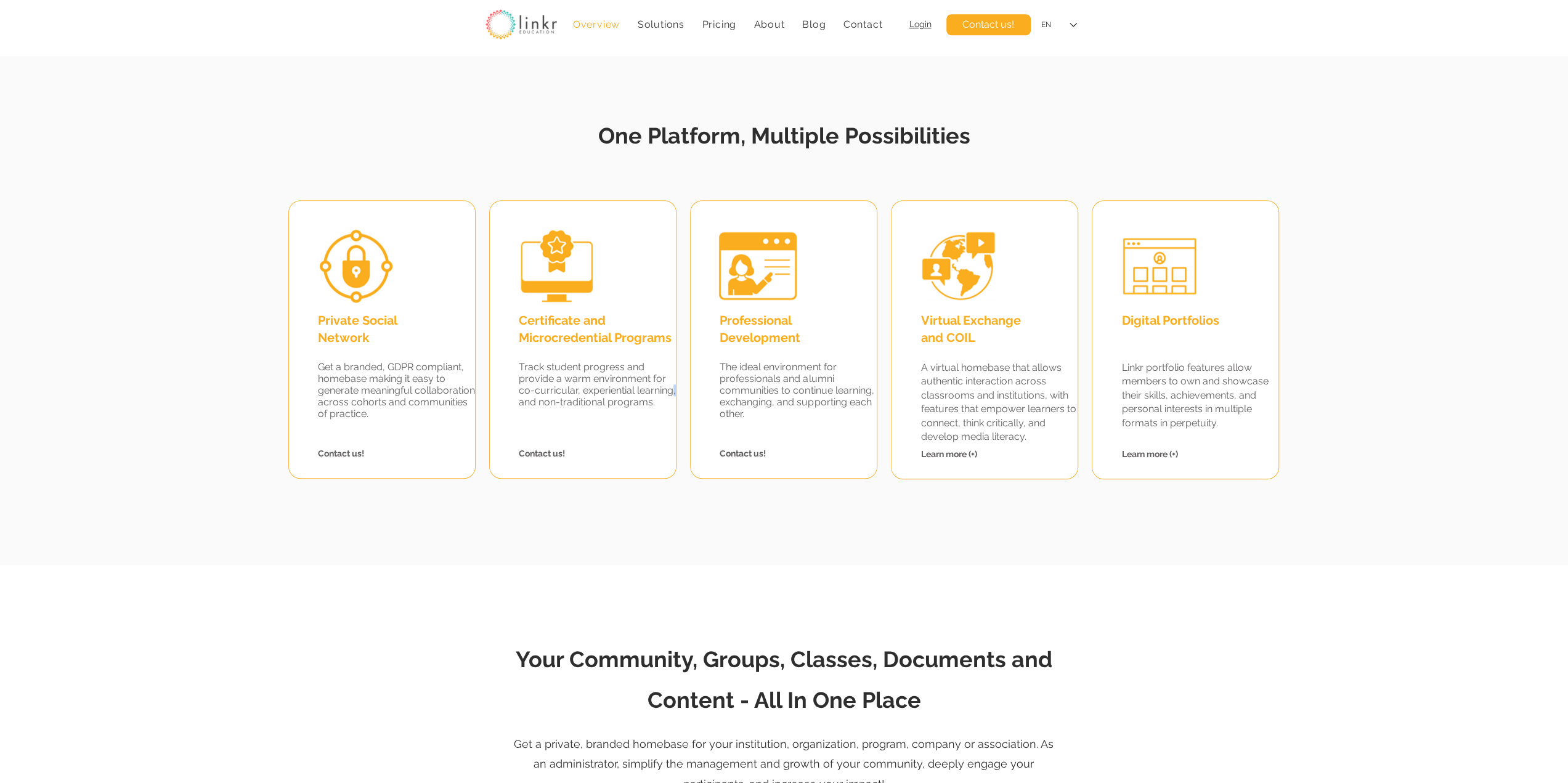
click at [672, 393] on span "Track student progress and provide a warm environment for co-curricular, experi…" at bounding box center [597, 384] width 157 height 47
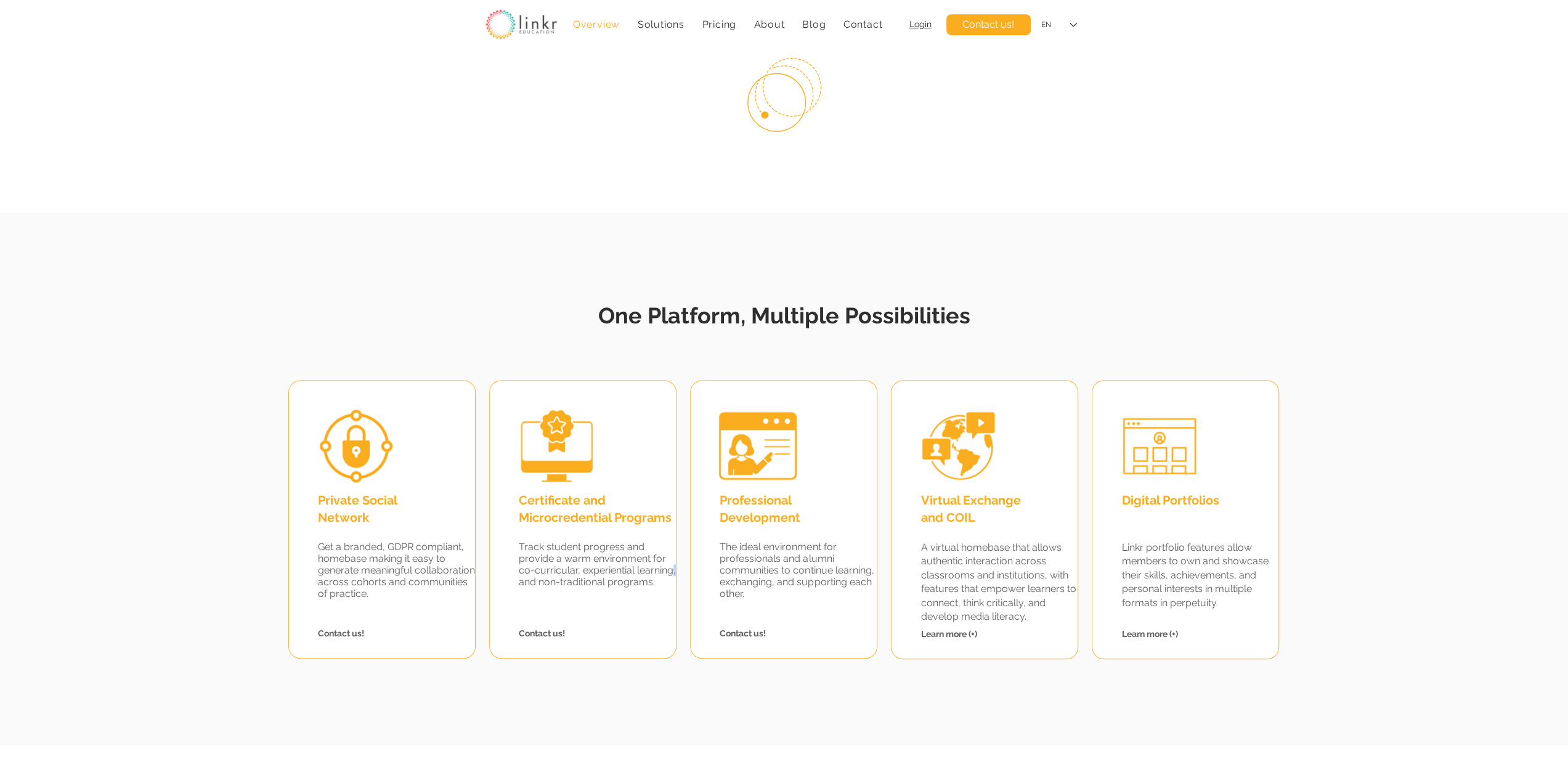
scroll to position [821, 0]
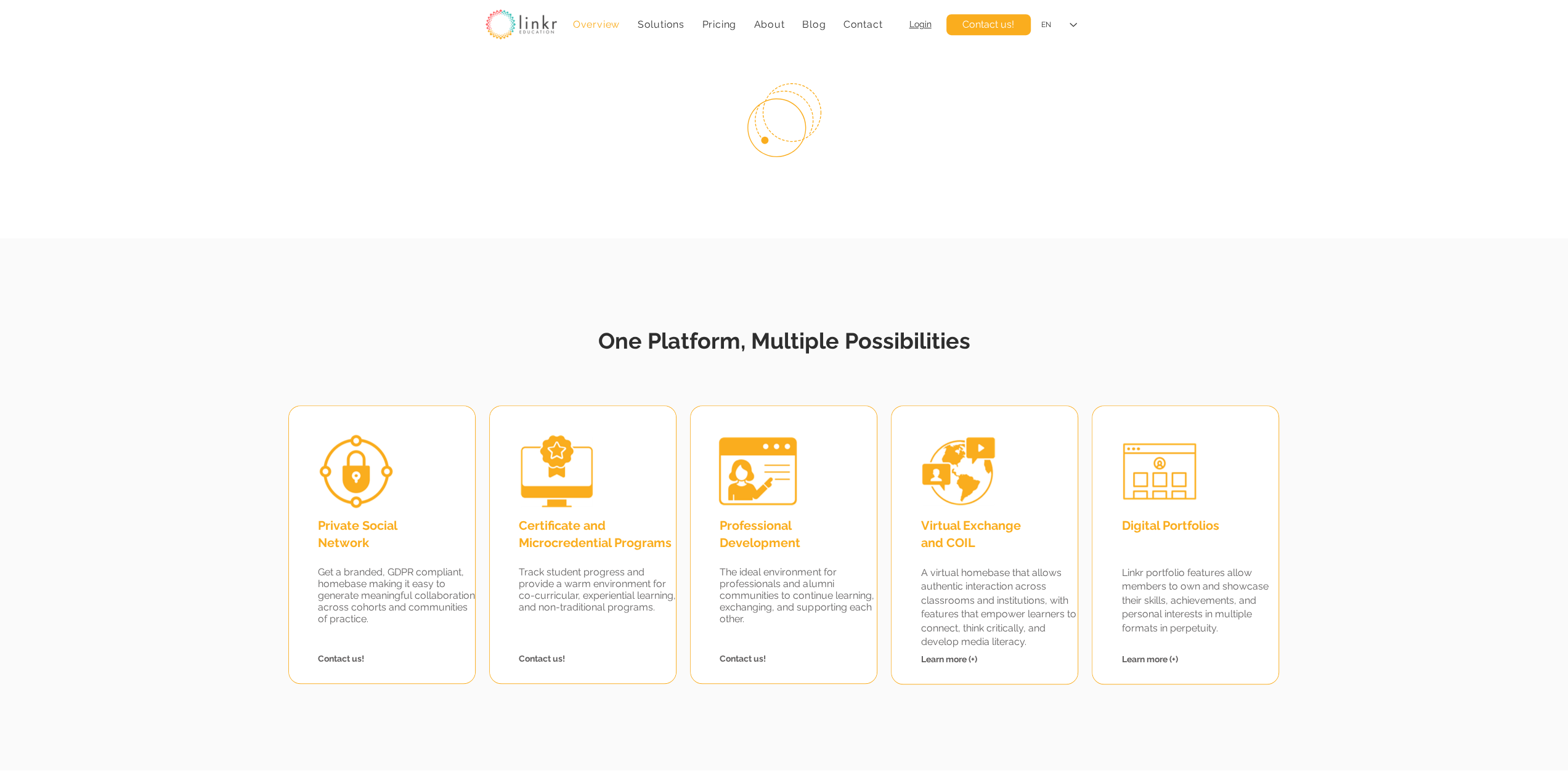
click at [631, 384] on div at bounding box center [784, 504] width 1568 height 532
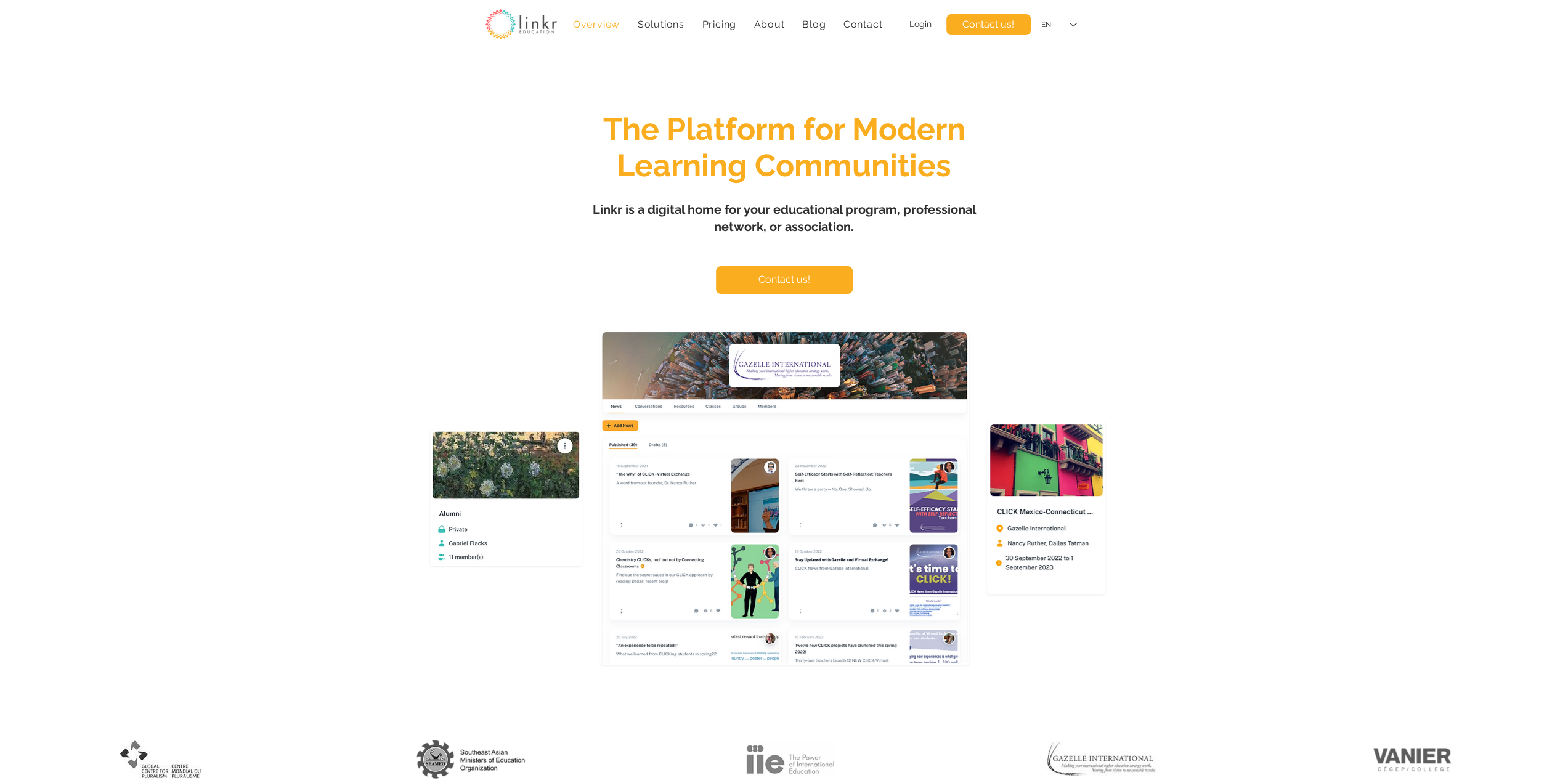
scroll to position [0, 0]
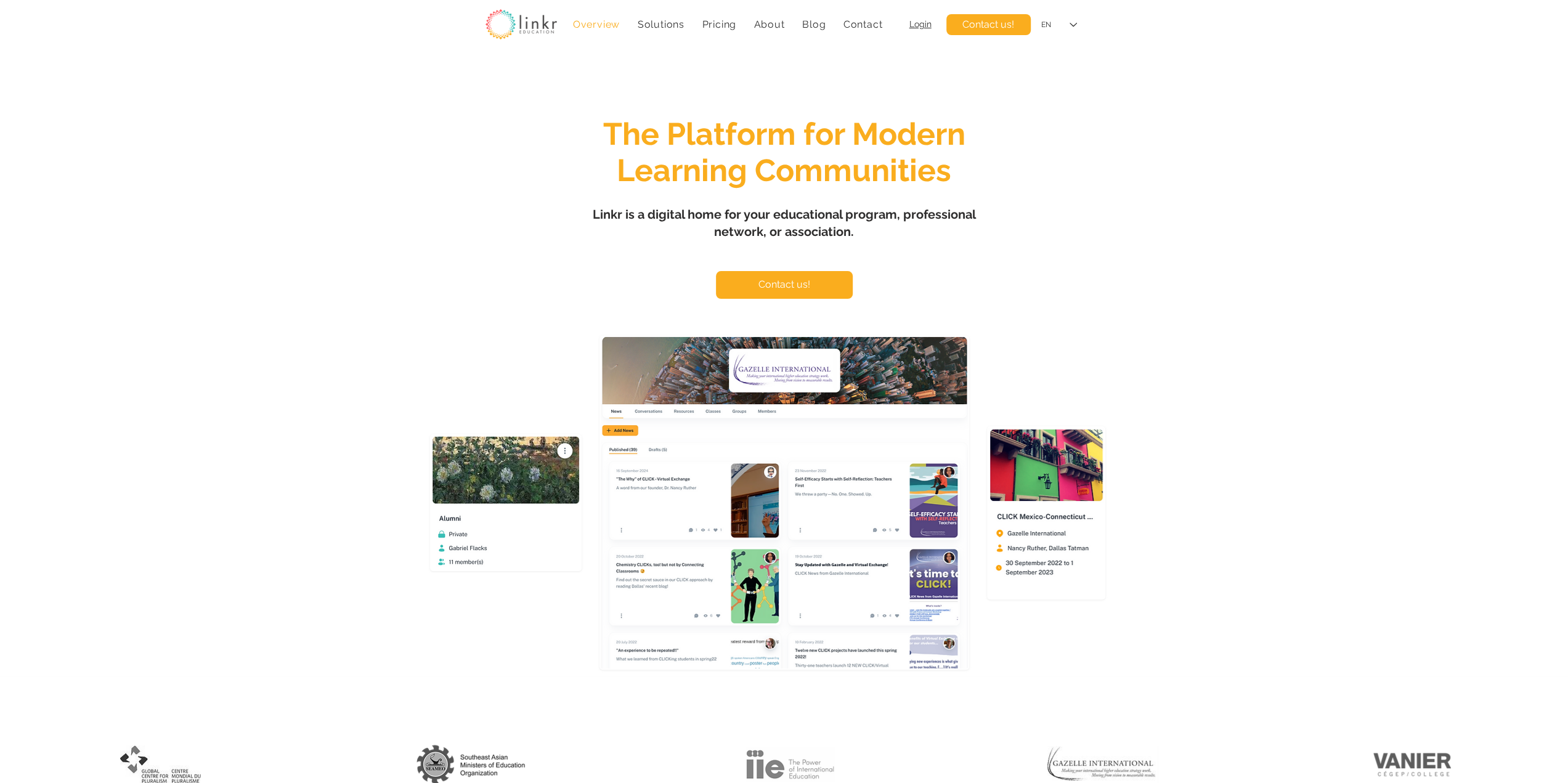
click at [648, 216] on span "Linkr is a digital home for your educational program, professional network, or …" at bounding box center [783, 223] width 383 height 32
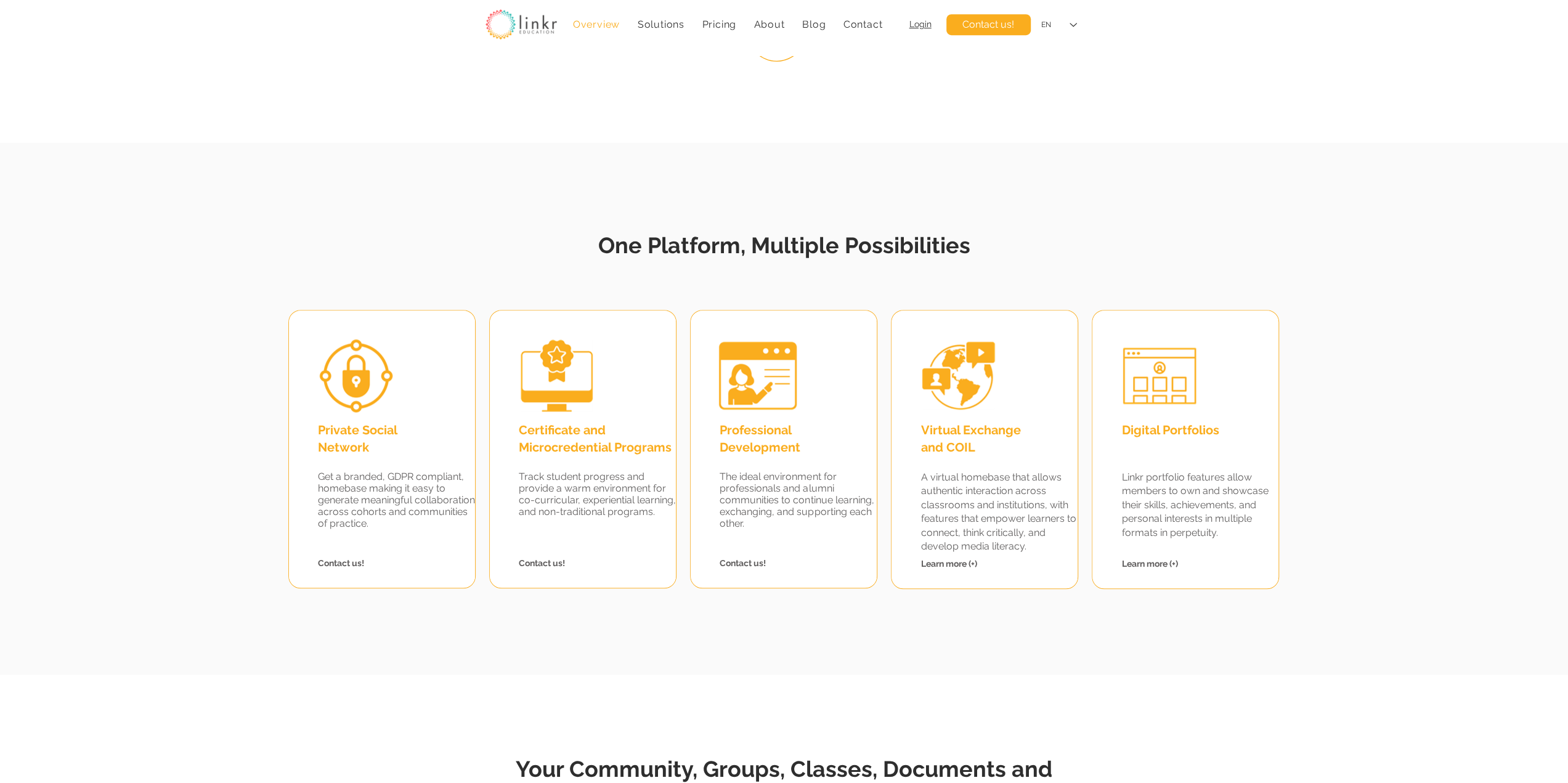
scroll to position [924, 0]
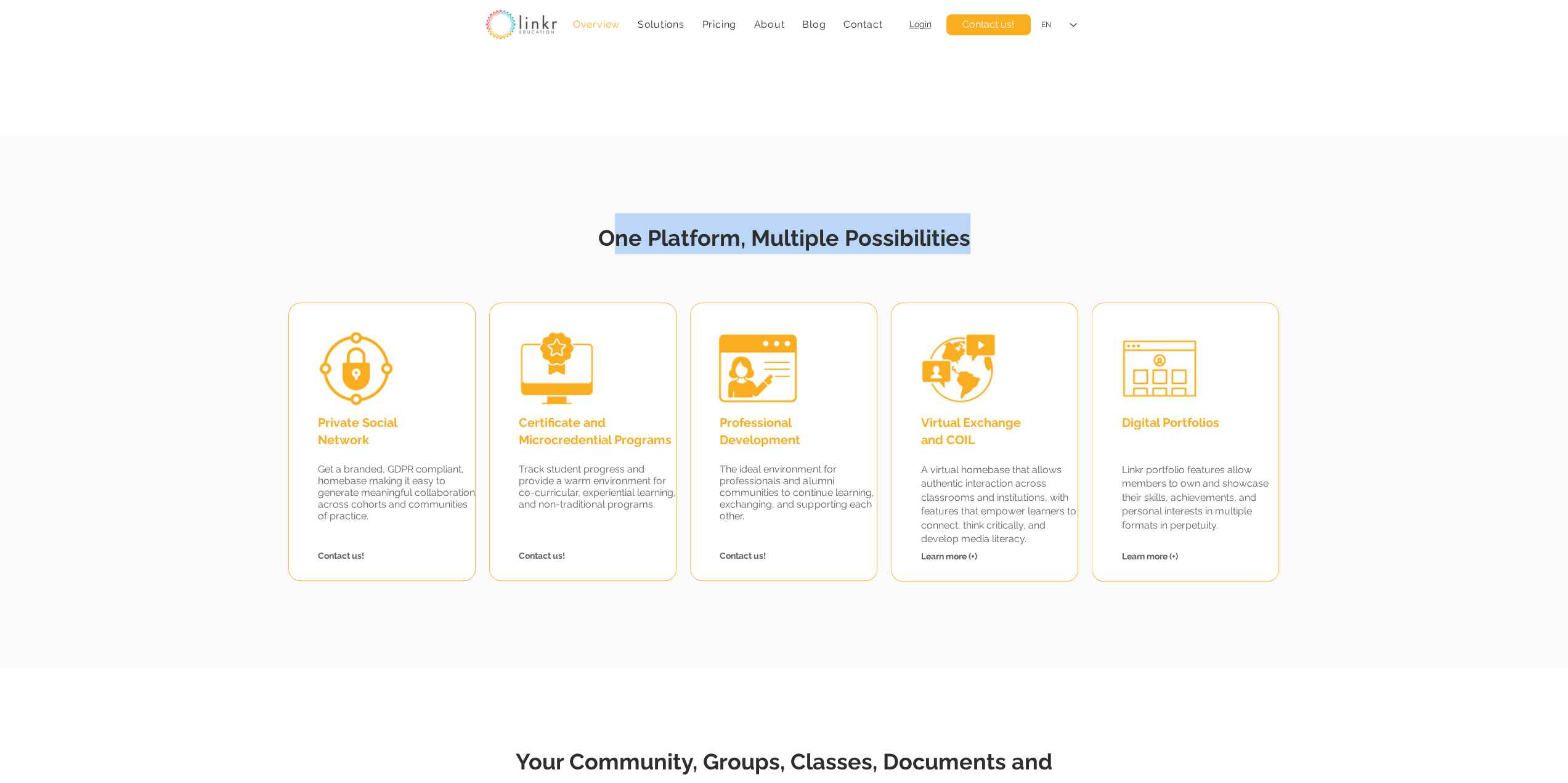
drag, startPoint x: 607, startPoint y: 233, endPoint x: 1304, endPoint y: 558, distance: 769.0
click at [1304, 558] on div "One Platform, Multiple Possibilities Private Social Network Get a branded, GDPR…" at bounding box center [784, 401] width 1568 height 532
click at [1318, 560] on fluid-columns-repeater "Private Social Network Get a branded, GDPR compliant, homebase making it easy t…" at bounding box center [782, 434] width 1582 height 278
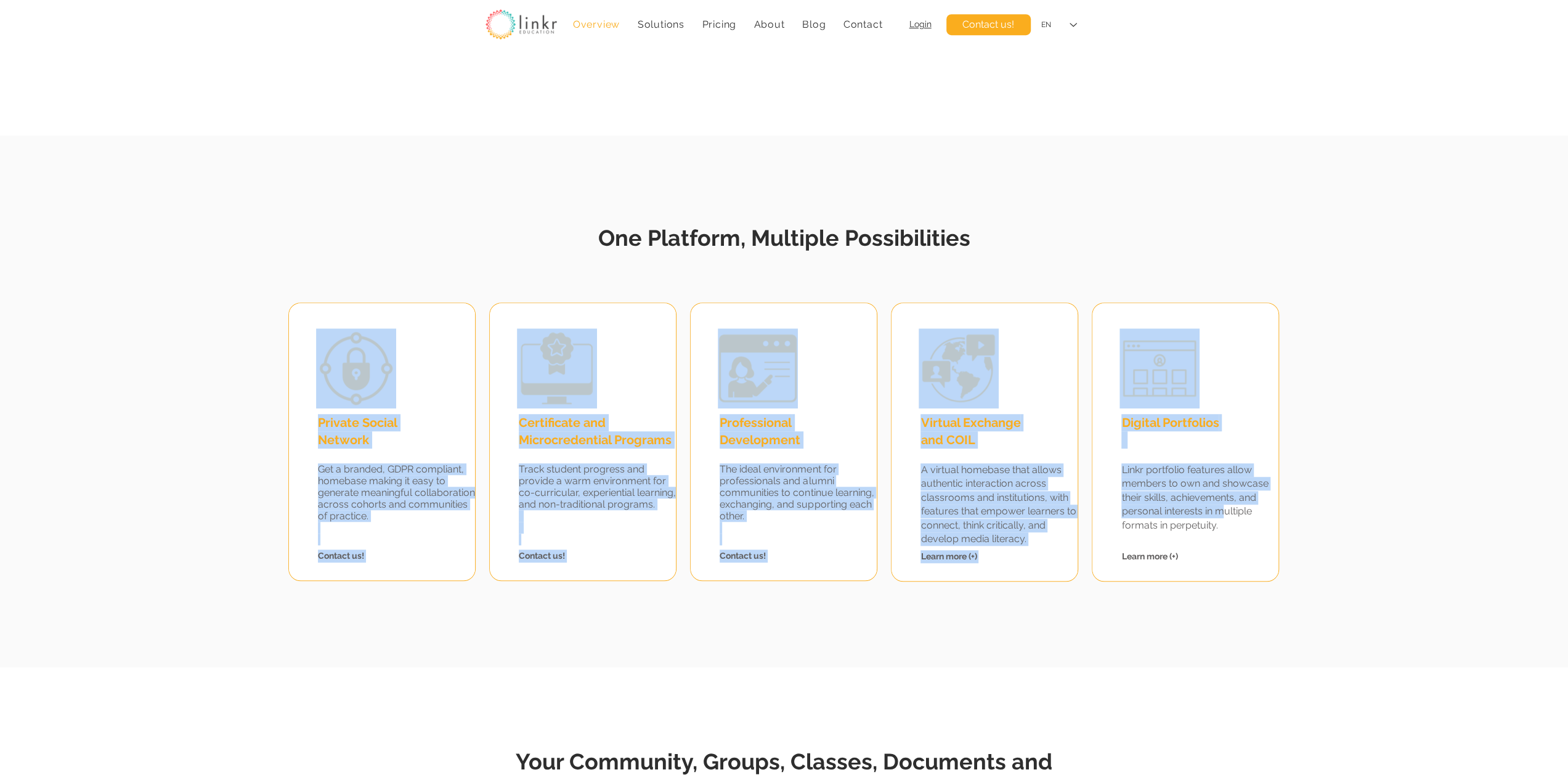
drag, startPoint x: 1337, startPoint y: 571, endPoint x: 1233, endPoint y: 518, distance: 116.7
click at [1228, 518] on fluid-columns-repeater "Private Social Network Get a branded, GDPR compliant, homebase making it easy t…" at bounding box center [782, 434] width 1582 height 278
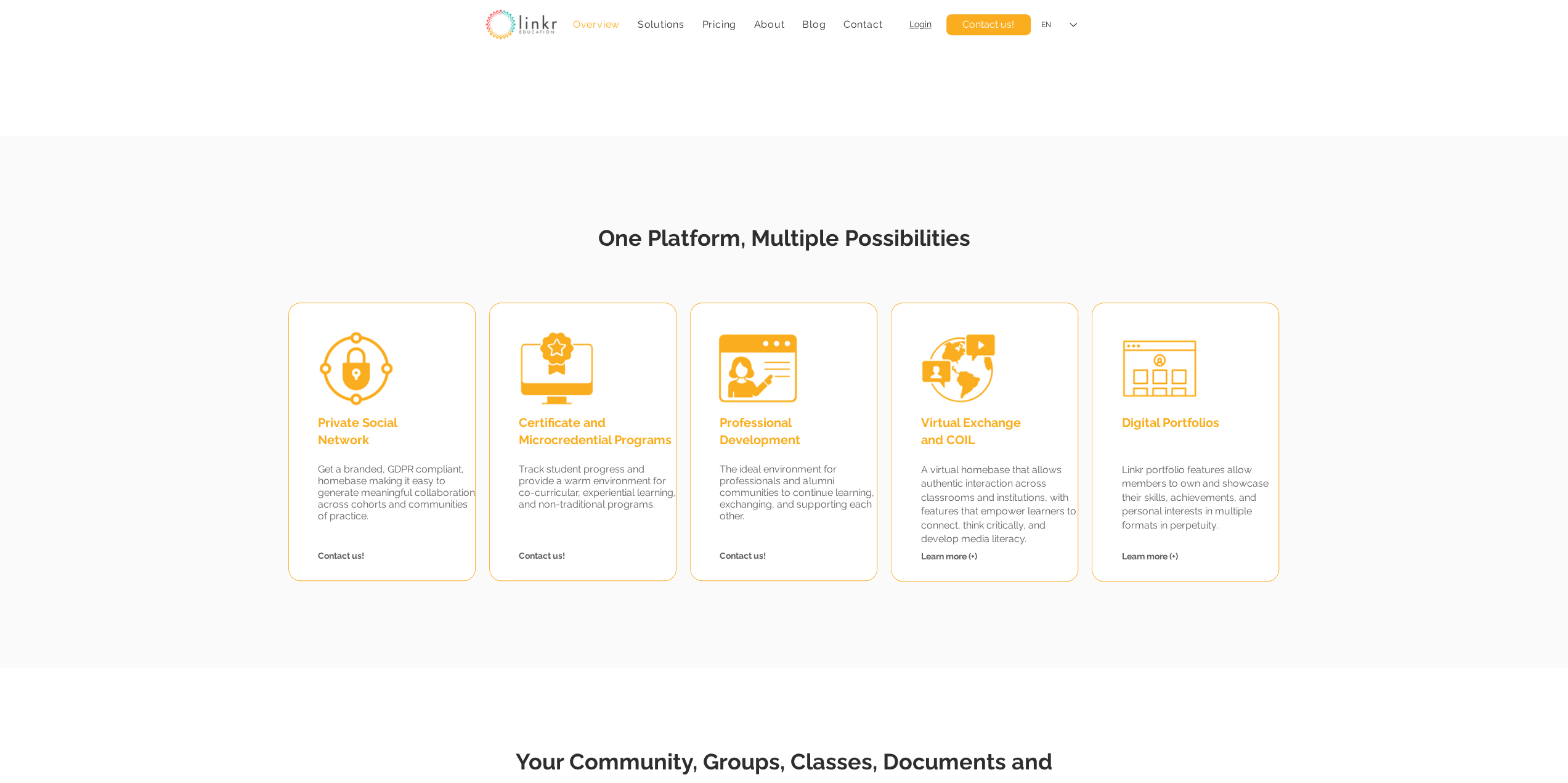
drag, startPoint x: 1300, startPoint y: 520, endPoint x: 1225, endPoint y: 511, distance: 75.5
click at [1300, 521] on fluid-columns-repeater "Private Social Network Get a branded, GDPR compliant, homebase making it easy t…" at bounding box center [782, 434] width 1582 height 278
click at [1464, 470] on fluid-columns-repeater "Private Social Network Get a branded, GDPR compliant, homebase making it easy t…" at bounding box center [782, 434] width 1582 height 278
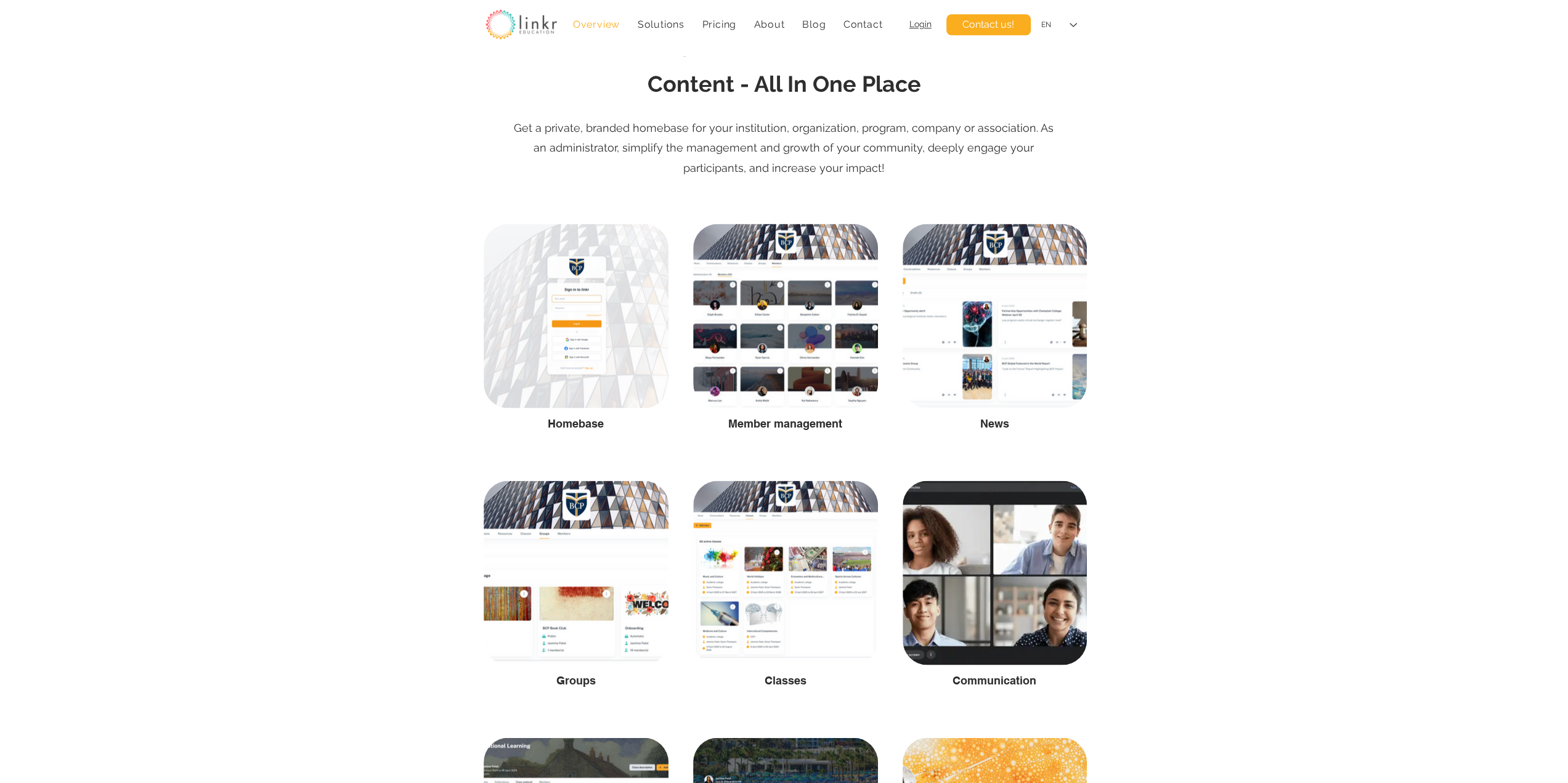
scroll to position [1847, 0]
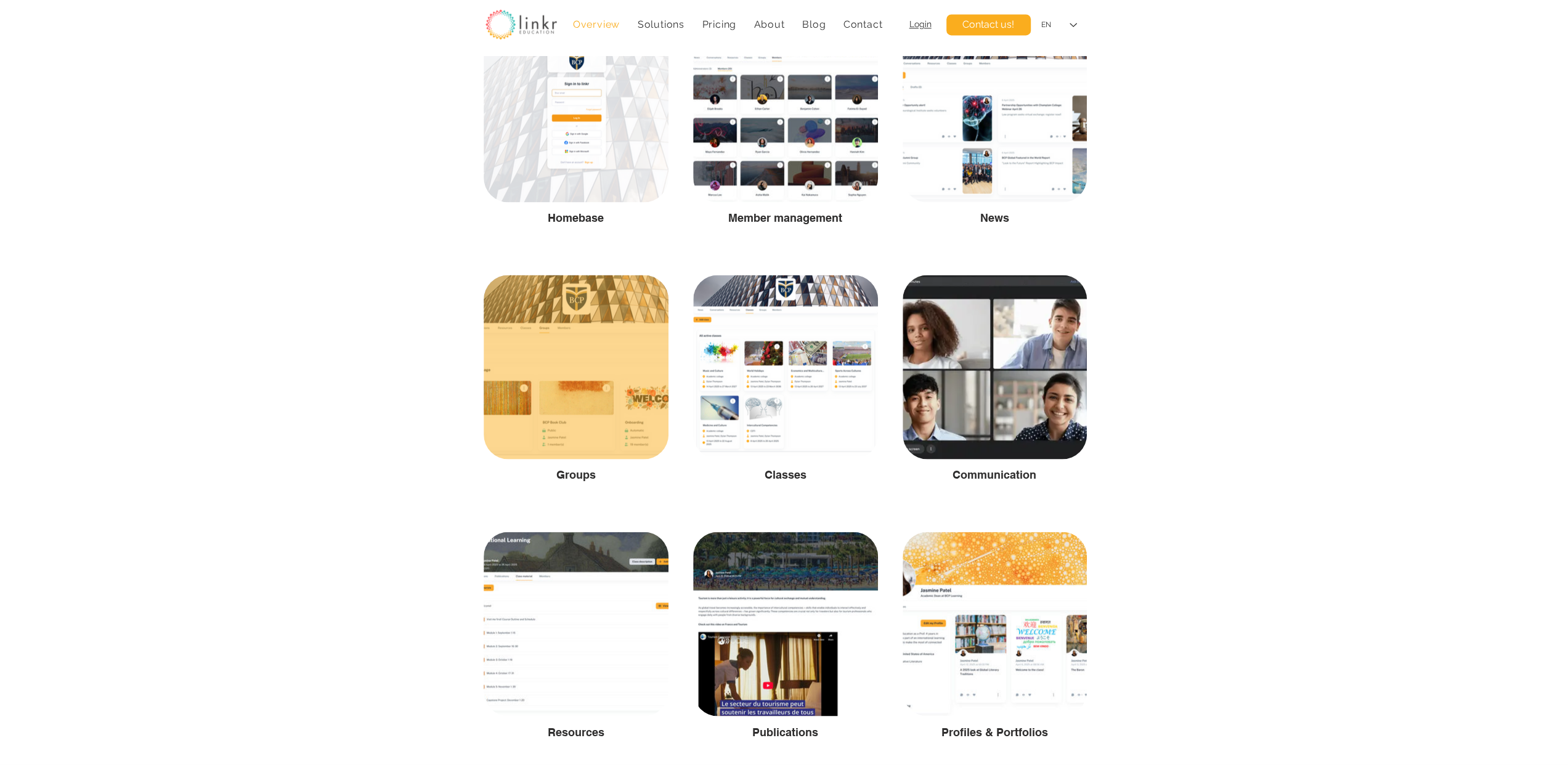
click at [591, 385] on div at bounding box center [575, 367] width 185 height 184
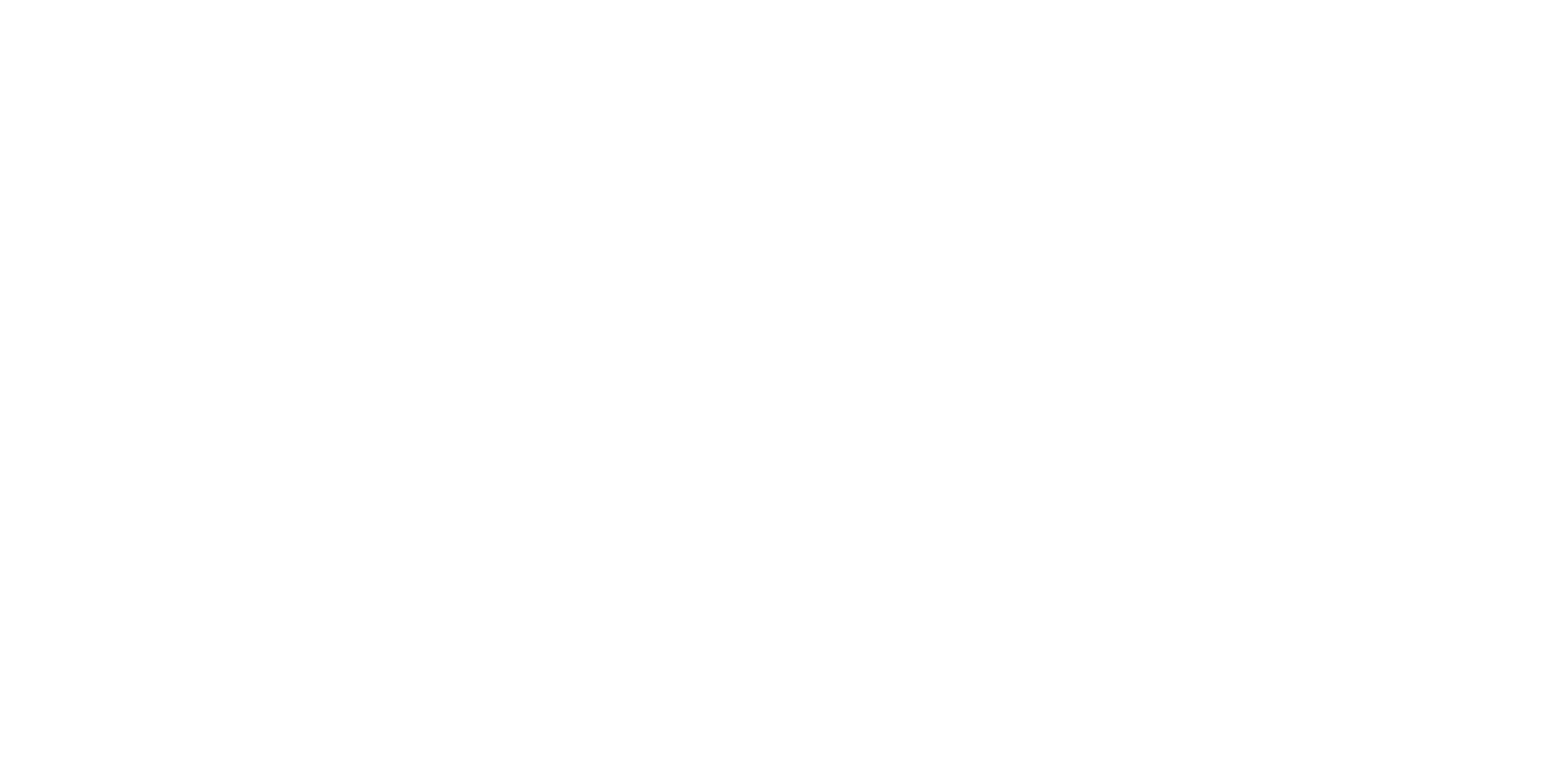
scroll to position [0, 0]
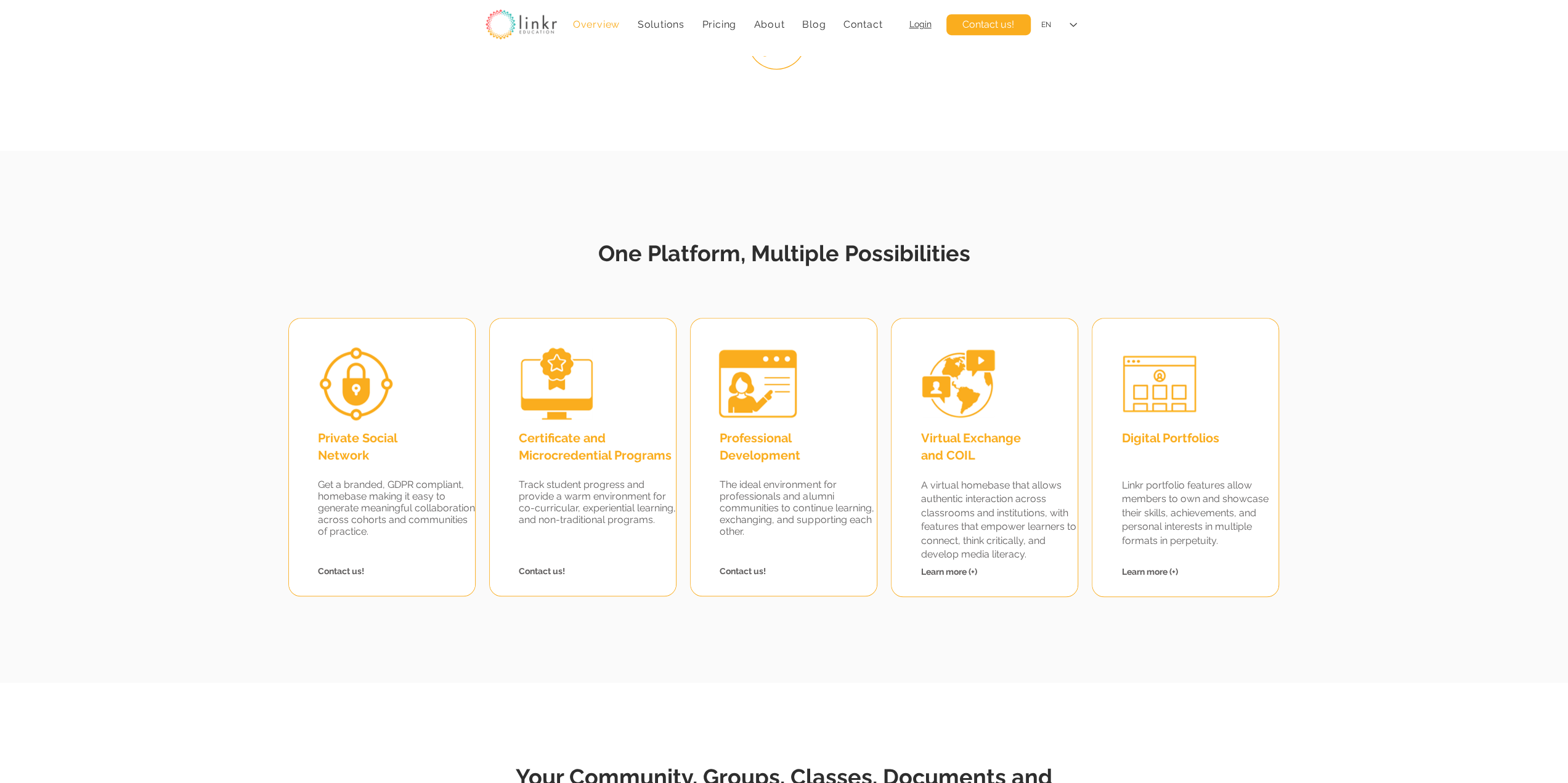
scroll to position [924, 0]
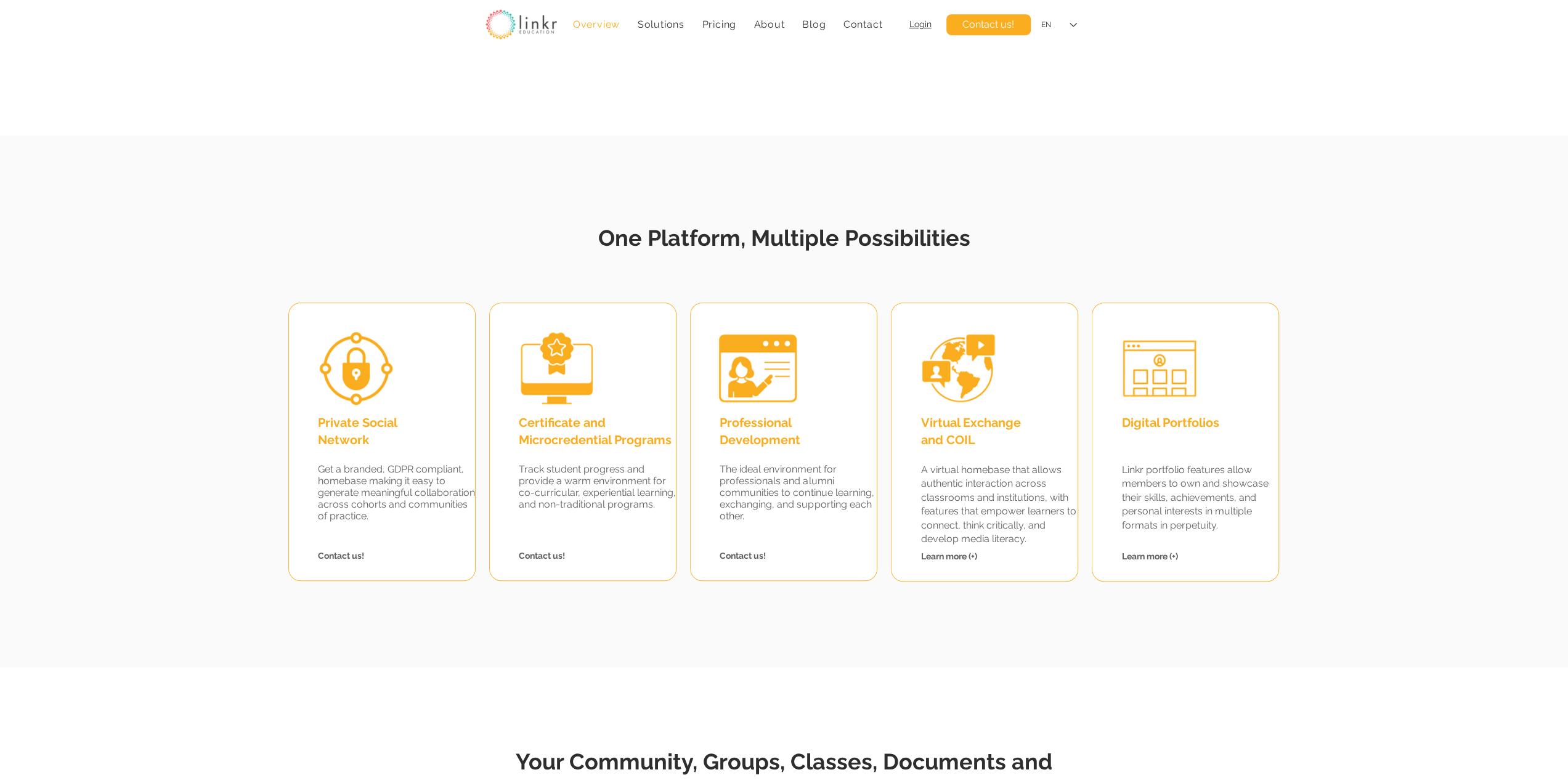
drag, startPoint x: 1122, startPoint y: 420, endPoint x: 1246, endPoint y: 523, distance: 161.2
click at [1246, 523] on div "Digital Portfolios Linkr portfolio features allow members to own and showcase t…" at bounding box center [1185, 442] width 186 height 278
click at [1302, 532] on fluid-columns-repeater "Private Social Network Get a branded, GDPR compliant, homebase making it easy t…" at bounding box center [782, 434] width 1582 height 278
click at [642, 440] on span "Certificate and Microcredential Programs" at bounding box center [595, 431] width 152 height 32
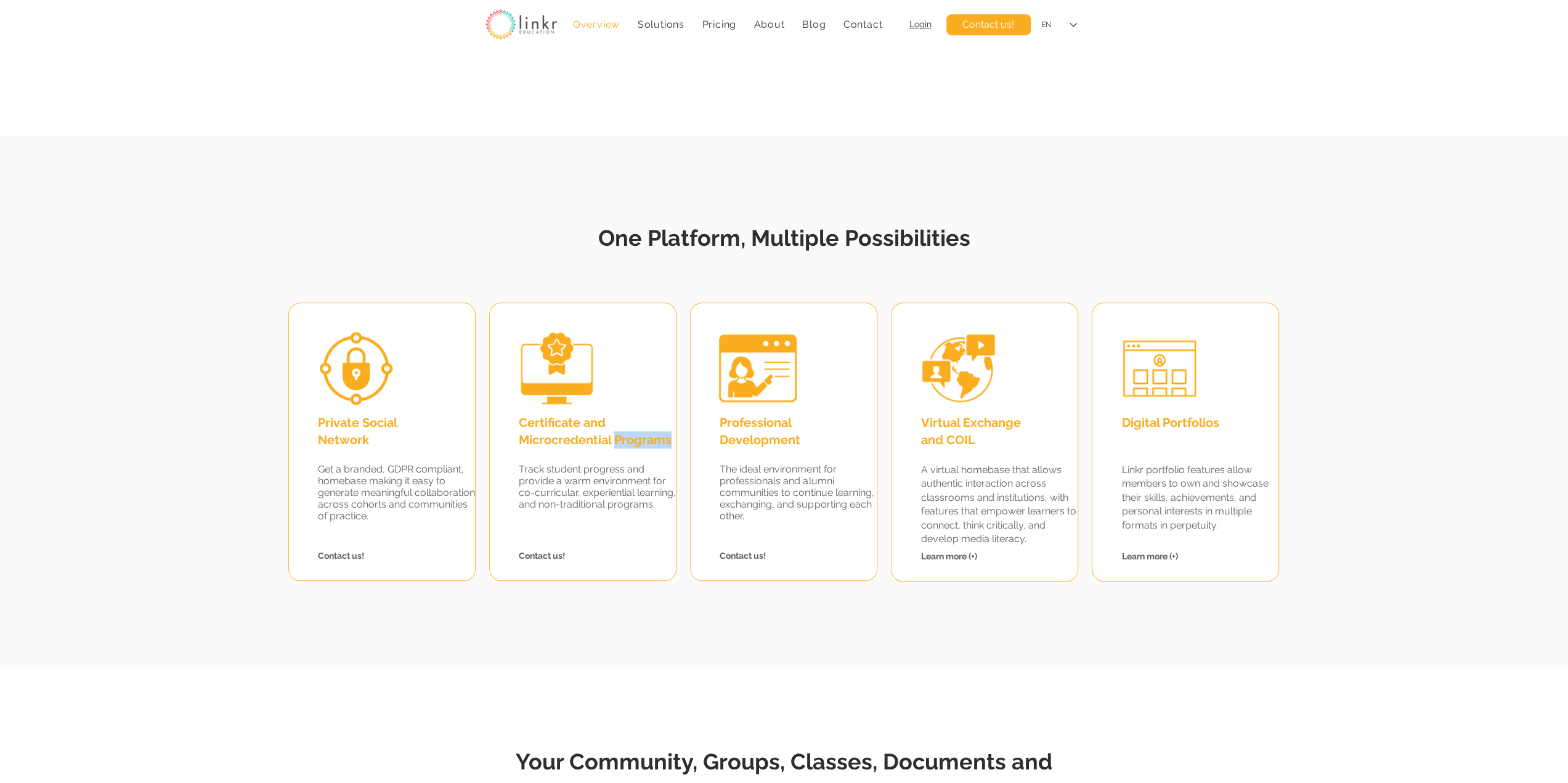
click at [642, 441] on span "Certificate and Microcredential Programs" at bounding box center [595, 431] width 152 height 32
click at [942, 435] on span "Virtual Exchange and COIL" at bounding box center [970, 431] width 100 height 32
click at [943, 435] on span "Virtual Exchange and COIL" at bounding box center [970, 431] width 100 height 32
drag, startPoint x: 586, startPoint y: 219, endPoint x: 579, endPoint y: 210, distance: 11.4
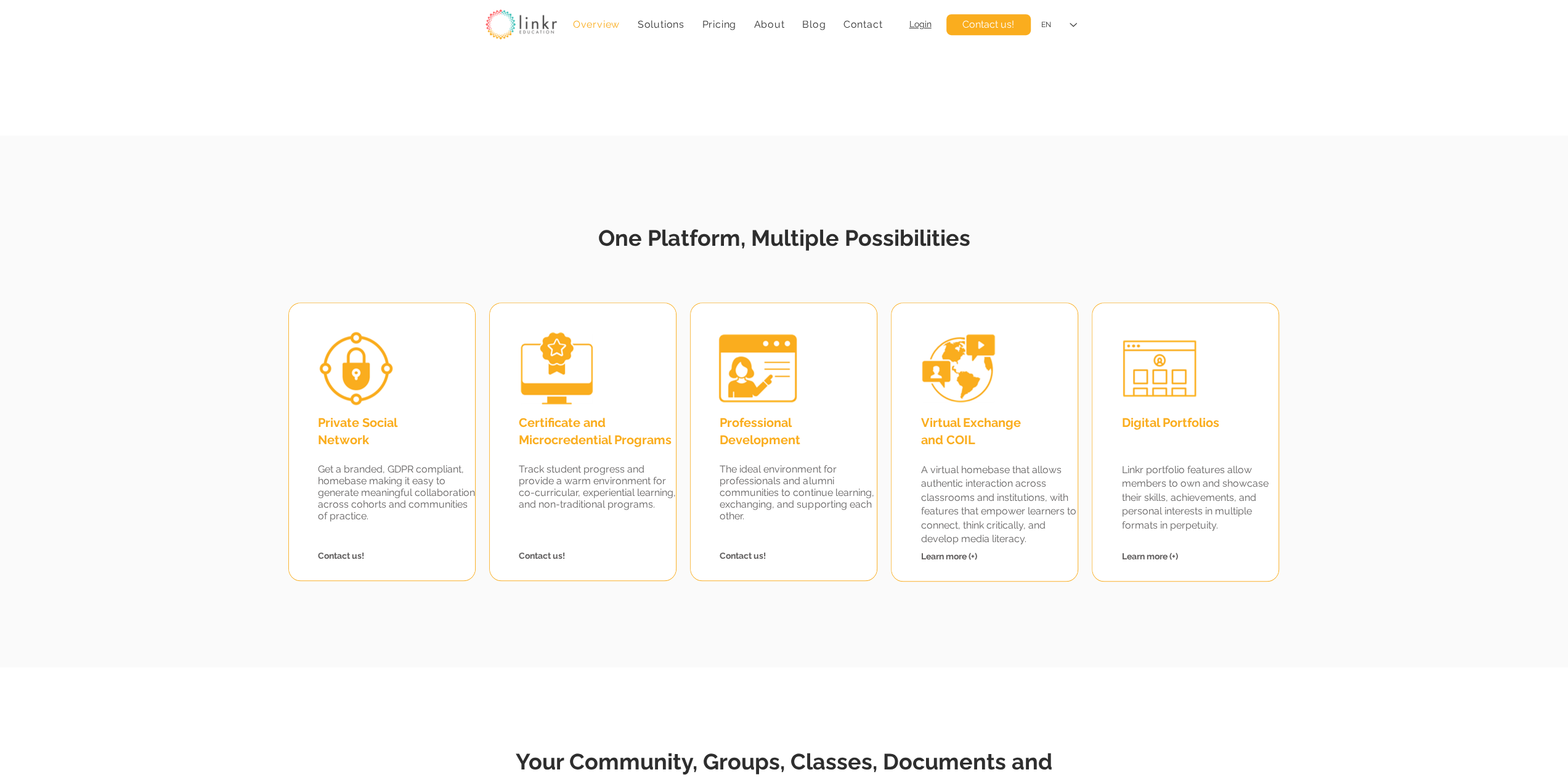
click at [586, 219] on h2 "One Platform, Multiple Possibilities" at bounding box center [784, 233] width 604 height 41
drag, startPoint x: 579, startPoint y: 210, endPoint x: 1007, endPoint y: 257, distance: 430.6
click at [1007, 257] on div at bounding box center [784, 401] width 1568 height 532
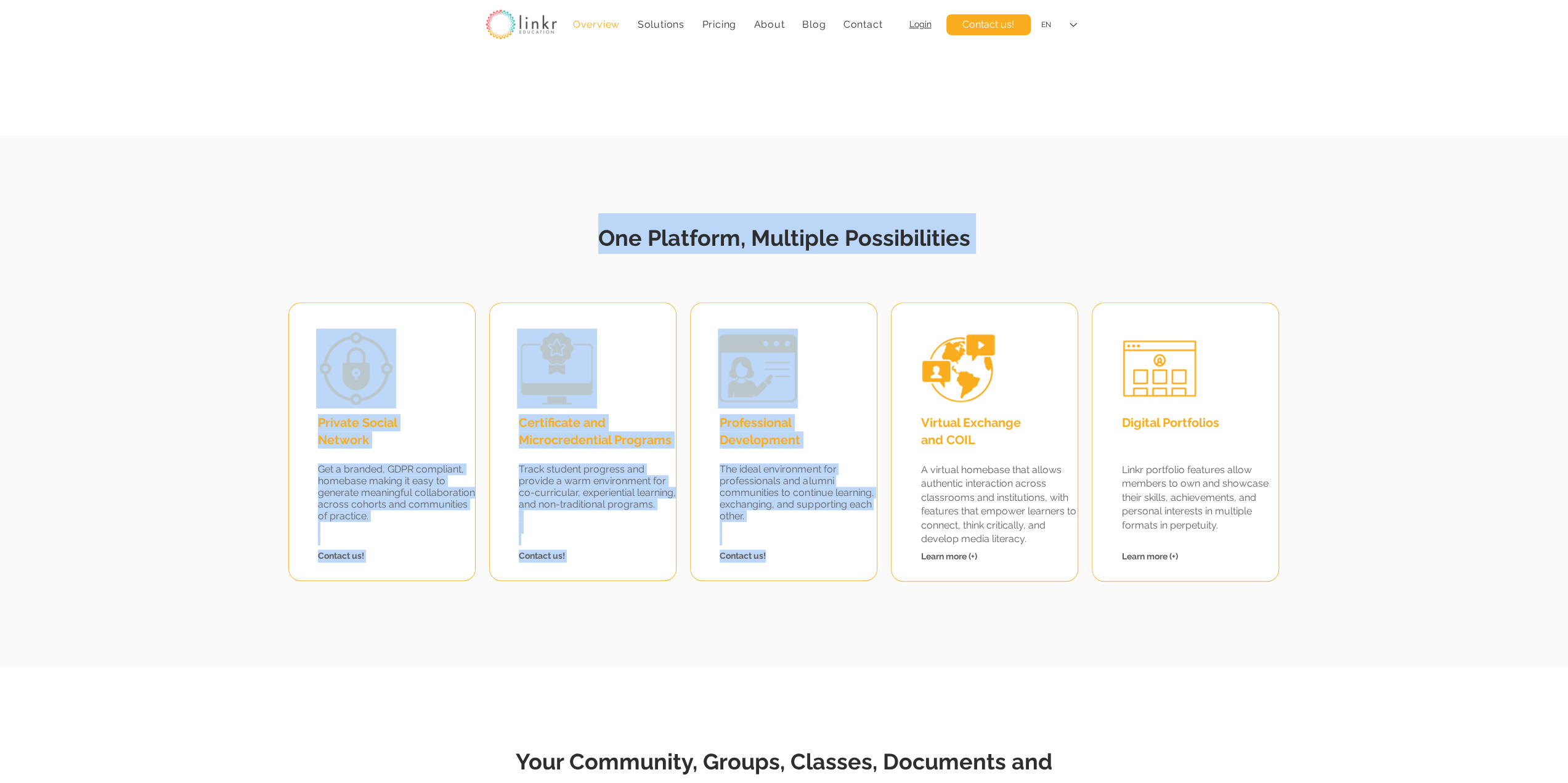
drag, startPoint x: 322, startPoint y: 257, endPoint x: 1104, endPoint y: 352, distance: 787.7
click at [1132, 360] on section "One Platform, Multiple Possibilities Private Social Network Get a branded, GDPR…" at bounding box center [784, 401] width 1568 height 532
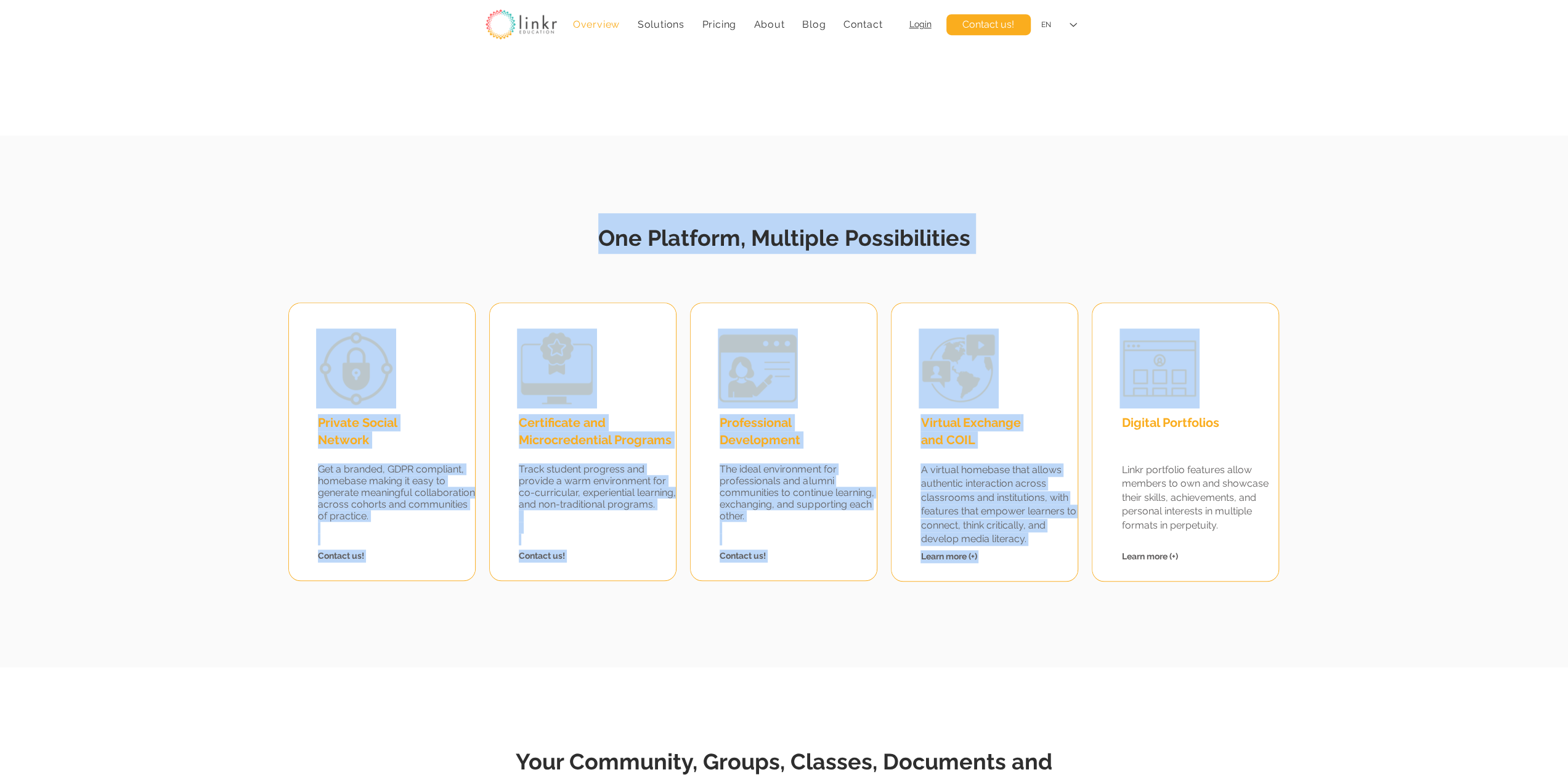
drag, startPoint x: 1034, startPoint y: 451, endPoint x: 783, endPoint y: 481, distance: 252.8
click at [1034, 451] on div at bounding box center [984, 442] width 186 height 278
click at [541, 432] on span "Certificate and Microcredential Programs" at bounding box center [595, 431] width 152 height 32
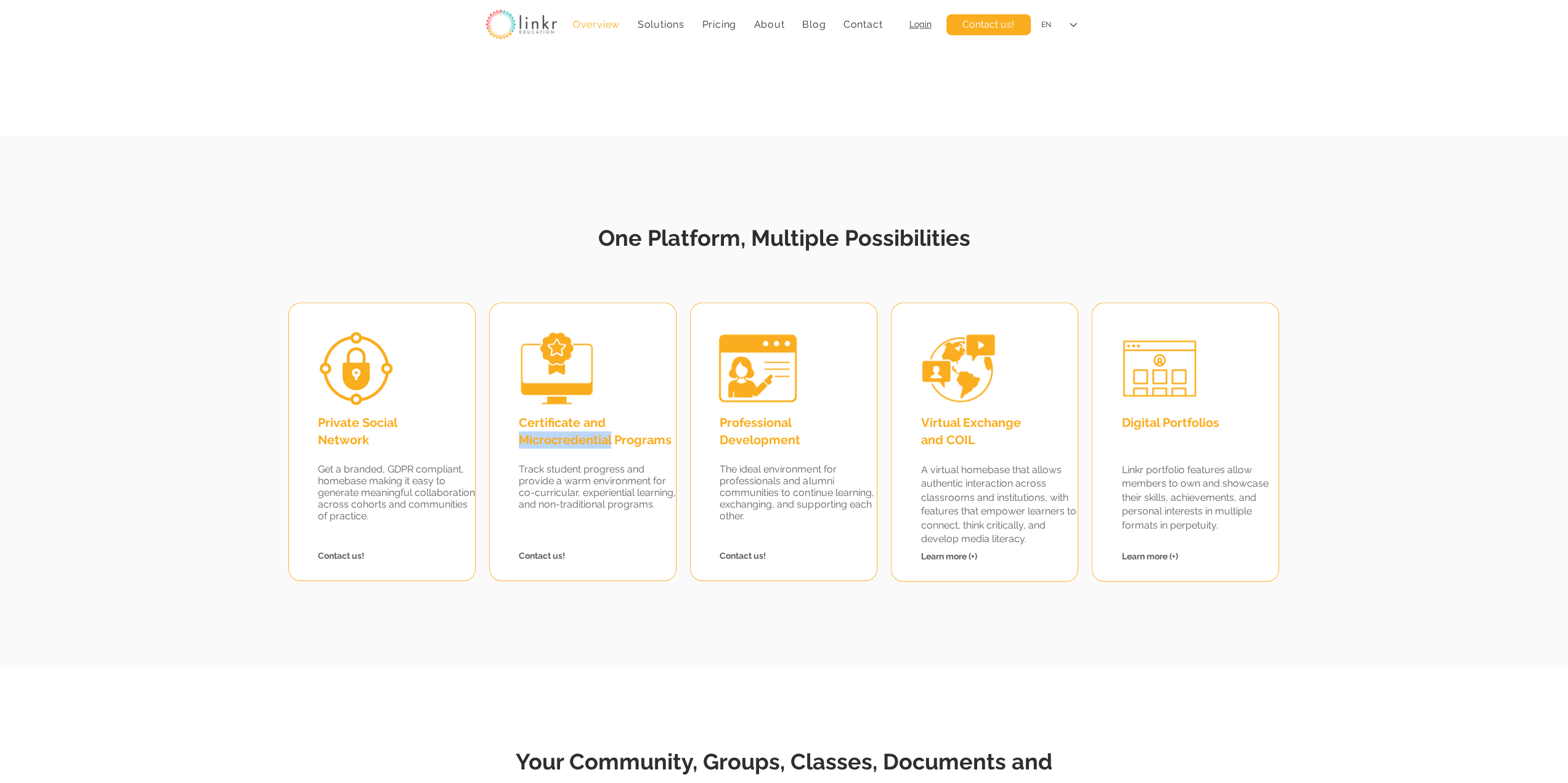
click at [541, 433] on span "Certificate and Microcredential Programs" at bounding box center [595, 431] width 152 height 32
click at [951, 435] on span "Virtual Exchange and COIL" at bounding box center [970, 431] width 100 height 32
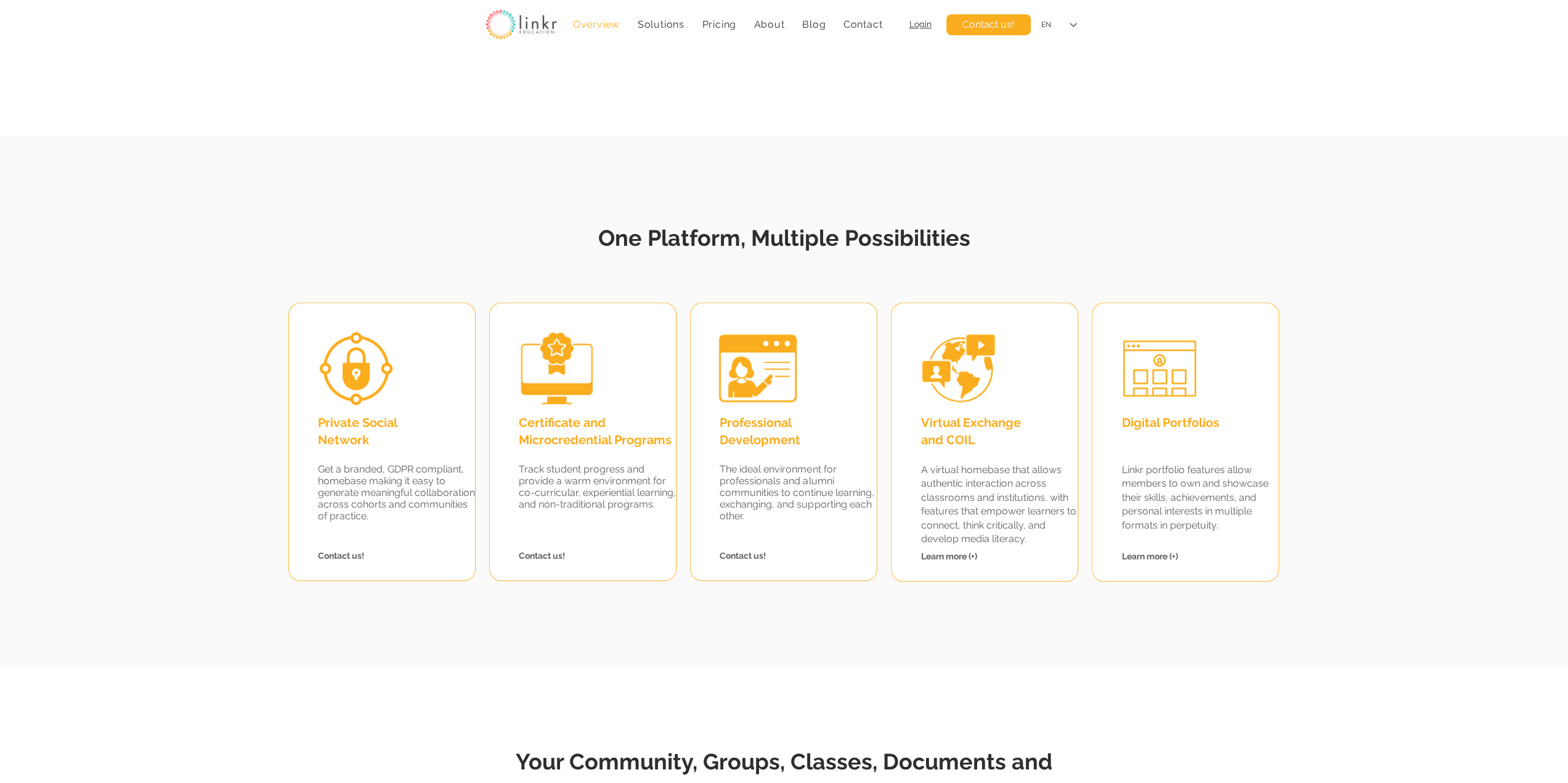
click at [946, 418] on span "Virtual Exchange and COIL" at bounding box center [970, 431] width 100 height 32
click at [947, 418] on span "Virtual Exchange and COIL" at bounding box center [970, 431] width 100 height 32
click at [1363, 472] on fluid-columns-repeater "Private Social Network Get a branded, GDPR compliant, homebase making it easy t…" at bounding box center [782, 434] width 1582 height 278
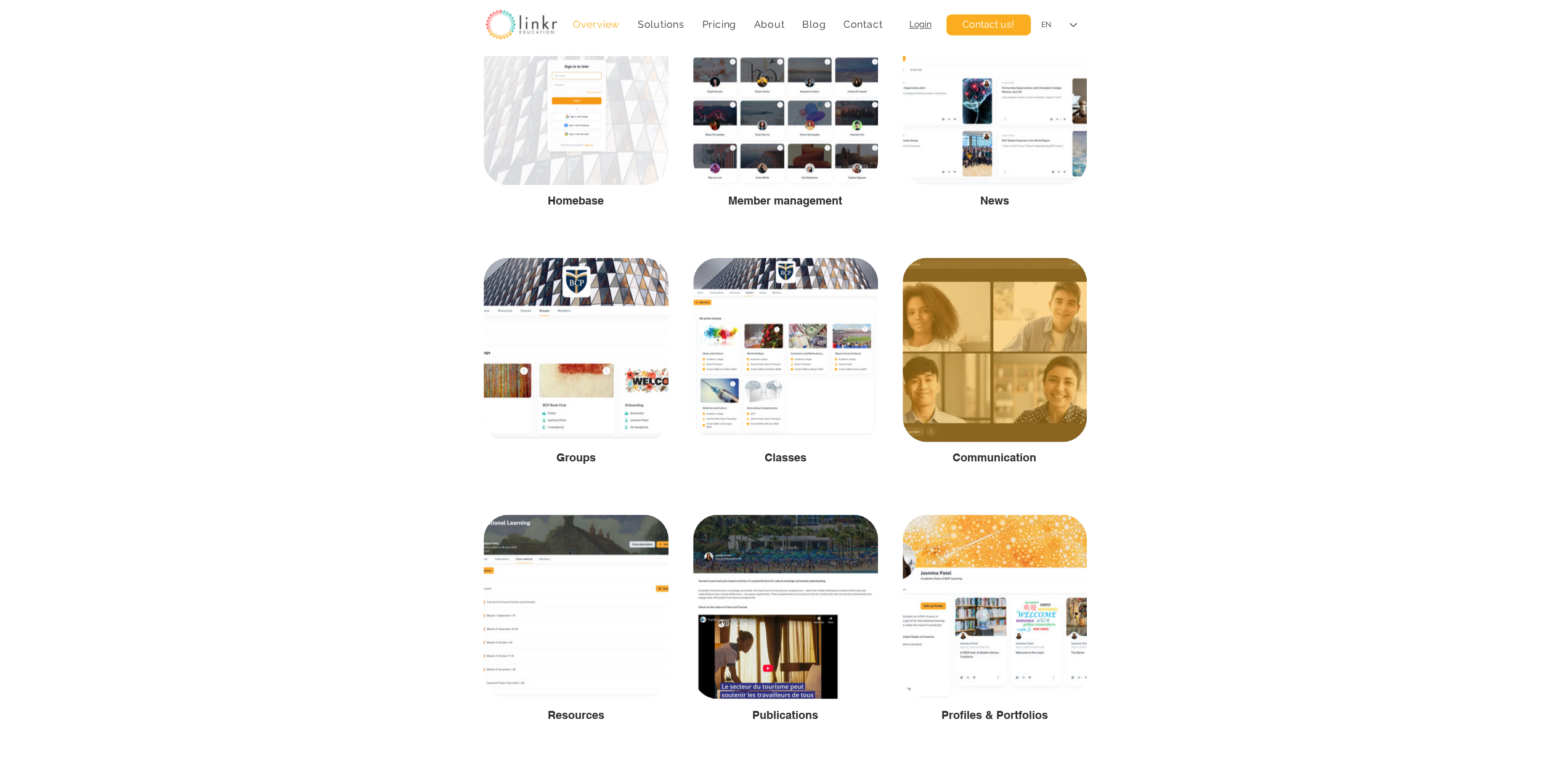
scroll to position [1847, 0]
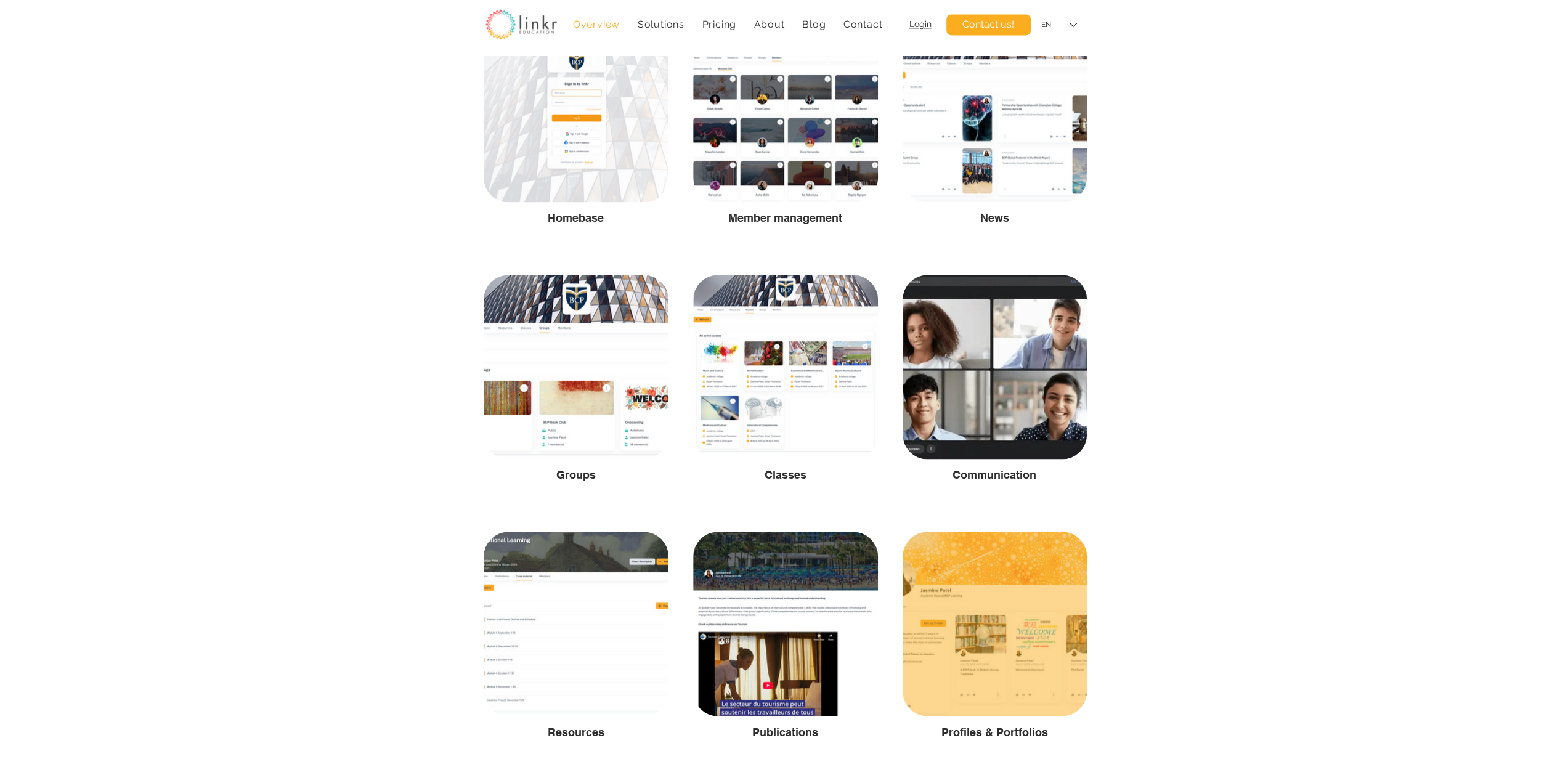
click at [991, 631] on div at bounding box center [994, 624] width 184 height 184
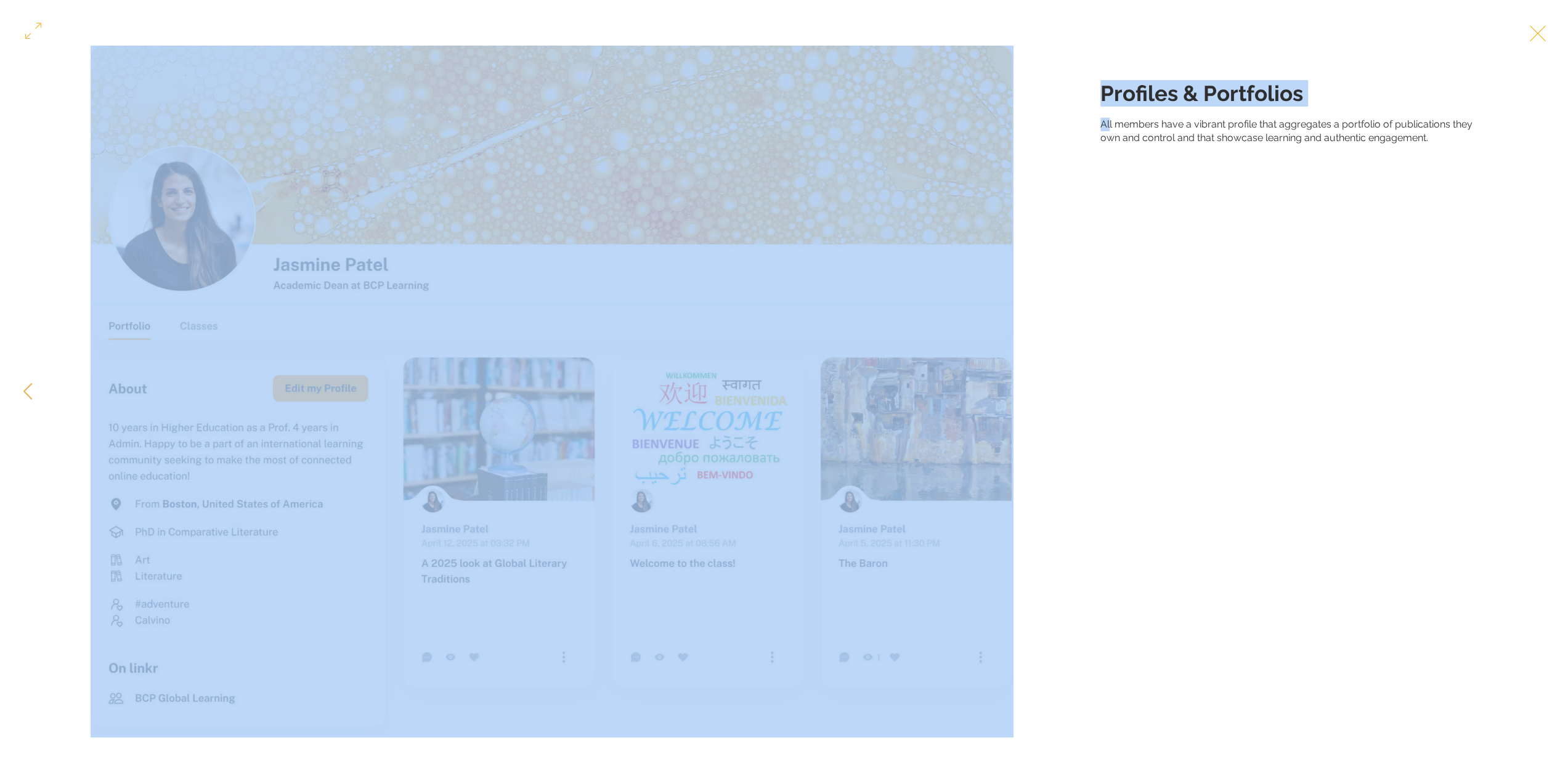
drag, startPoint x: 1108, startPoint y: 198, endPoint x: 1327, endPoint y: 255, distance: 226.3
click at [1332, 258] on div "Profiles & Portfolios All members have a vibrant profile that aggregates a port…" at bounding box center [784, 391] width 1568 height 783
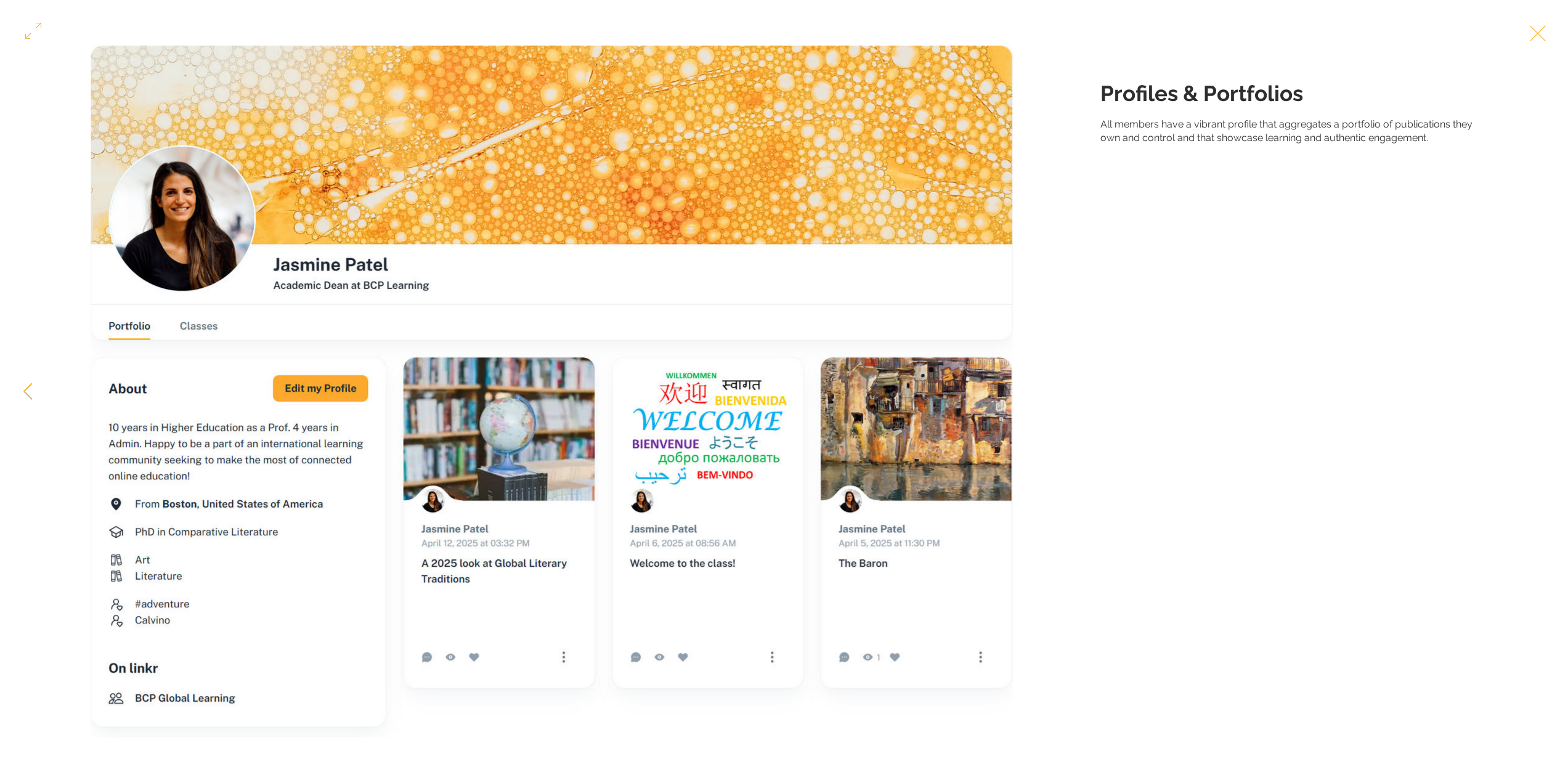
click at [1215, 164] on div "Profiles & Portfolios All members have a vibrant profile that aggregates a port…" at bounding box center [1333, 82] width 471 height 164
